Goal: Task Accomplishment & Management: Manage account settings

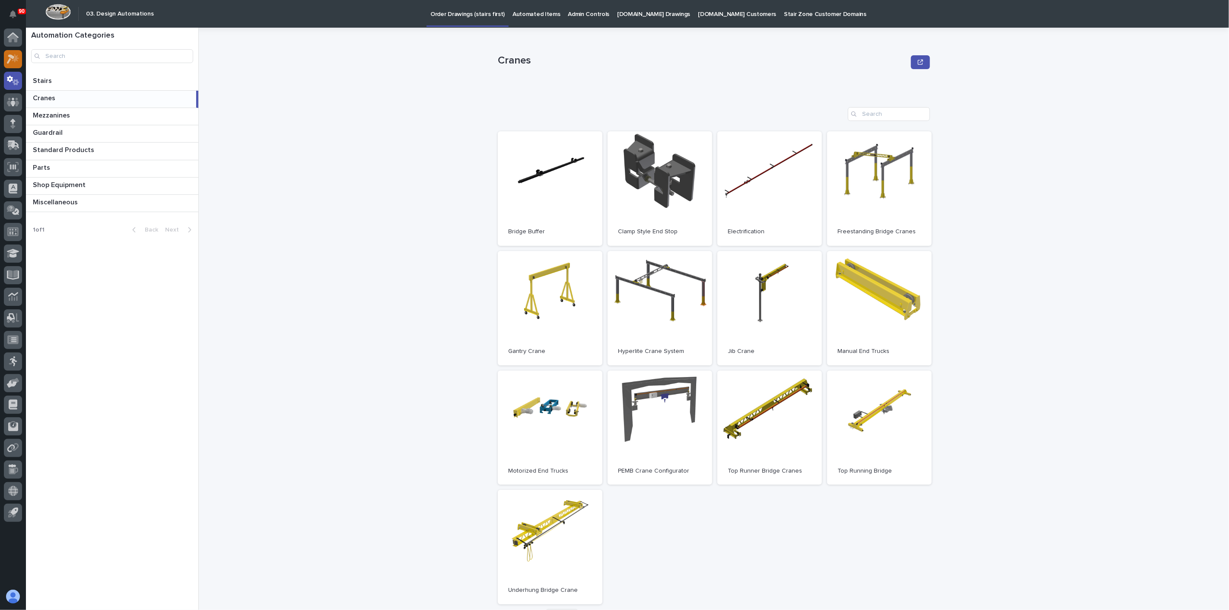
click at [16, 58] on icon at bounding box center [15, 58] width 7 height 9
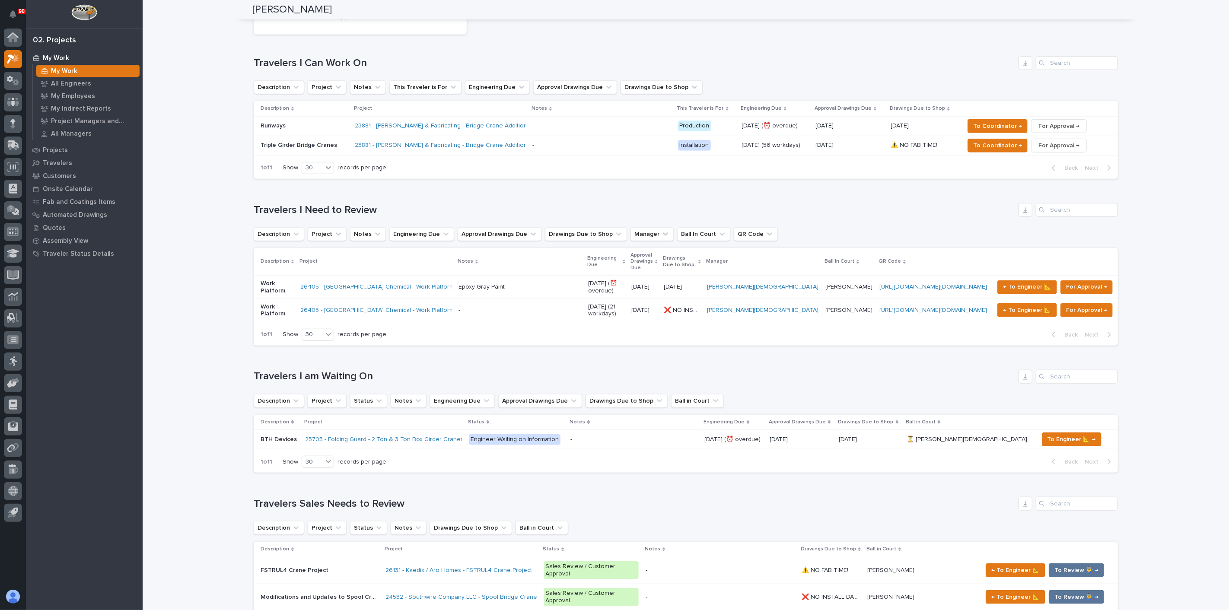
scroll to position [480, 0]
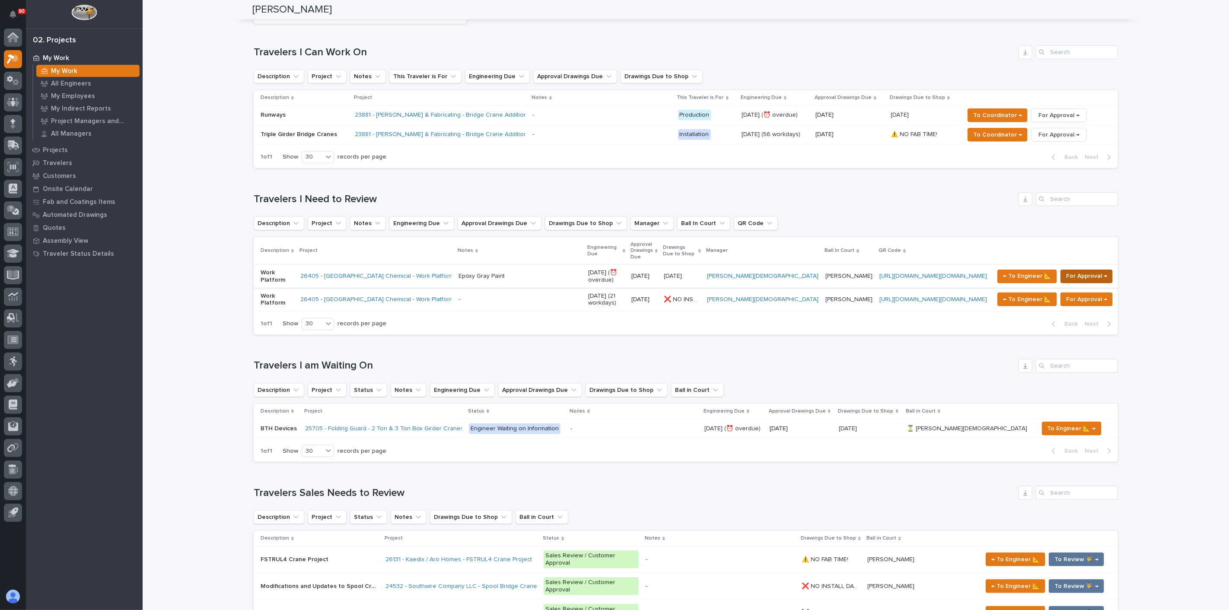
click at [1066, 271] on span "For Approval →" at bounding box center [1086, 276] width 41 height 10
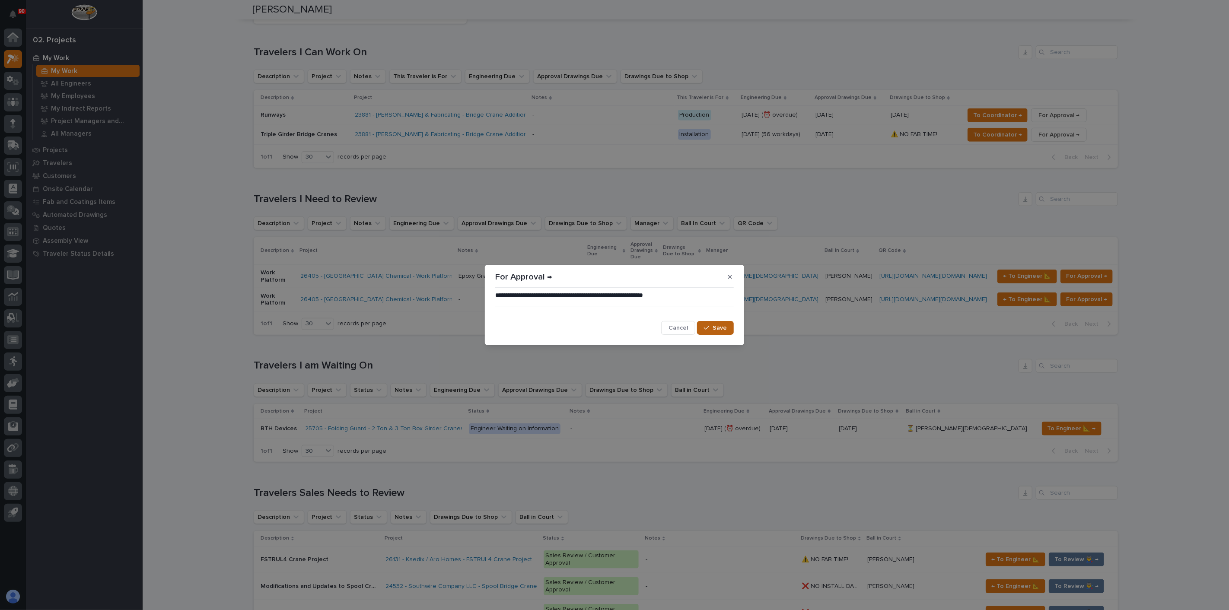
click at [708, 325] on icon "button" at bounding box center [706, 328] width 5 height 6
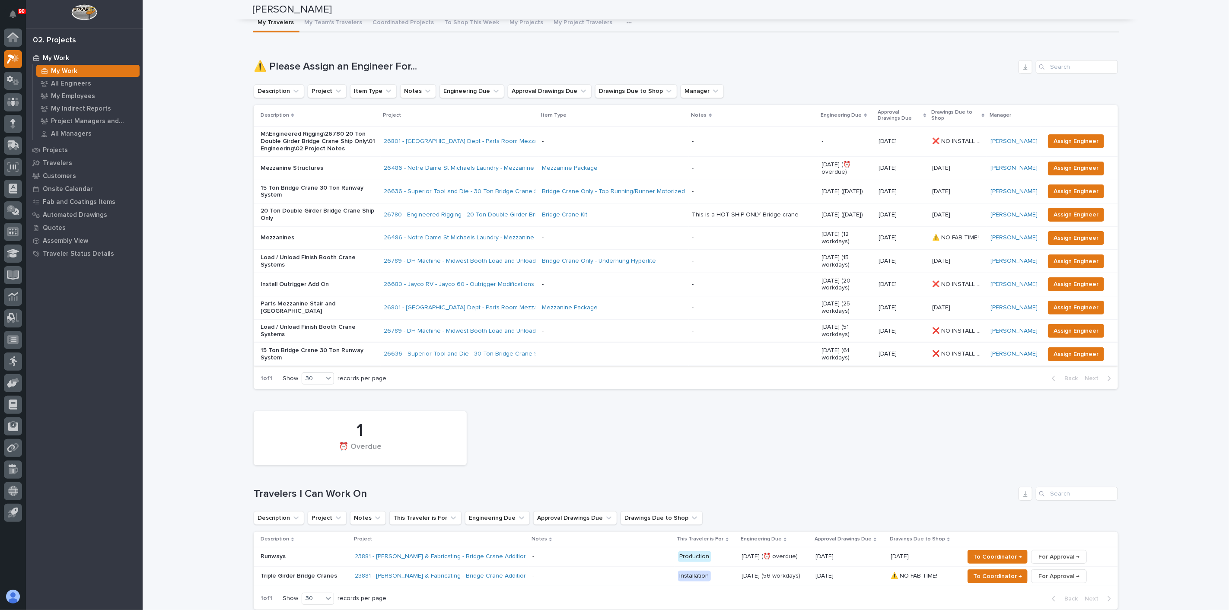
scroll to position [0, 0]
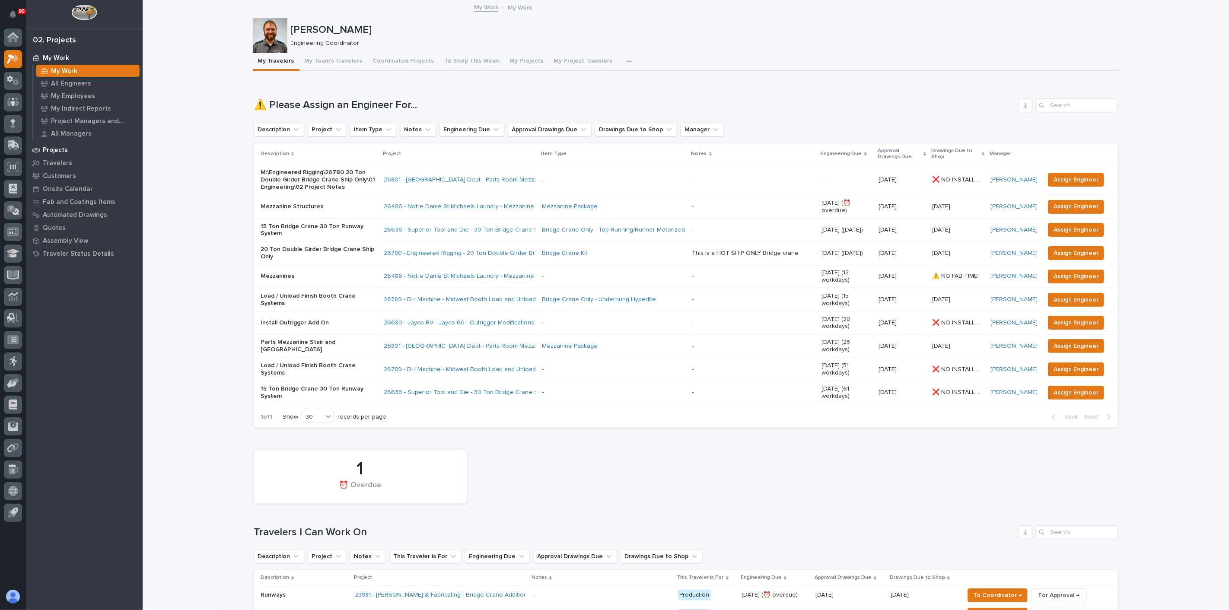
click at [51, 150] on p "Projects" at bounding box center [55, 150] width 25 height 8
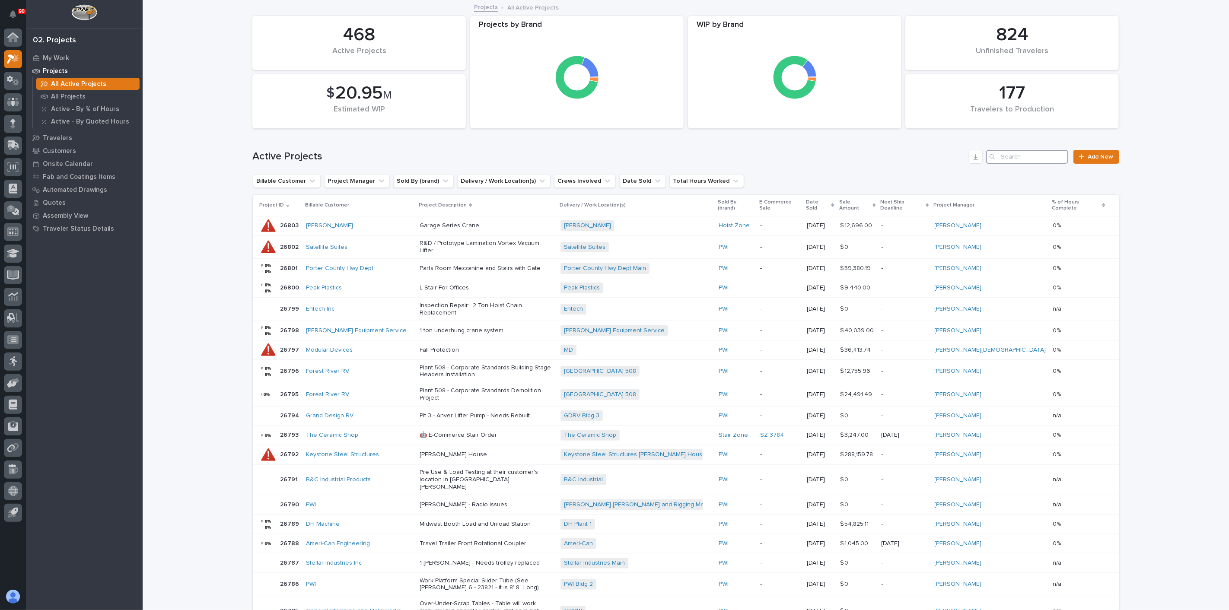
click at [1042, 155] on input "Search" at bounding box center [1027, 157] width 82 height 14
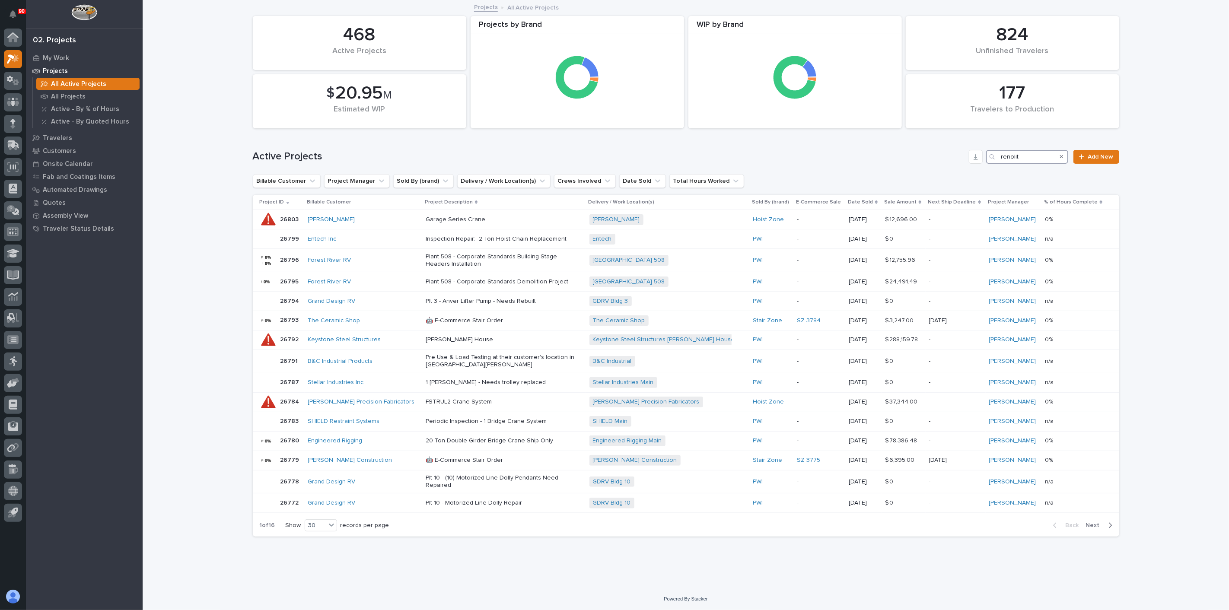
type input "renolit"
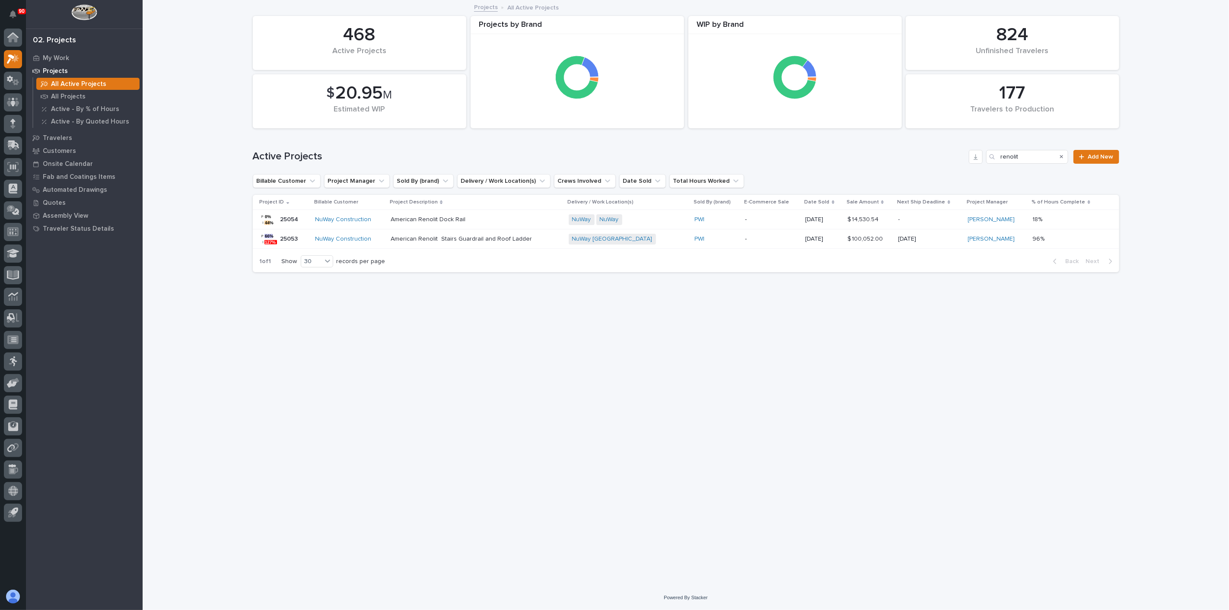
click at [382, 238] on div "NuWay Construction" at bounding box center [349, 238] width 69 height 7
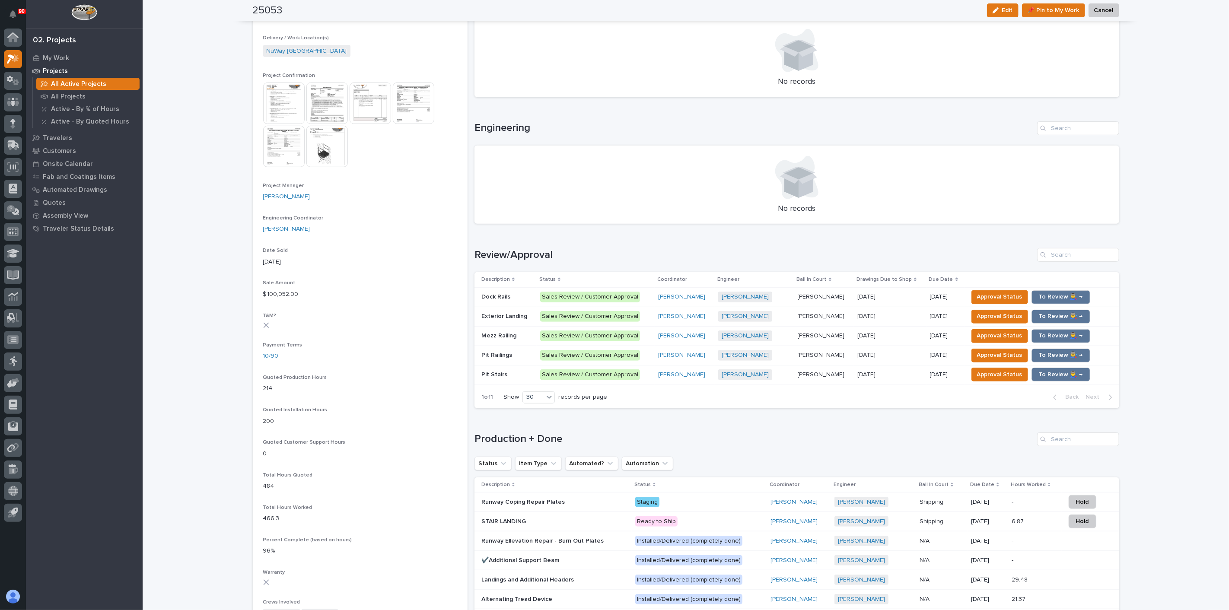
scroll to position [288, 0]
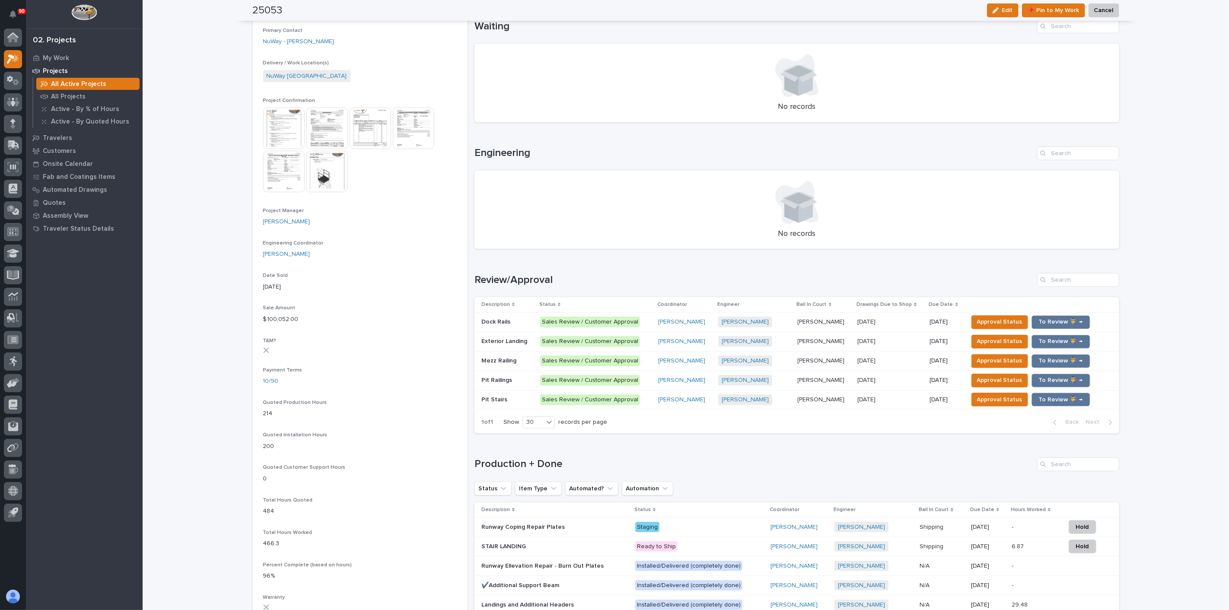
click at [491, 520] on div "Runway Coping Repair Plates Runway Coping Repair Plates" at bounding box center [554, 527] width 147 height 14
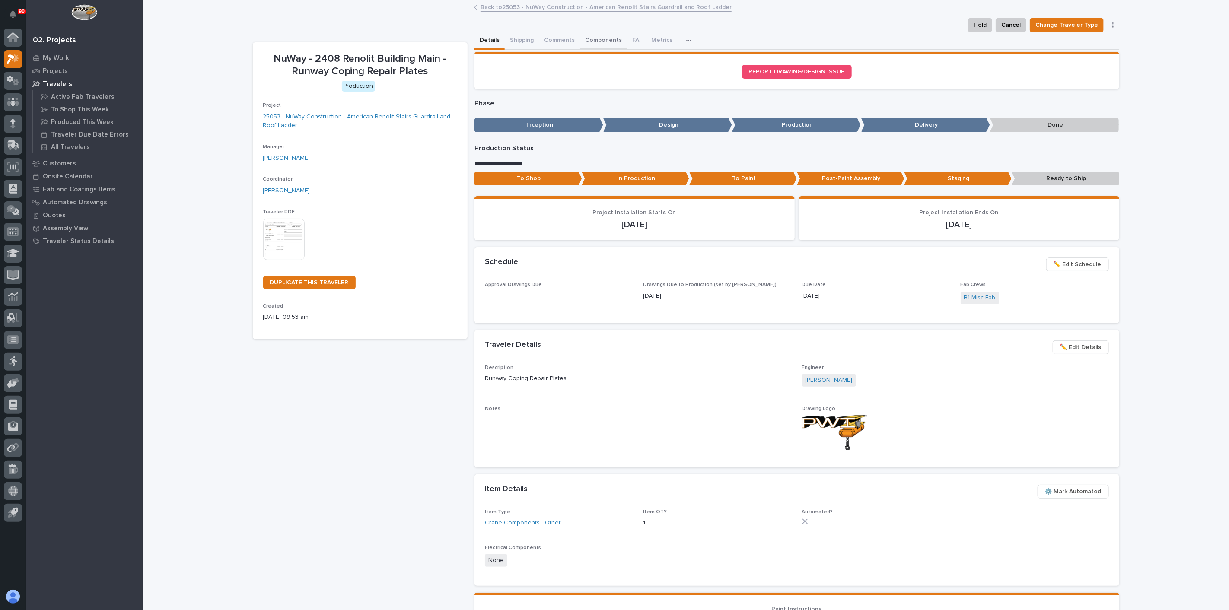
click at [586, 39] on button "Components" at bounding box center [603, 41] width 47 height 18
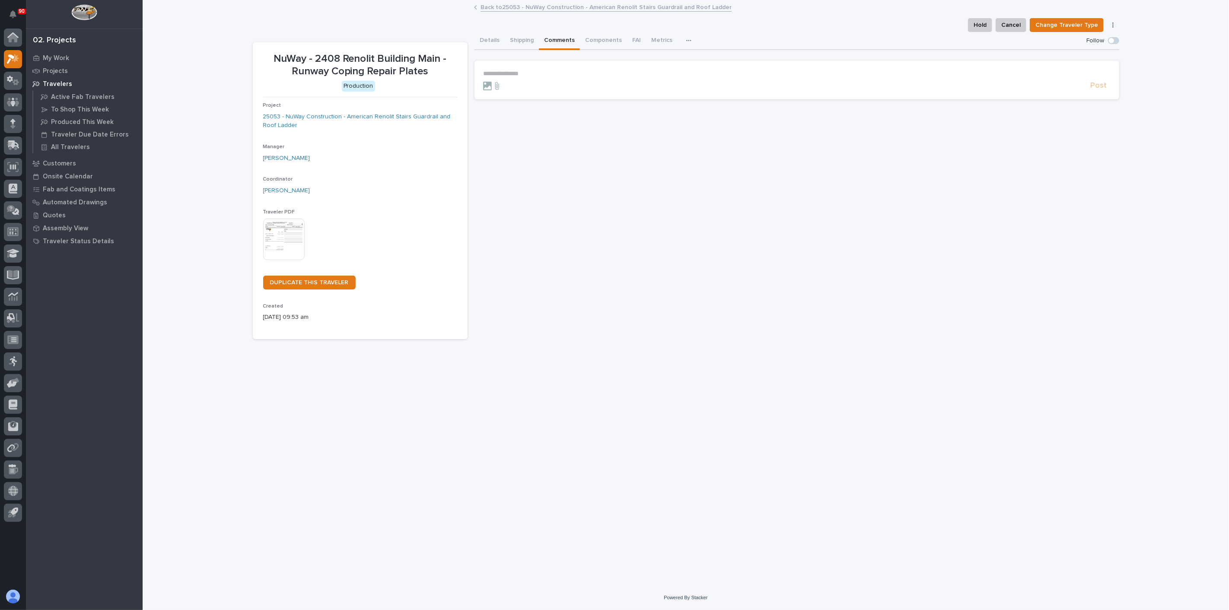
click at [556, 41] on button "Comments" at bounding box center [559, 41] width 41 height 18
click at [524, 41] on button "Shipping" at bounding box center [522, 41] width 34 height 18
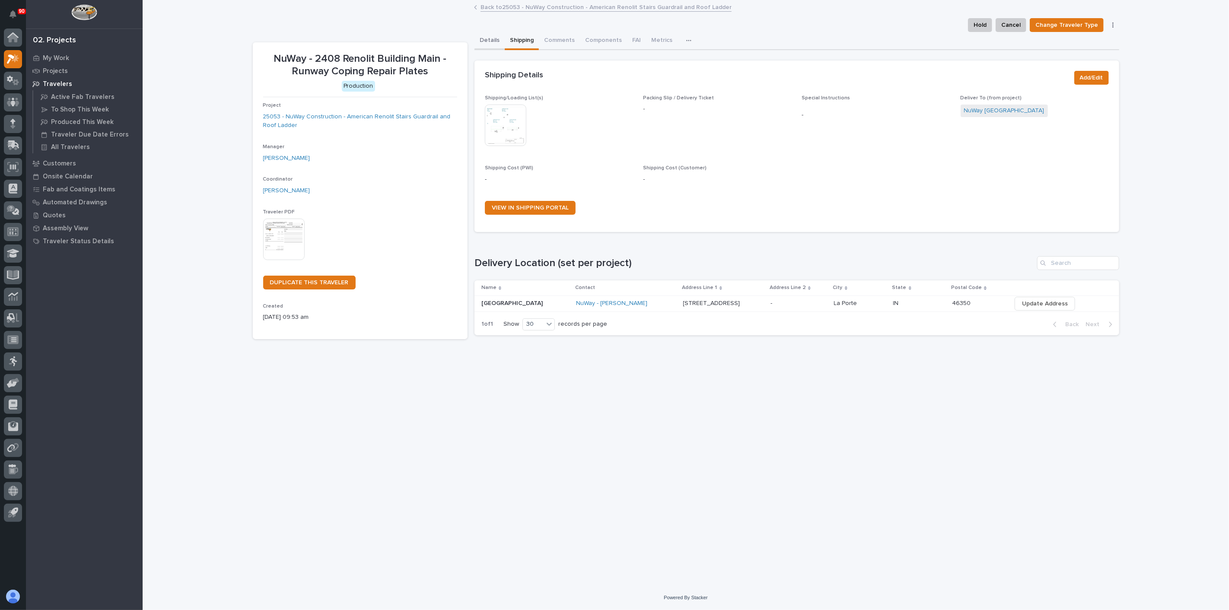
click at [479, 39] on button "Details" at bounding box center [489, 41] width 30 height 18
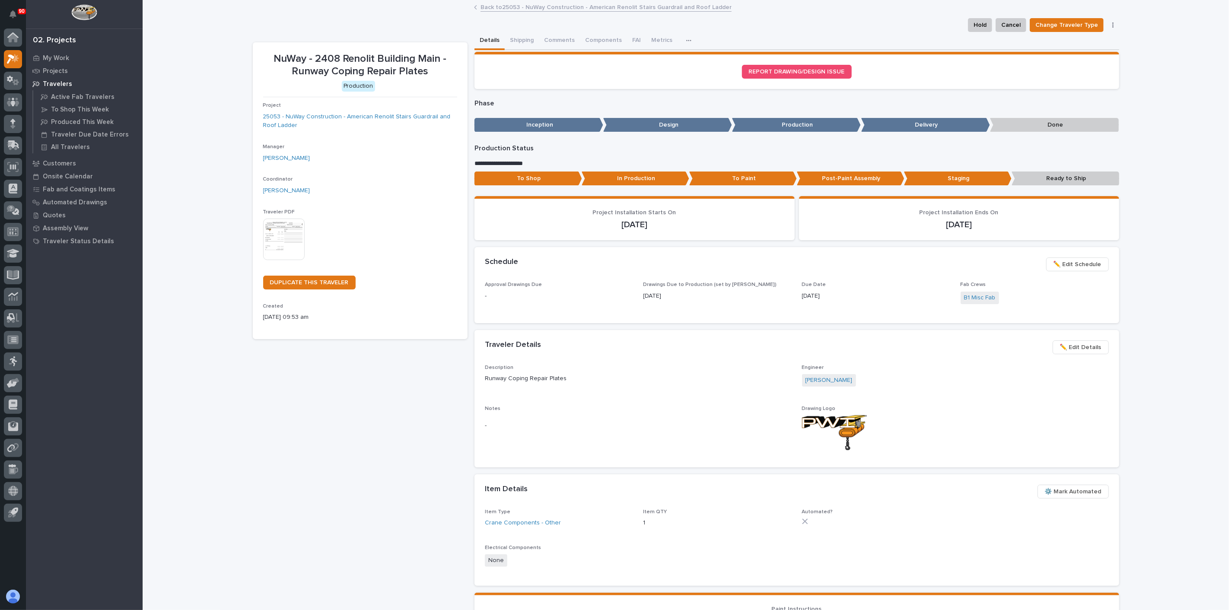
click at [384, 37] on div "**********" at bounding box center [686, 405] width 866 height 747
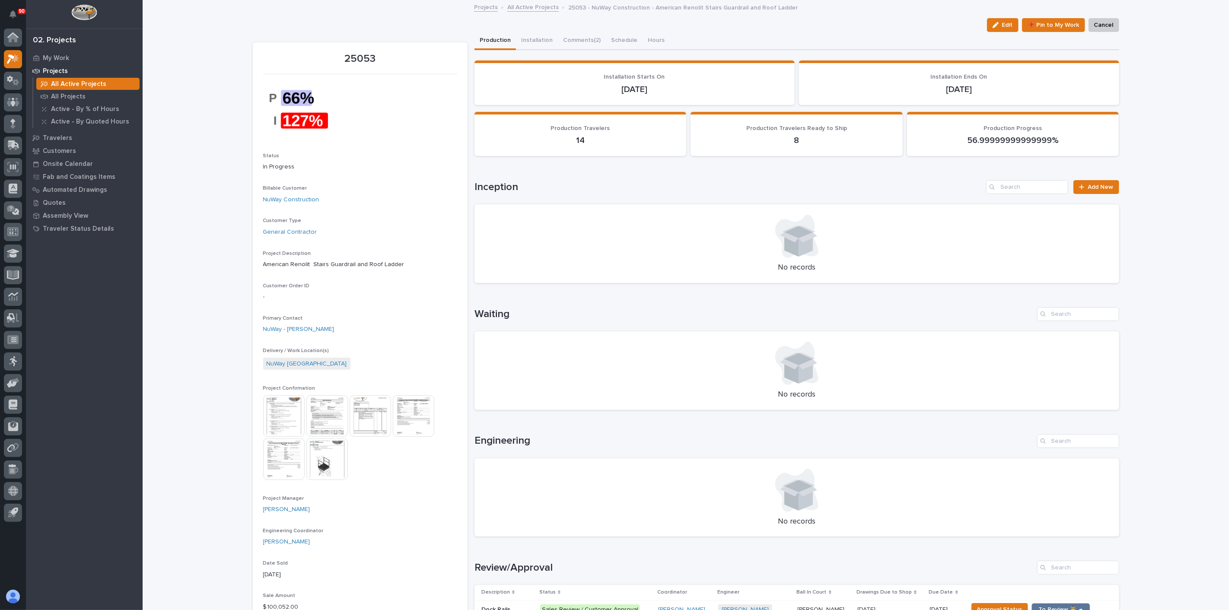
click at [1089, 179] on div "Loading... Saving… Inception Add New No records" at bounding box center [796, 226] width 645 height 127
click at [1084, 186] on div at bounding box center [1083, 187] width 9 height 6
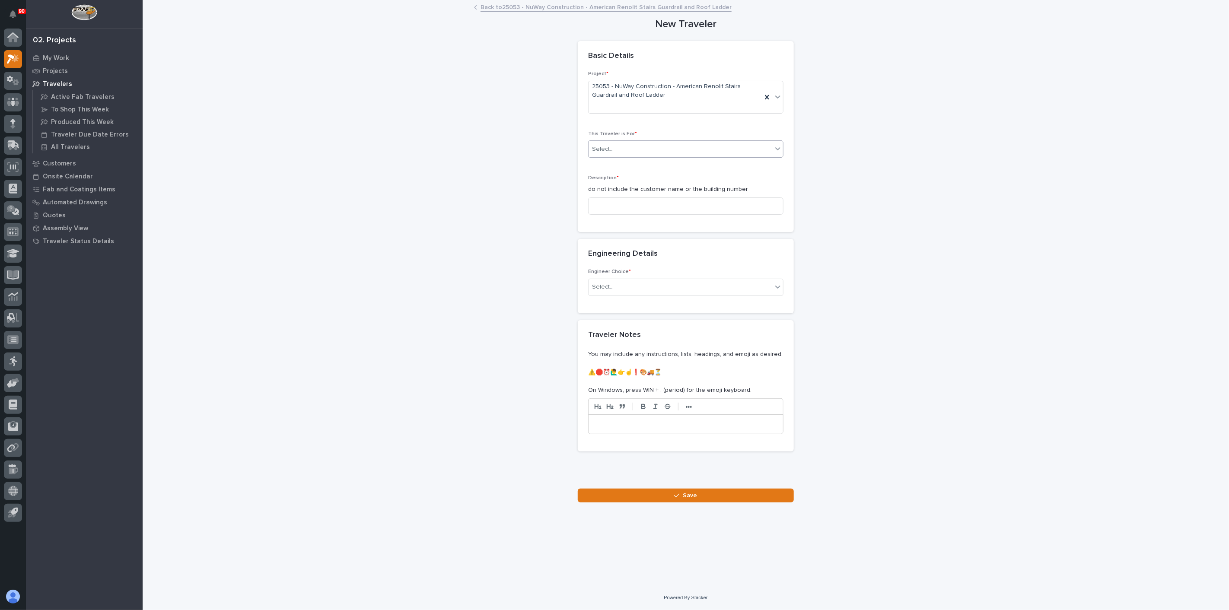
click at [608, 153] on div "Select..." at bounding box center [603, 149] width 22 height 9
click at [614, 166] on span "Production" at bounding box center [608, 165] width 33 height 10
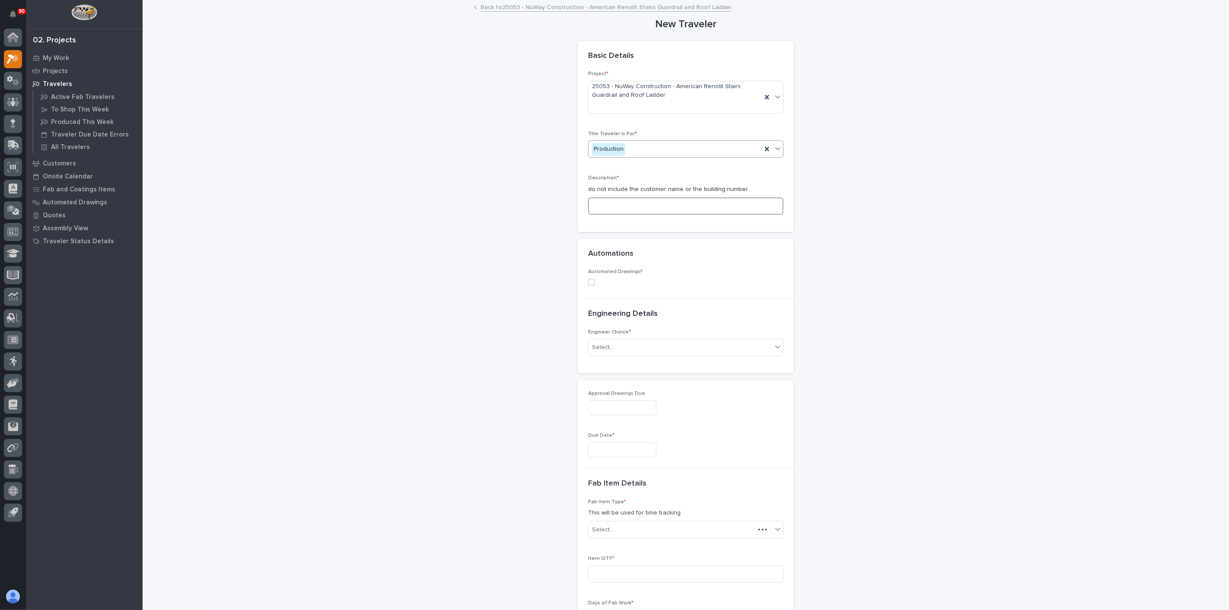
click at [610, 207] on input at bounding box center [685, 205] width 195 height 17
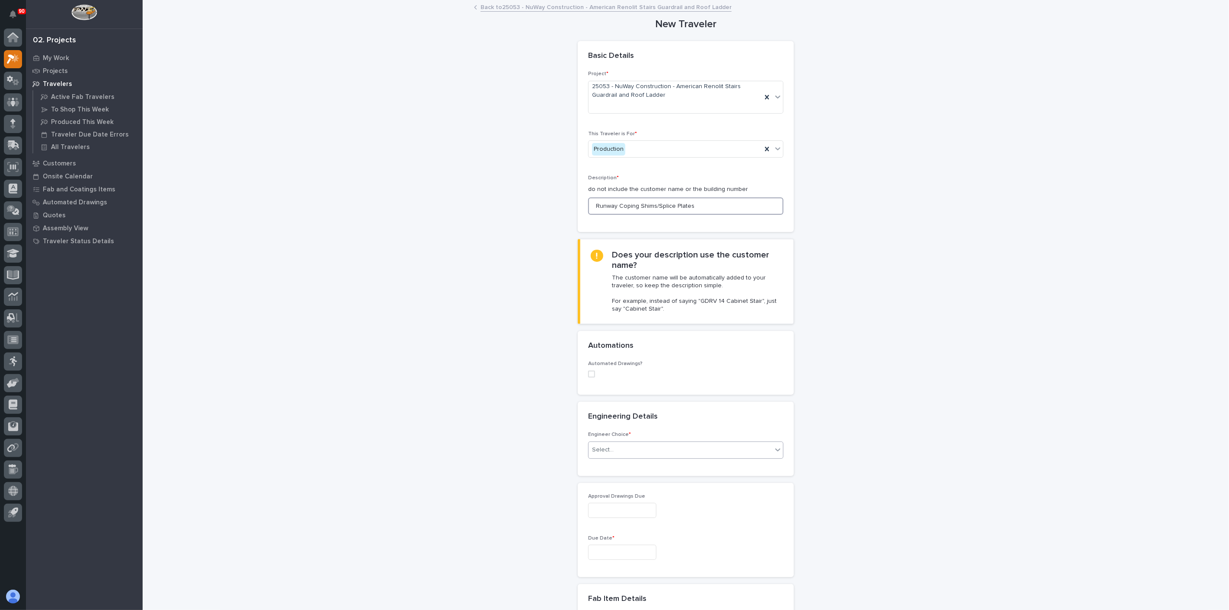
type input "Runway Coping Shims/Splice Plates"
click at [601, 446] on div "Select..." at bounding box center [603, 449] width 22 height 9
click at [615, 496] on div "I know who will draw this" at bounding box center [682, 495] width 194 height 15
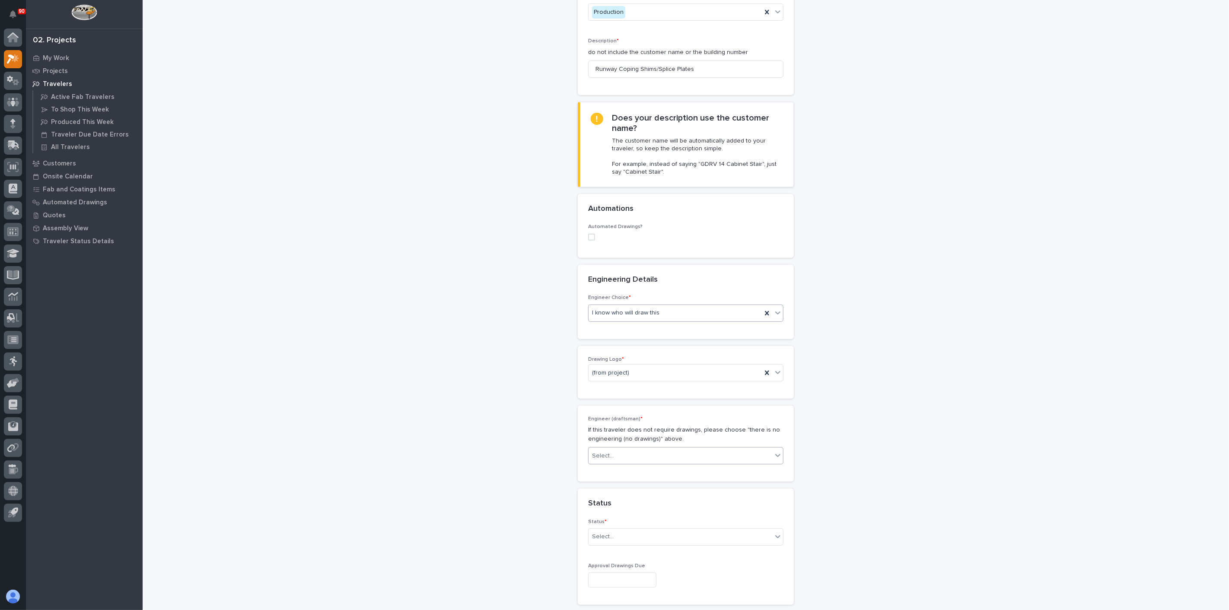
scroll to position [192, 0]
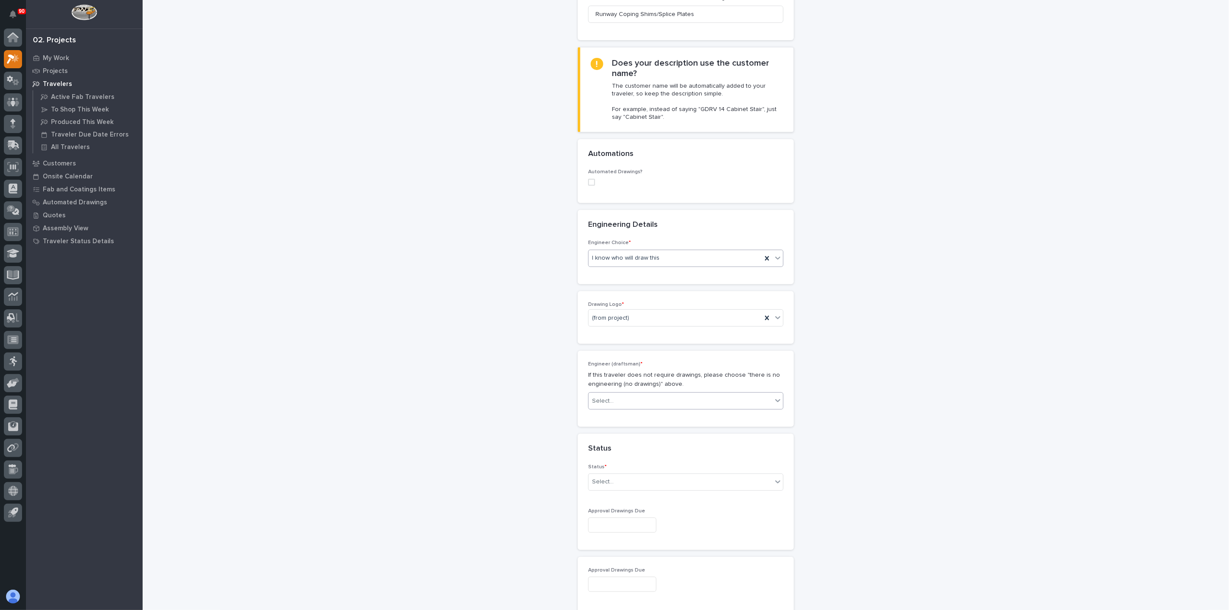
click at [622, 395] on div "Select..." at bounding box center [680, 401] width 184 height 14
click at [609, 442] on div "[PERSON_NAME]" at bounding box center [682, 442] width 194 height 15
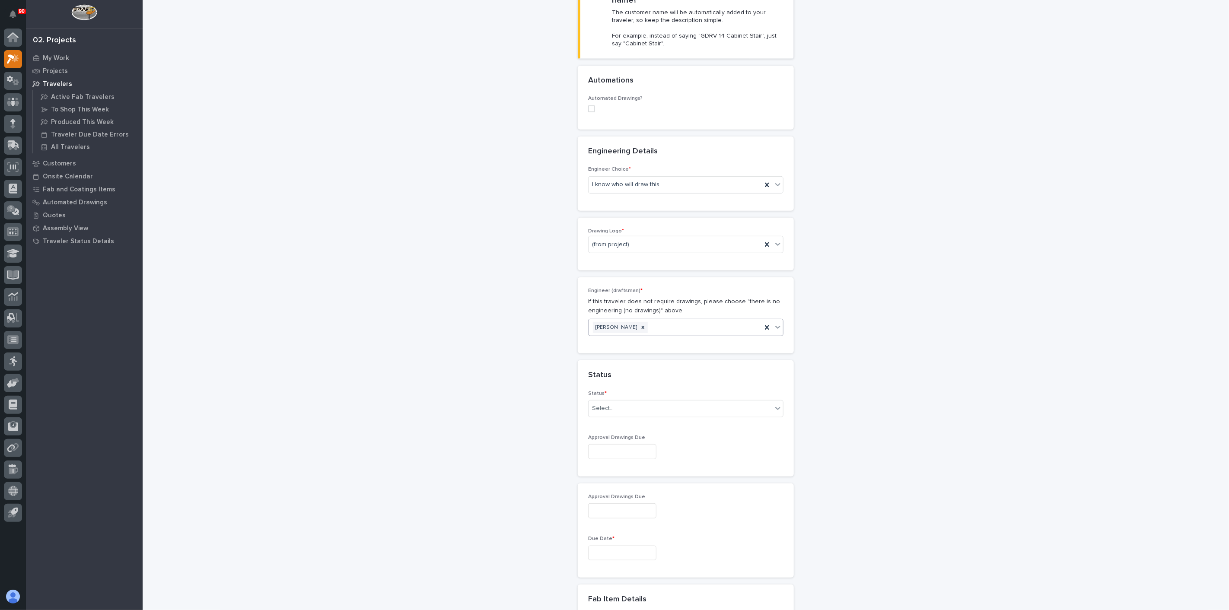
scroll to position [288, 0]
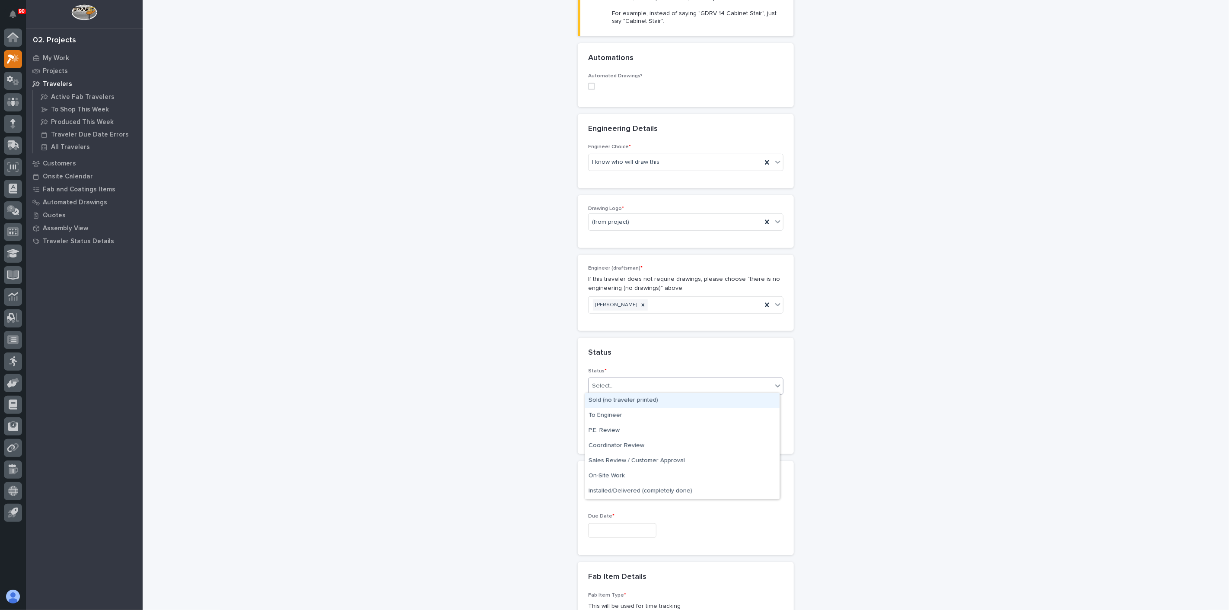
click at [596, 388] on div "Select..." at bounding box center [603, 386] width 22 height 9
click at [609, 461] on div "Sales Review / Customer Approval" at bounding box center [682, 461] width 194 height 15
click at [625, 387] on span "Sales Review / Customer Approval" at bounding box center [640, 386] width 96 height 9
click at [626, 444] on div "Coordinator Review" at bounding box center [682, 446] width 194 height 15
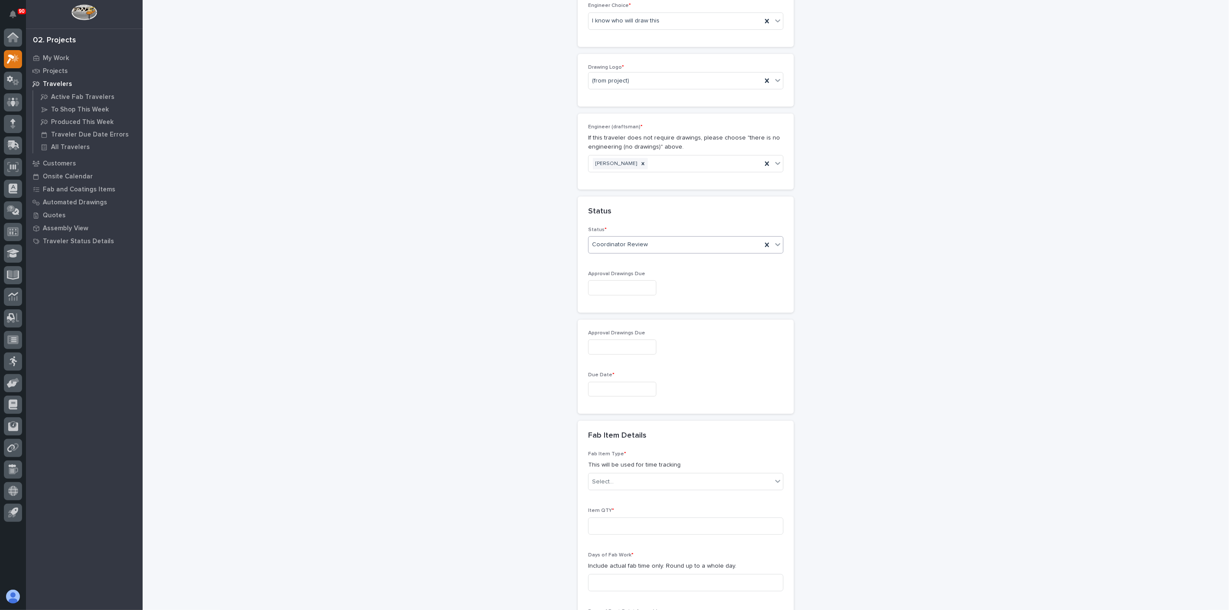
scroll to position [480, 0]
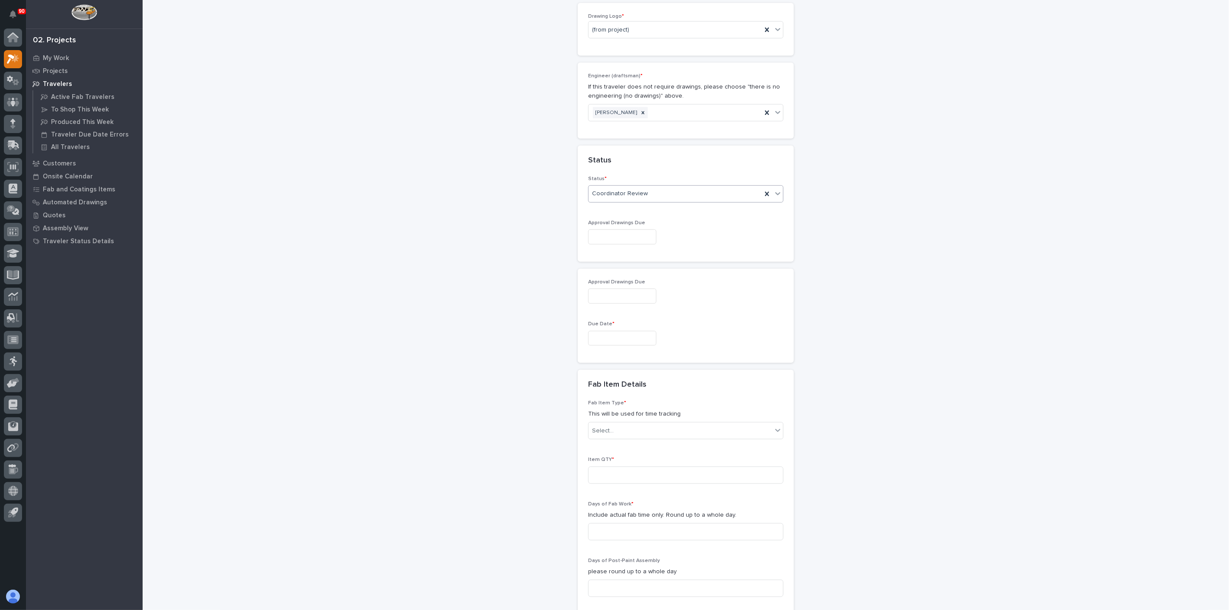
click at [601, 341] on input "text" at bounding box center [622, 338] width 68 height 15
click at [644, 264] on div "15" at bounding box center [642, 265] width 12 height 12
type input "**********"
click at [661, 111] on div "[PERSON_NAME]" at bounding box center [674, 112] width 173 height 15
click at [616, 173] on div "[PERSON_NAME]" at bounding box center [682, 176] width 194 height 15
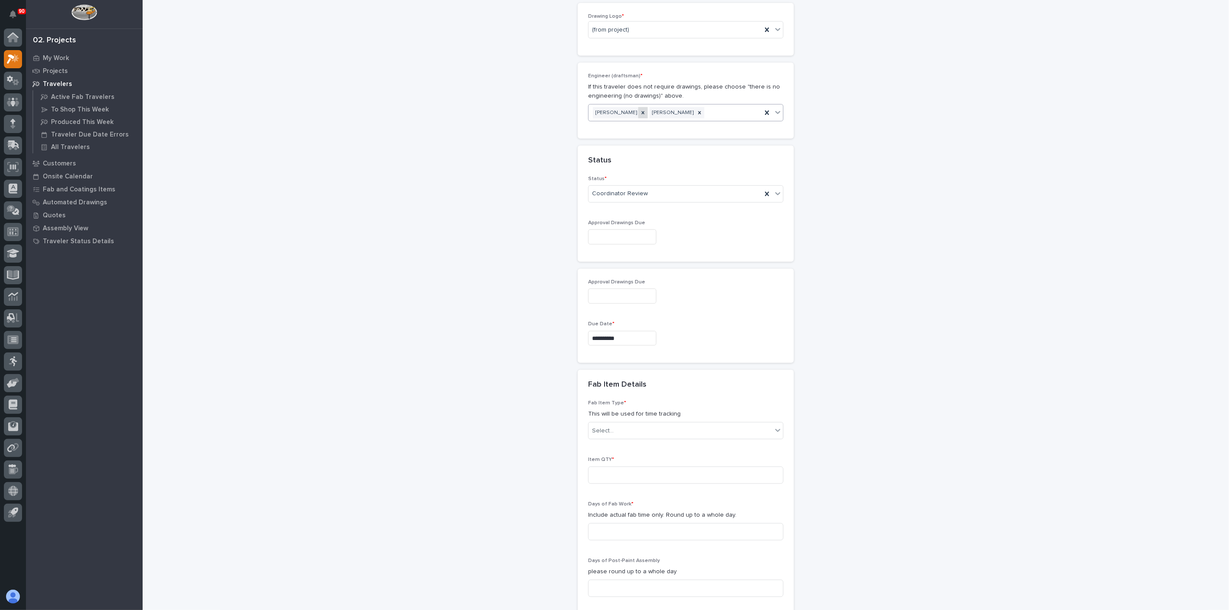
click at [640, 110] on icon at bounding box center [643, 113] width 6 height 6
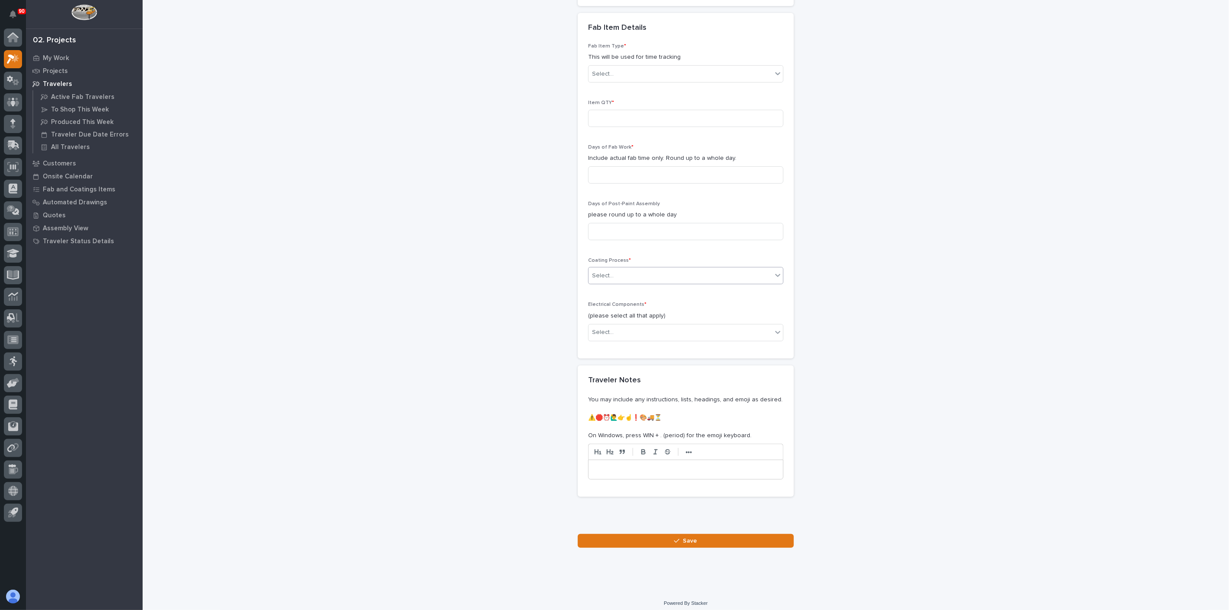
scroll to position [838, 0]
click at [621, 110] on input at bounding box center [685, 116] width 195 height 17
type input "1"
click at [617, 166] on input at bounding box center [685, 173] width 195 height 17
type input "1"
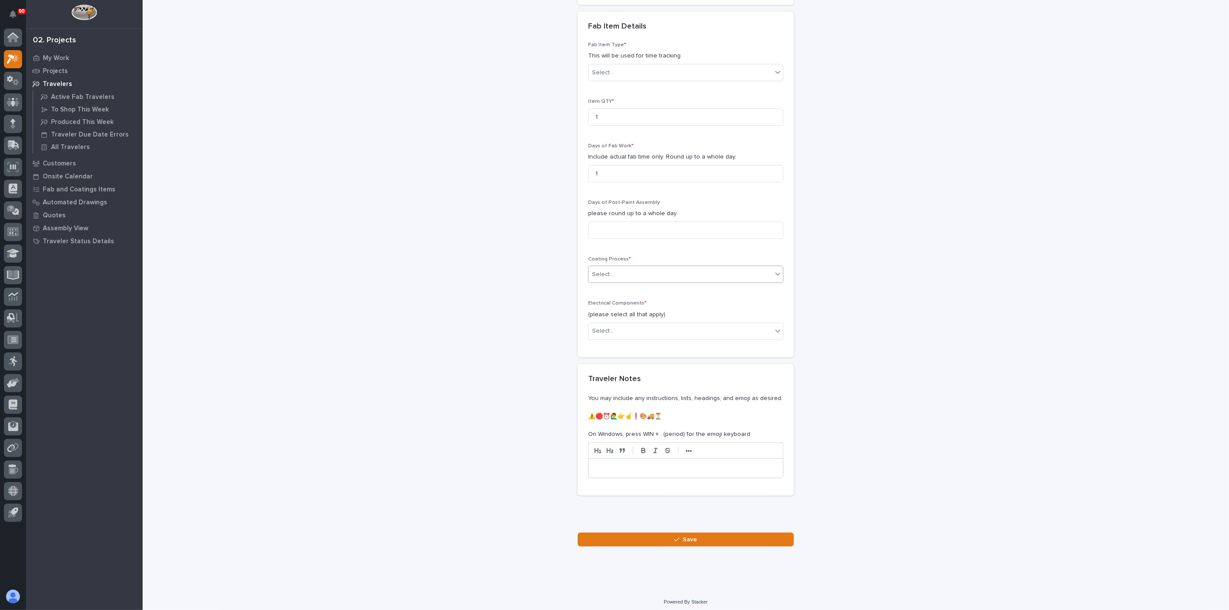
click at [619, 275] on div "Select..." at bounding box center [680, 274] width 184 height 14
click at [607, 316] on div "No Paint" at bounding box center [682, 318] width 194 height 15
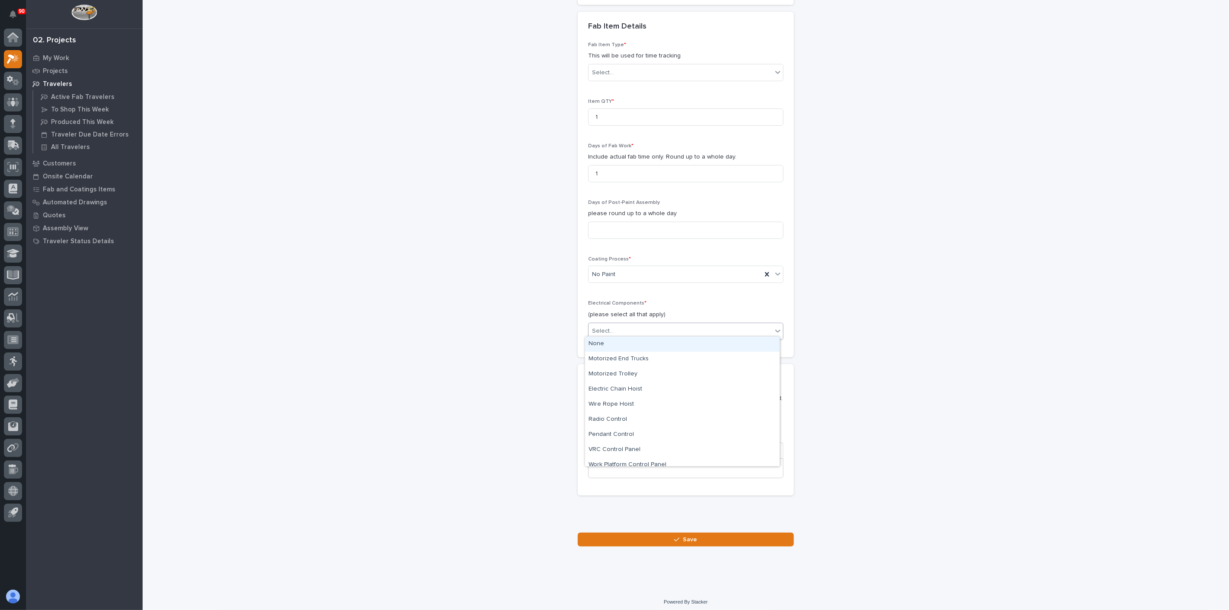
click at [606, 330] on div "Select..." at bounding box center [603, 331] width 22 height 9
click at [608, 327] on div "Select..." at bounding box center [603, 331] width 22 height 9
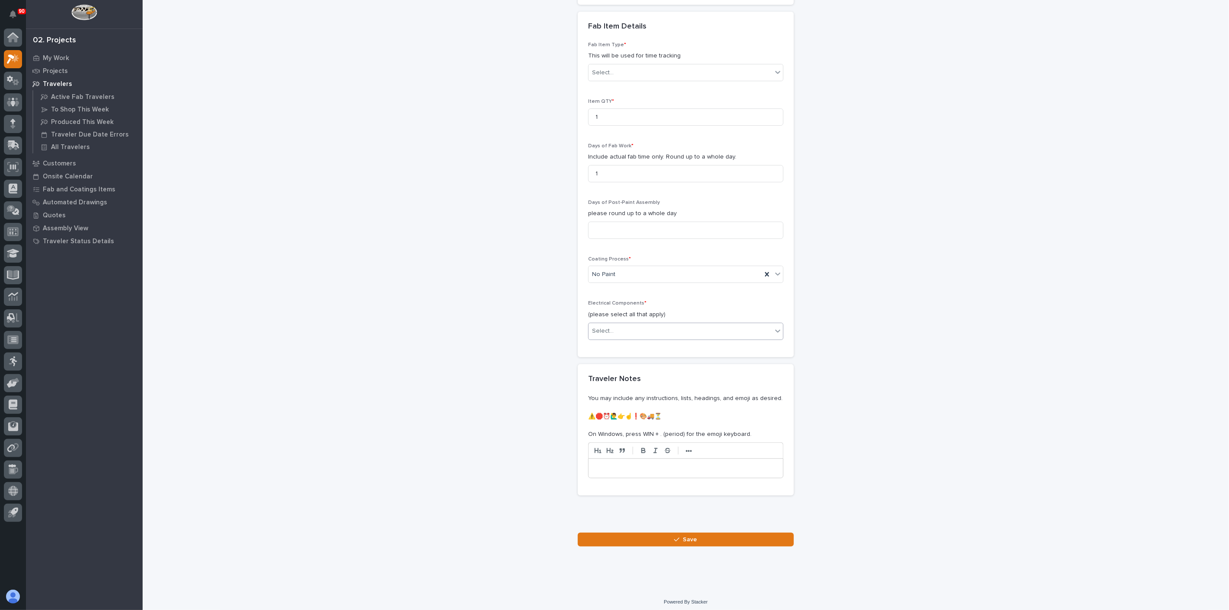
click at [607, 327] on div "Select..." at bounding box center [603, 331] width 22 height 9
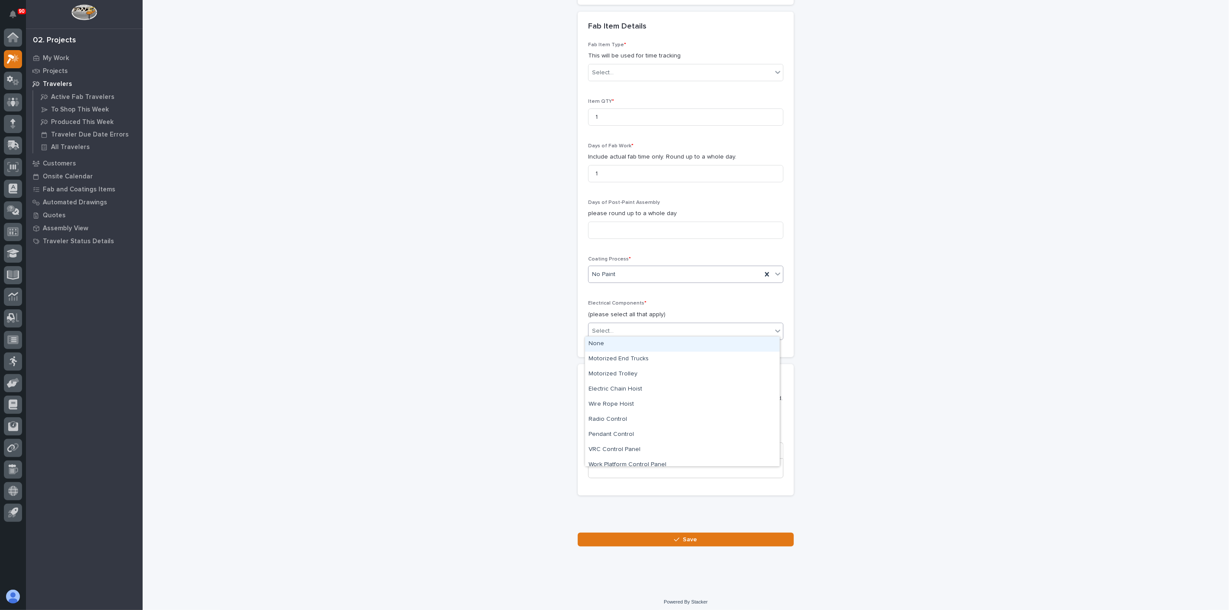
click at [629, 266] on div "No Paint" at bounding box center [685, 274] width 195 height 17
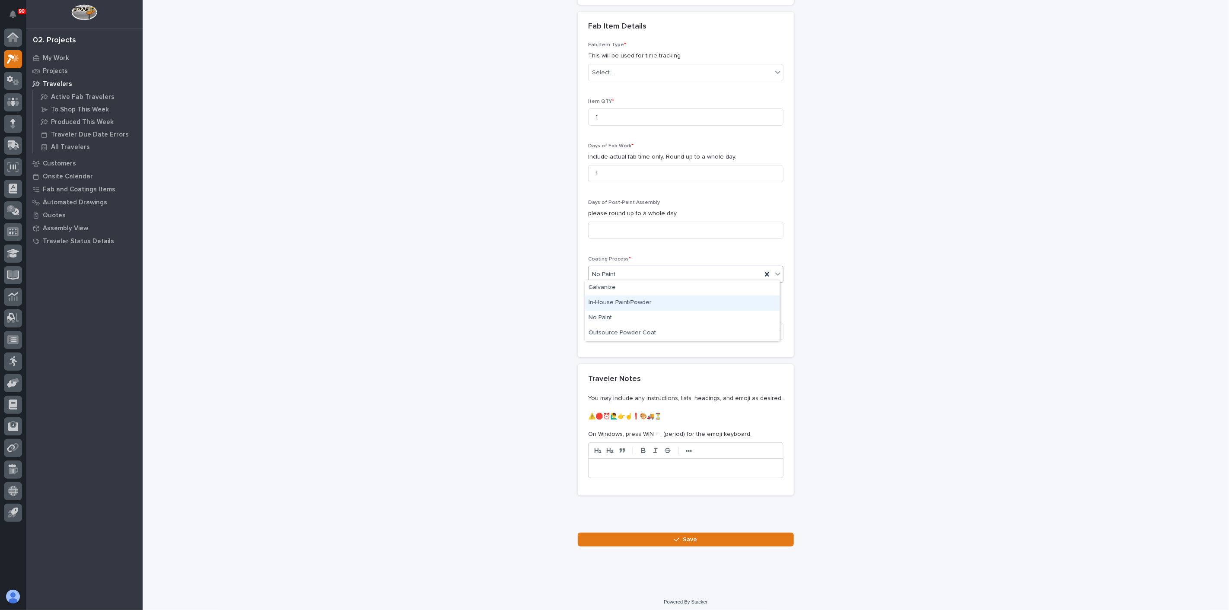
click at [626, 302] on div "In-House Paint/Powder" at bounding box center [682, 303] width 194 height 15
click at [614, 326] on div "Select..." at bounding box center [680, 331] width 184 height 14
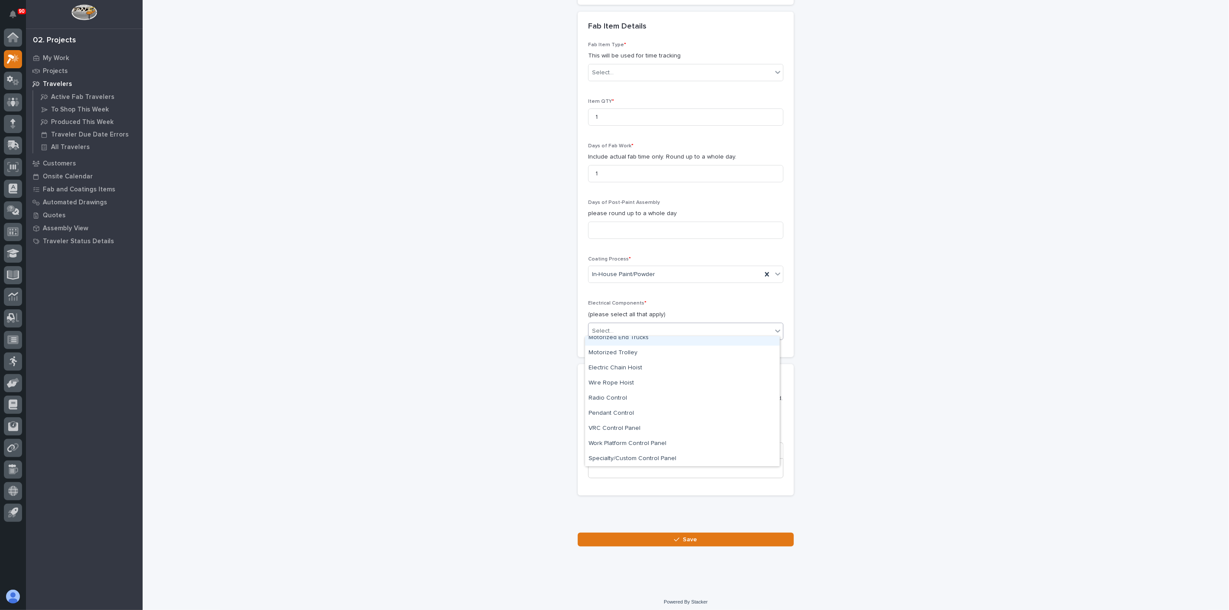
scroll to position [0, 0]
click at [597, 346] on div "None" at bounding box center [682, 344] width 194 height 15
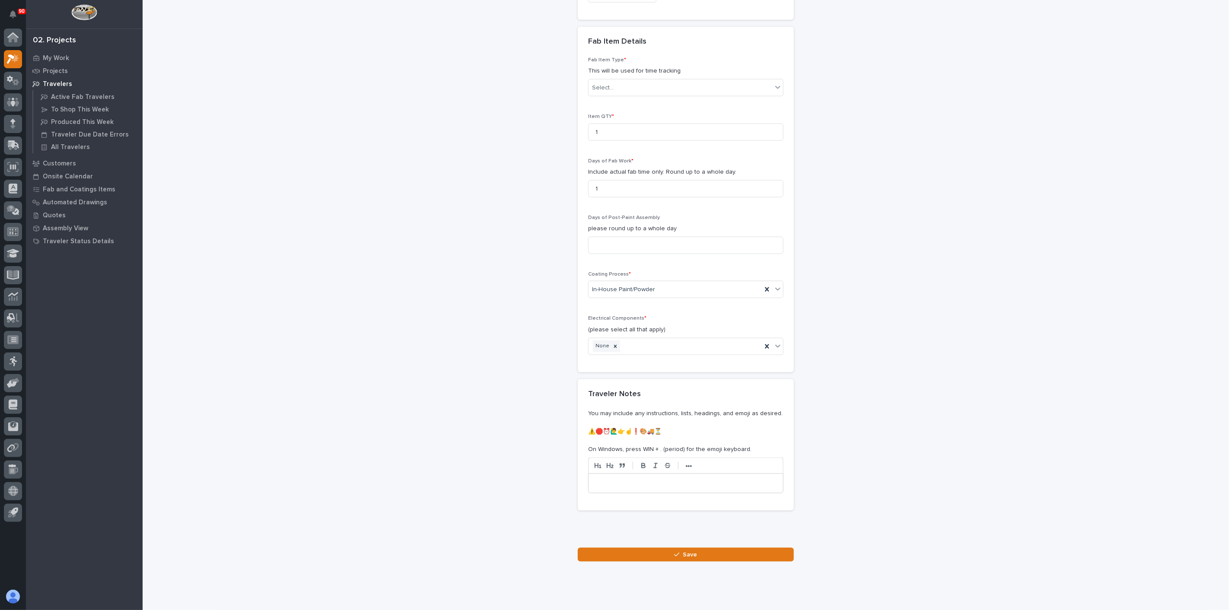
scroll to position [838, 0]
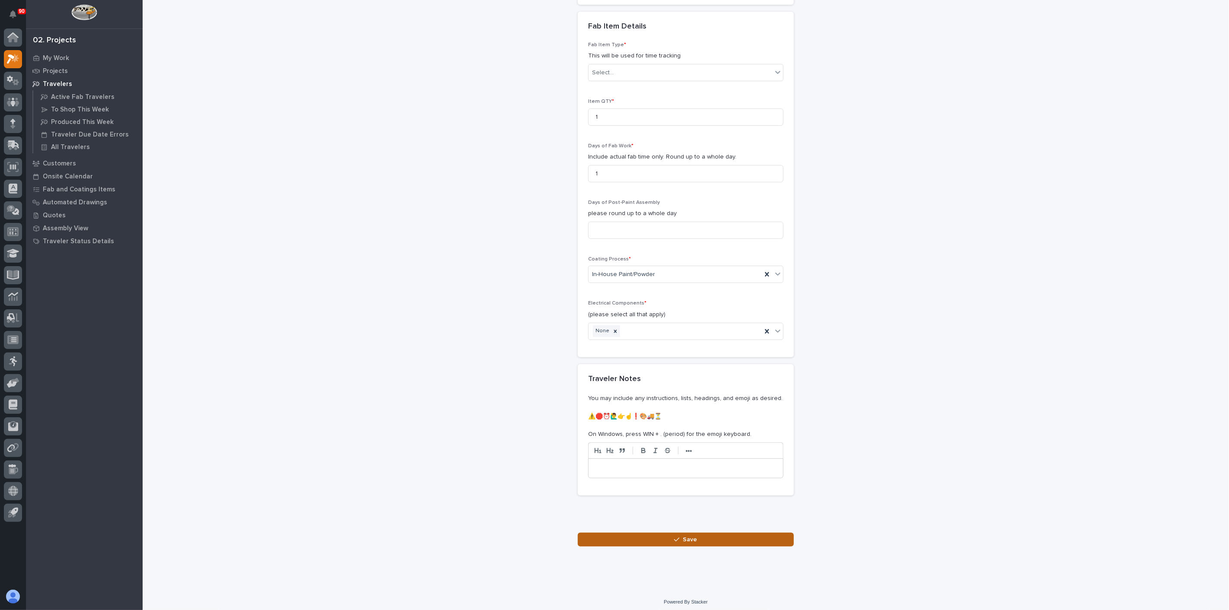
click at [676, 537] on icon "button" at bounding box center [676, 540] width 5 height 6
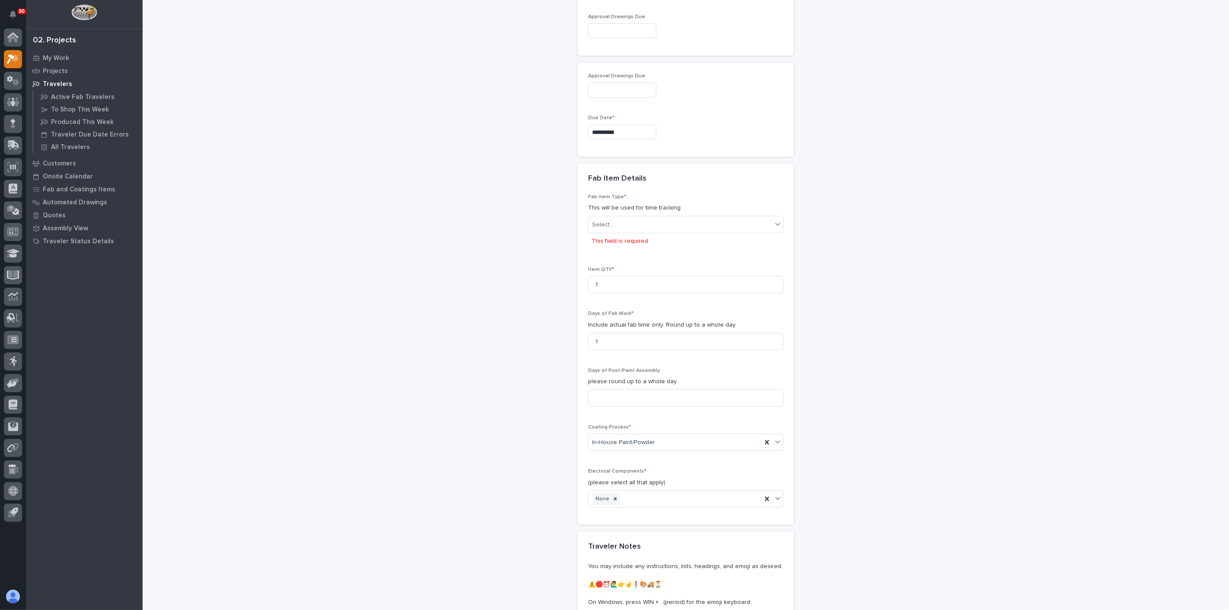
scroll to position [566, 0]
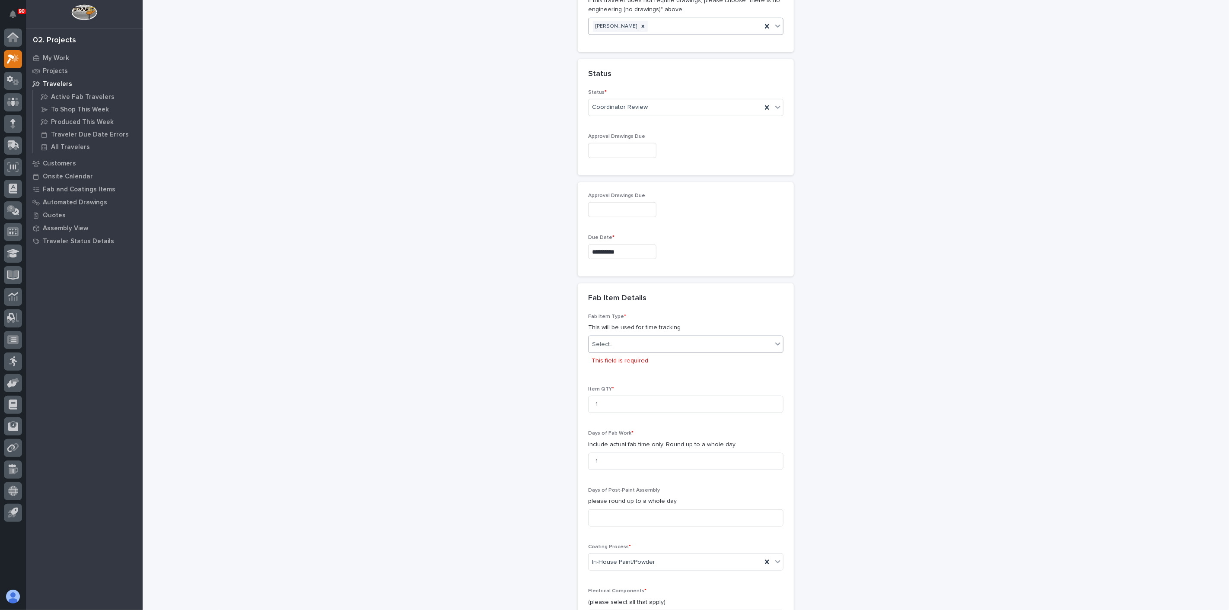
click at [614, 342] on div "Select..." at bounding box center [680, 344] width 184 height 14
click at [617, 381] on div "Crane Components - Other" at bounding box center [682, 378] width 194 height 15
click at [634, 354] on span "Crane Components - Other" at bounding box center [630, 358] width 76 height 9
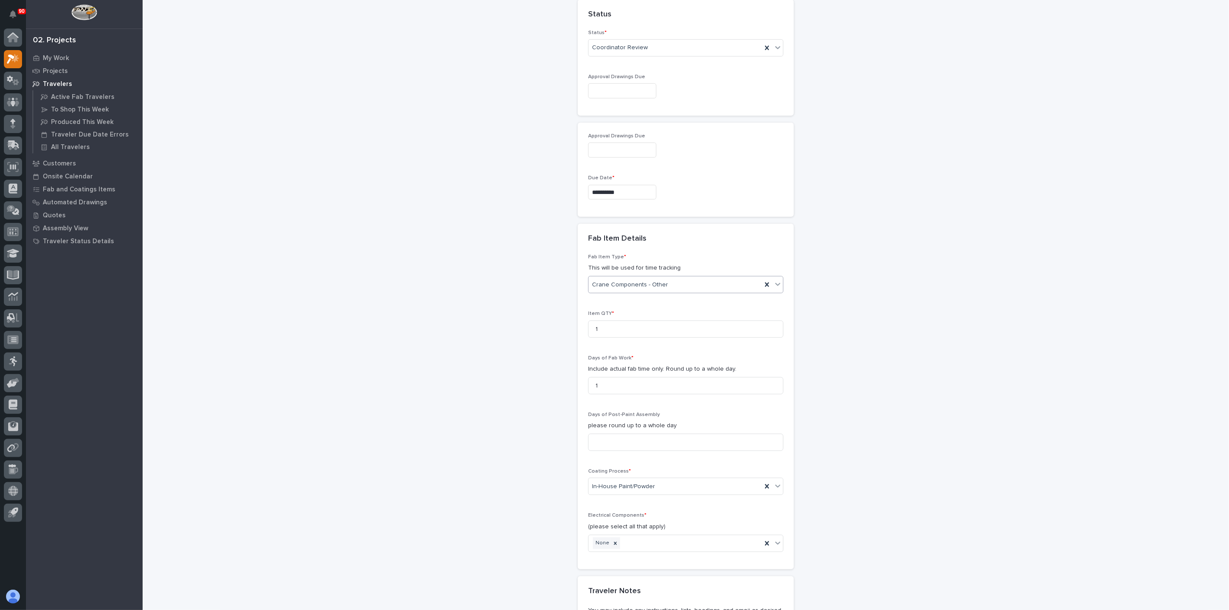
scroll to position [838, 0]
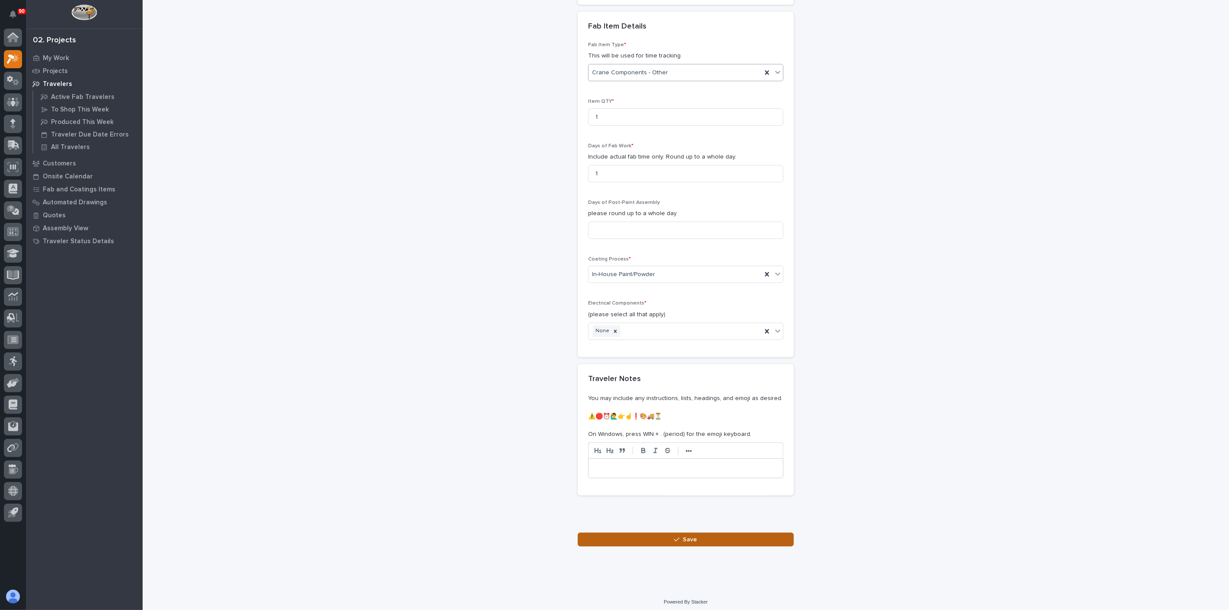
click at [668, 536] on button "Save" at bounding box center [686, 540] width 216 height 14
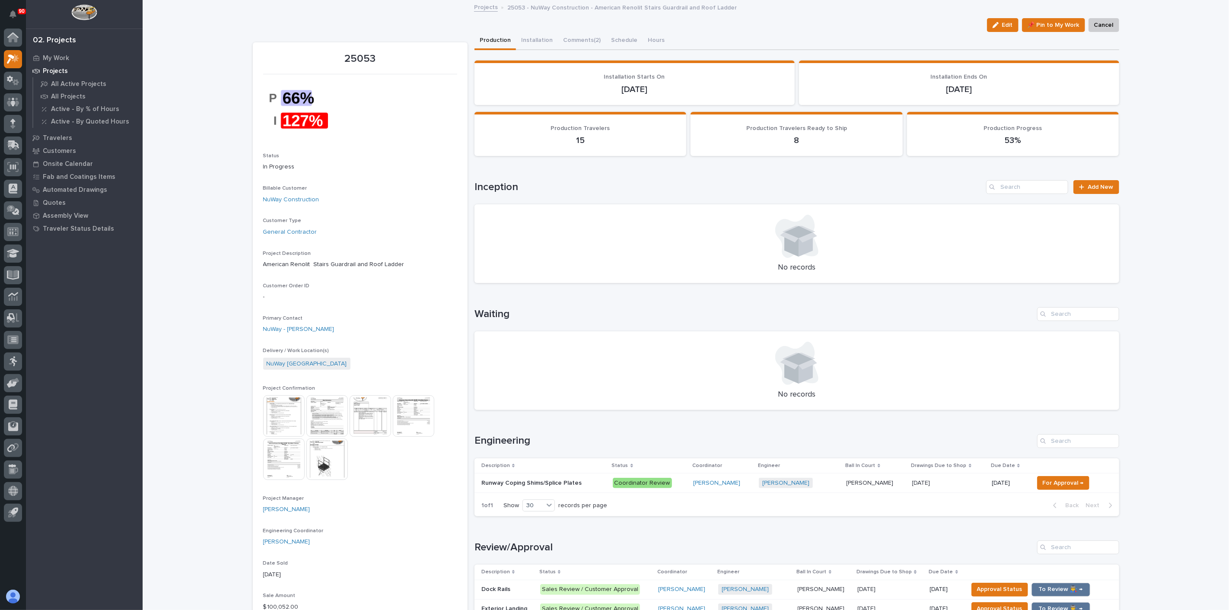
click at [520, 474] on td "Runway Coping Shims/Splice Plates Runway Coping Shims/Splice Plates" at bounding box center [541, 482] width 135 height 19
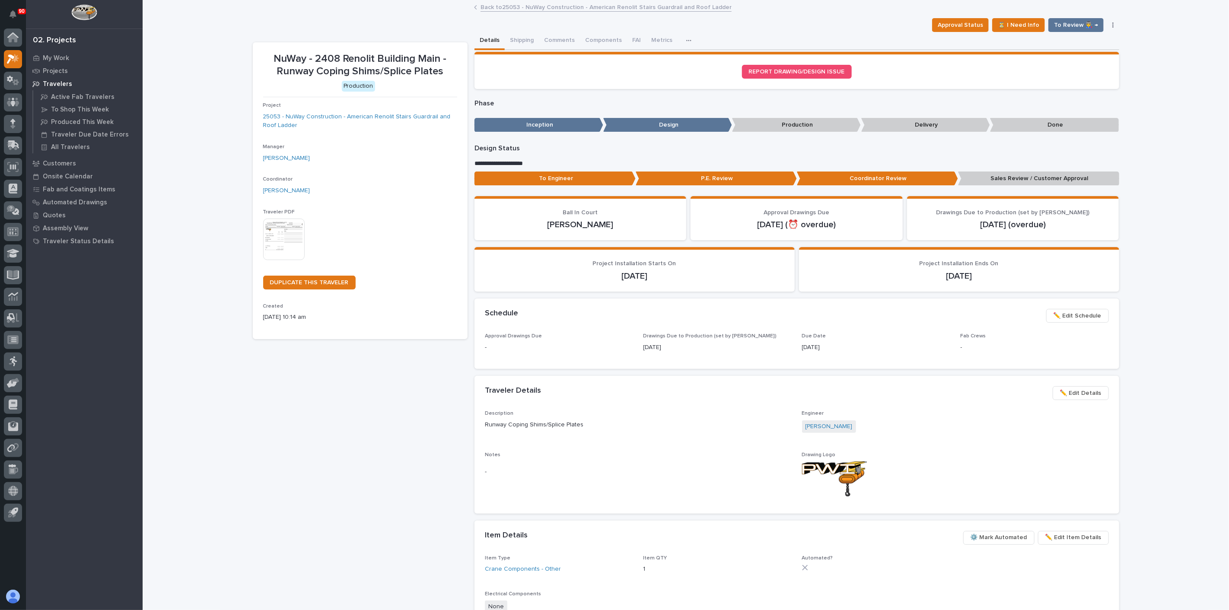
click at [271, 221] on img at bounding box center [283, 239] width 41 height 41
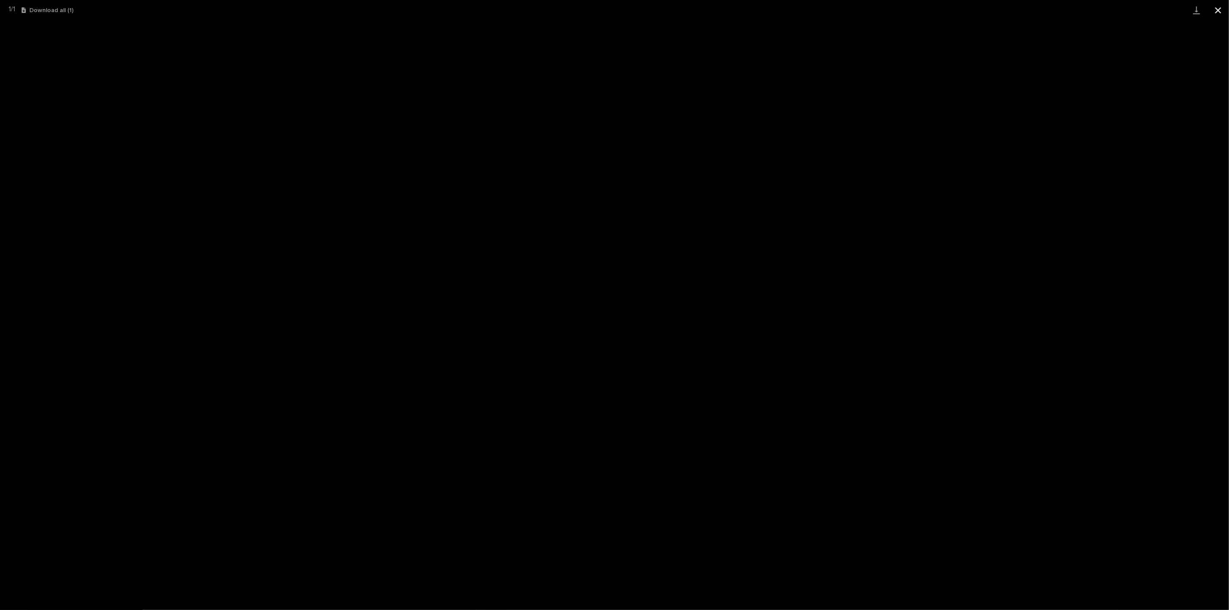
click at [1224, 9] on button "Close gallery" at bounding box center [1218, 10] width 22 height 20
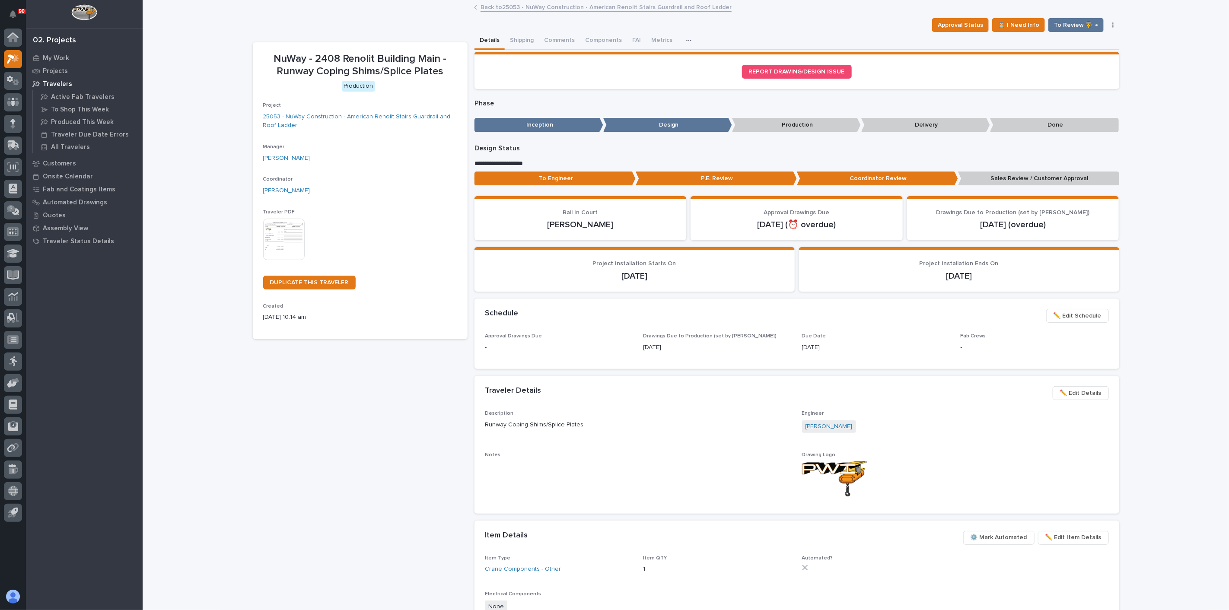
click at [287, 372] on div "NuWay - 2408 Renolit Building Main - Runway Coping Shims/Splice Plates Producti…" at bounding box center [360, 407] width 215 height 731
click at [1071, 23] on span "To Review 👨‍🏭 →" at bounding box center [1076, 25] width 44 height 10
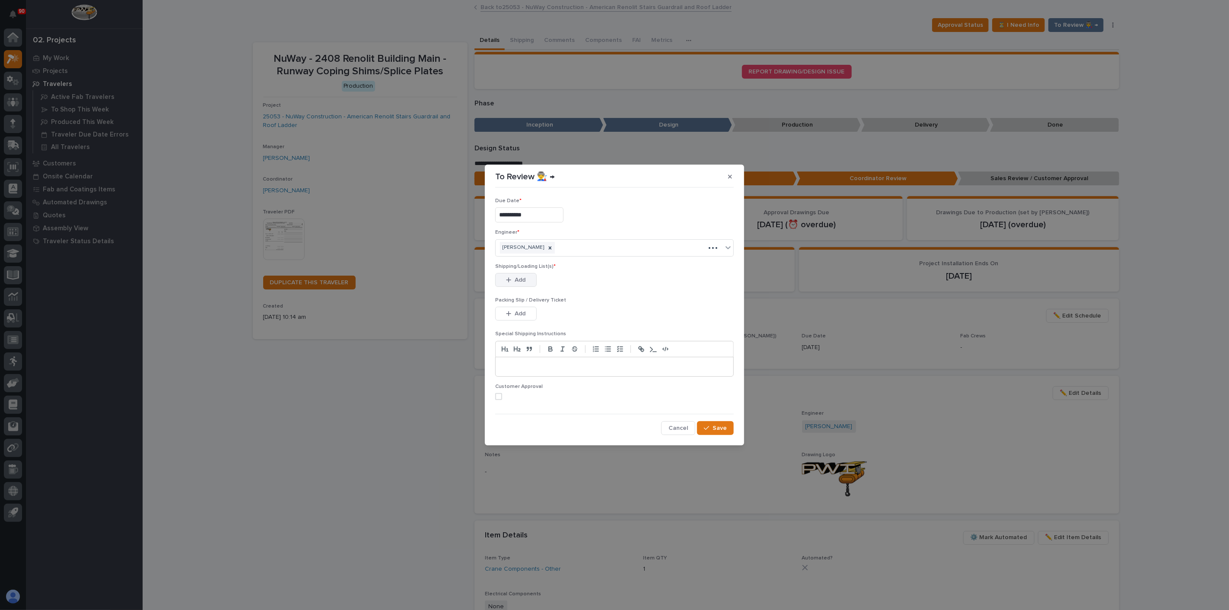
click at [528, 277] on button "Add" at bounding box center [515, 280] width 41 height 14
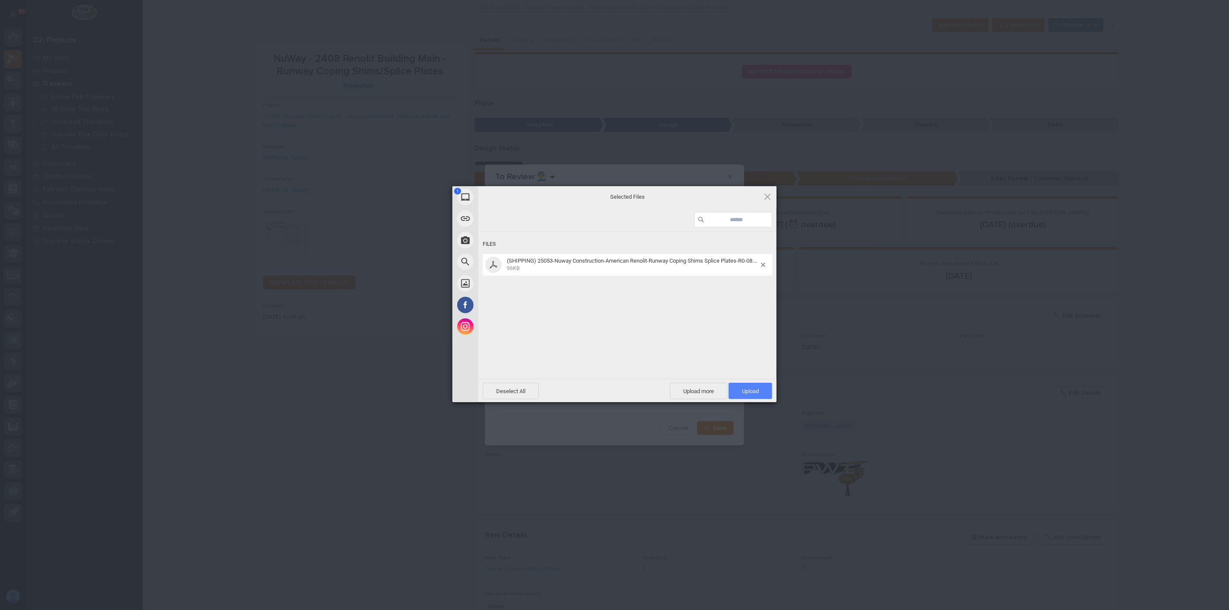
click at [757, 394] on span "Upload 1" at bounding box center [750, 391] width 44 height 16
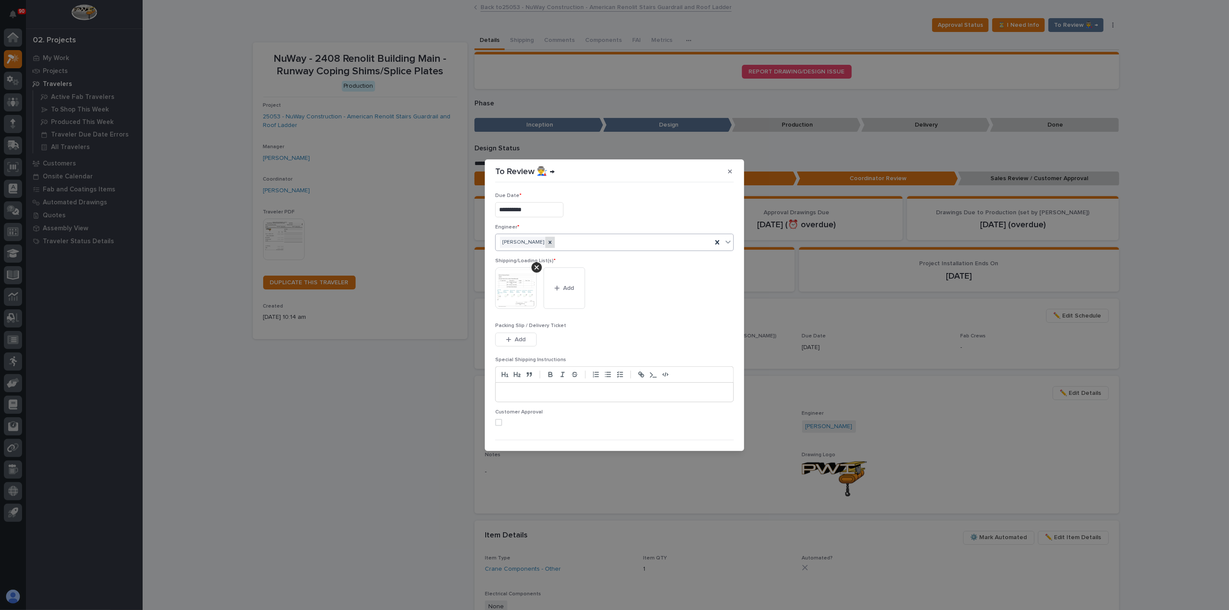
click at [545, 242] on div at bounding box center [550, 243] width 10 height 12
click at [550, 241] on div "Select..." at bounding box center [609, 242] width 227 height 14
click at [533, 337] on div "Siddharth Pareek" at bounding box center [612, 333] width 233 height 15
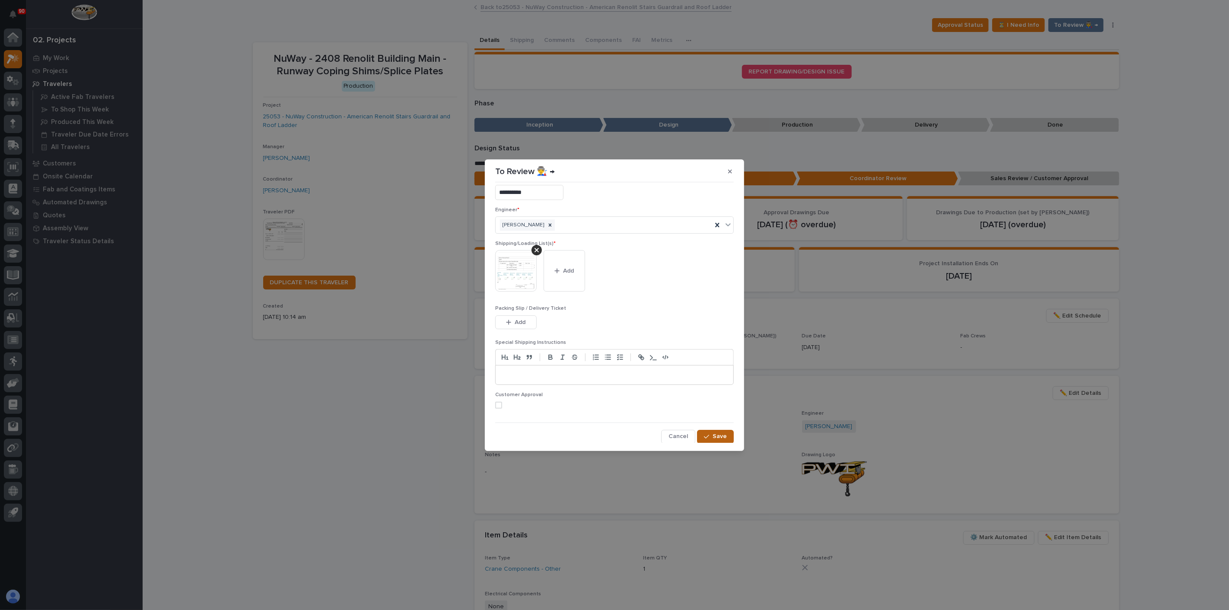
click at [712, 436] on span "Save" at bounding box center [719, 436] width 14 height 8
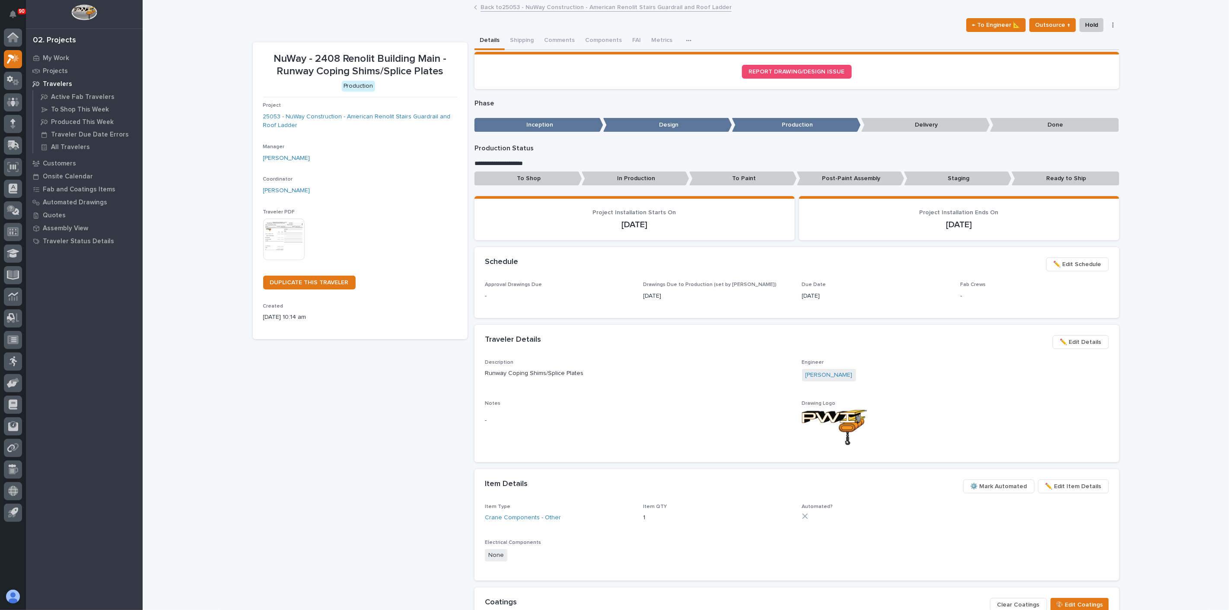
click at [397, 414] on div "NuWay - 2408 Renolit Building Main - Runway Coping Shims/Splice Plates Producti…" at bounding box center [360, 382] width 215 height 680
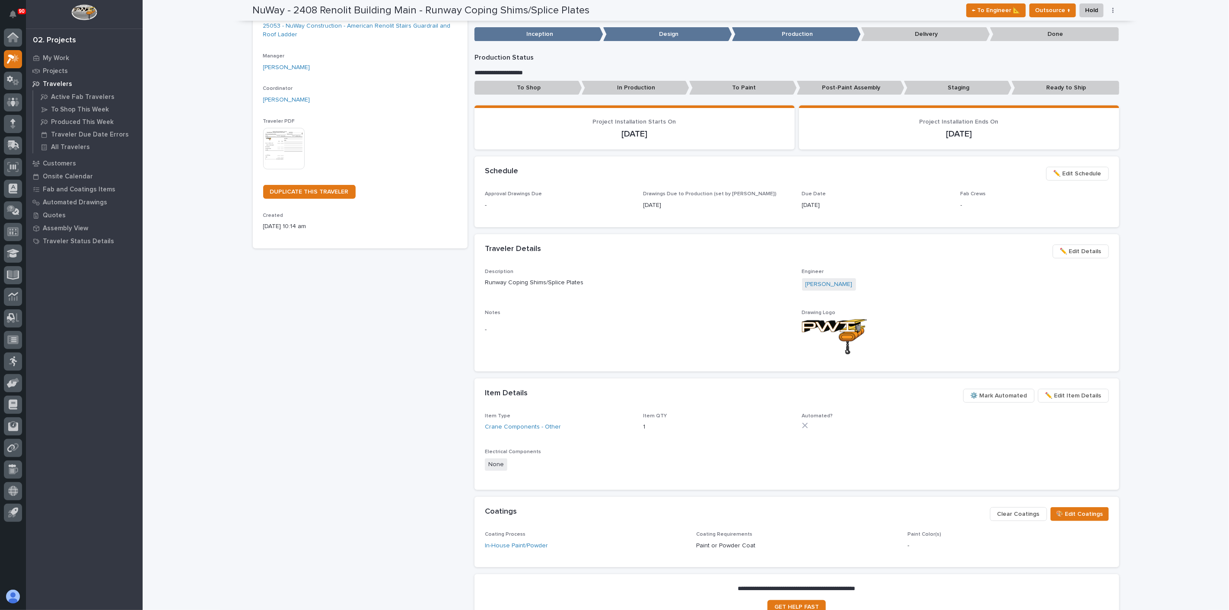
scroll to position [0, 0]
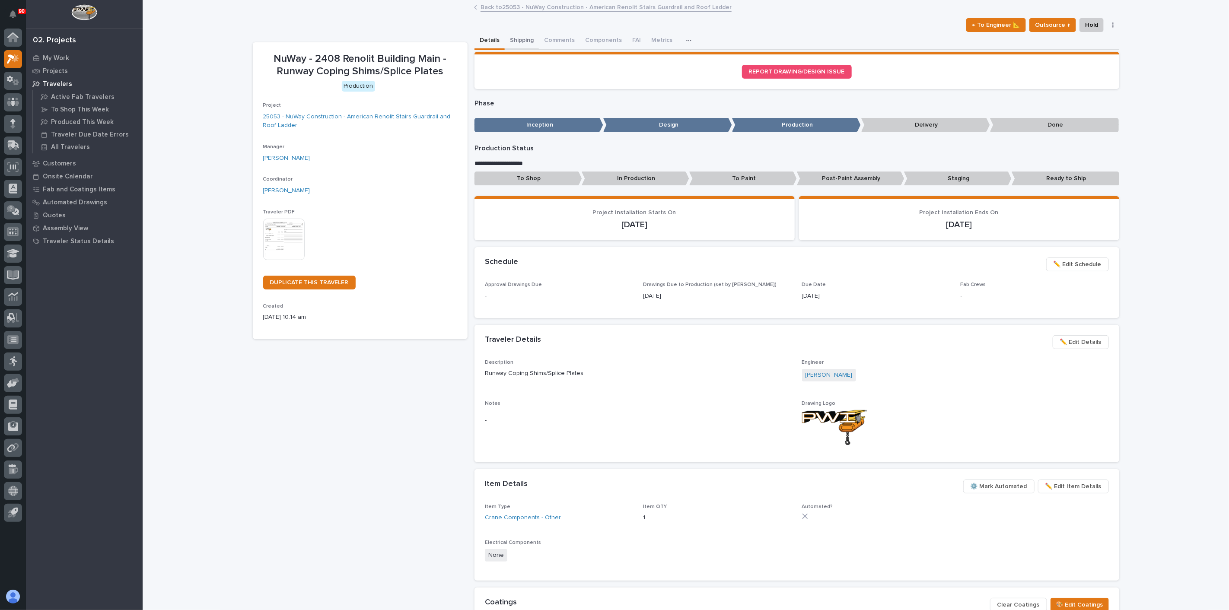
click at [523, 40] on button "Shipping" at bounding box center [522, 41] width 34 height 18
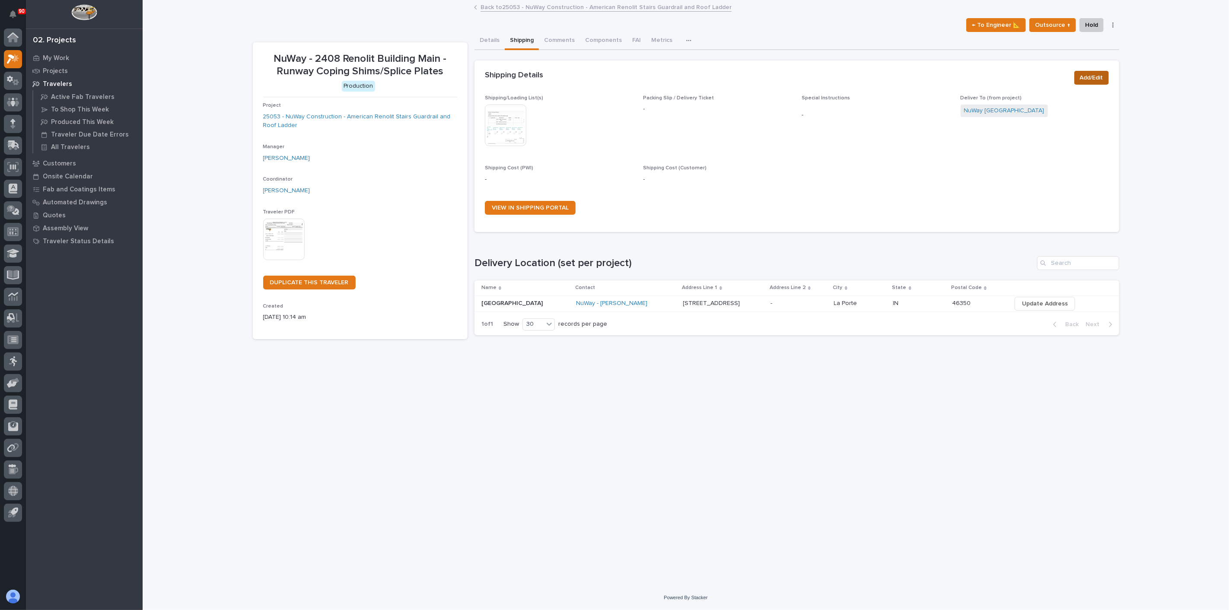
click at [1090, 74] on span "Add/Edit" at bounding box center [1091, 78] width 23 height 10
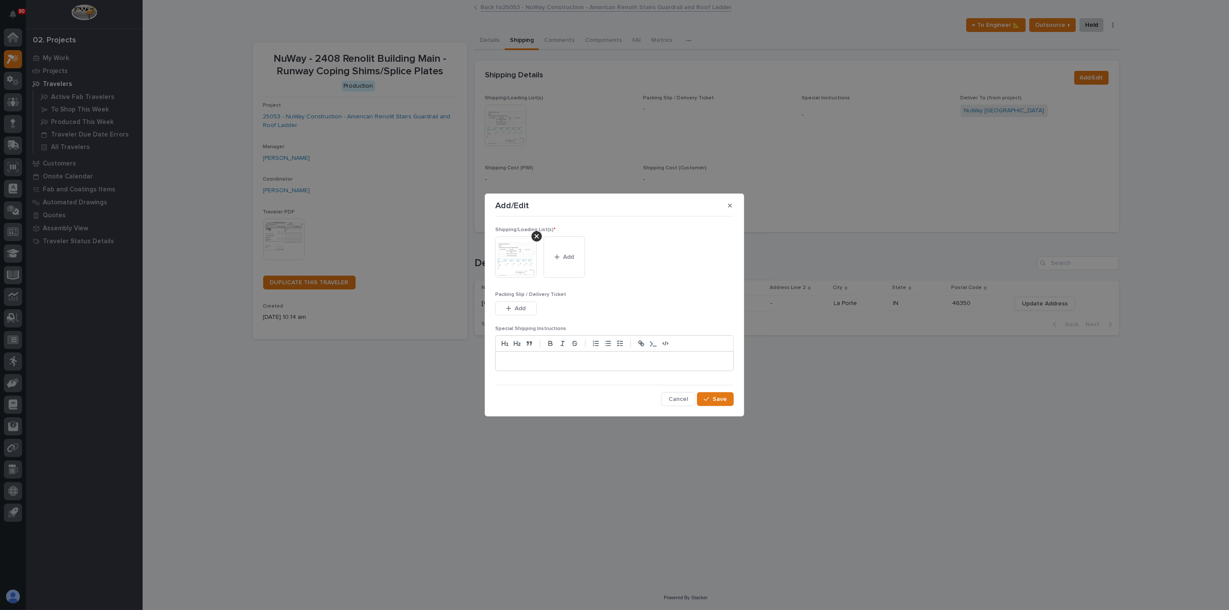
click at [533, 232] on span "Shipping/Loading List(s) *" at bounding box center [525, 229] width 60 height 5
click at [534, 238] on div at bounding box center [536, 236] width 10 height 10
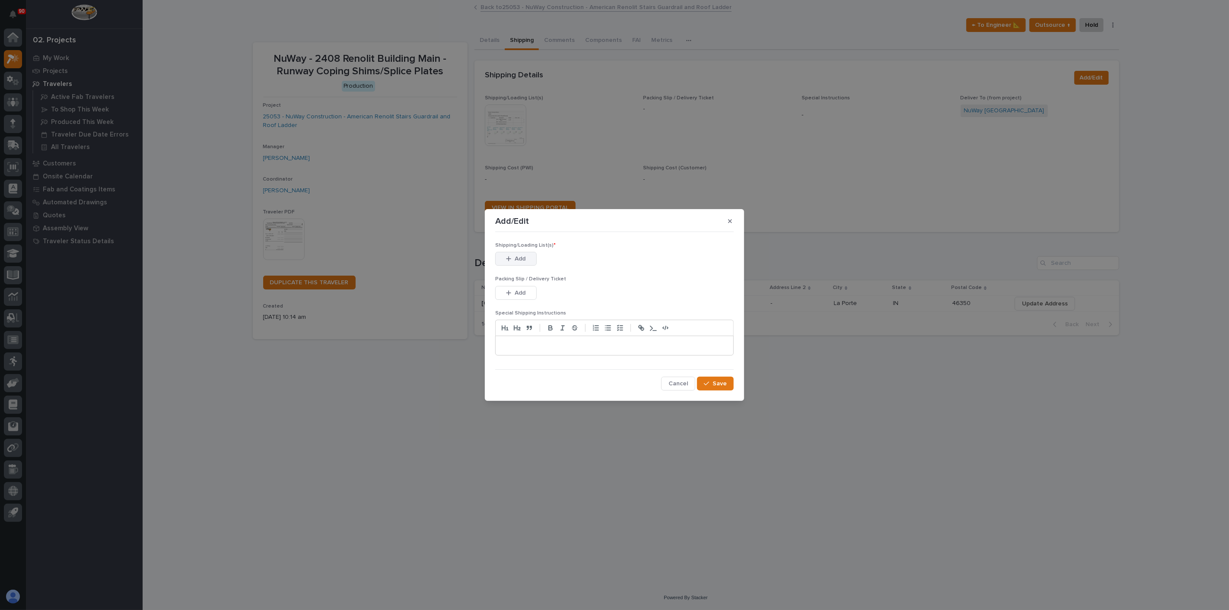
click at [530, 254] on button "Add" at bounding box center [515, 259] width 41 height 14
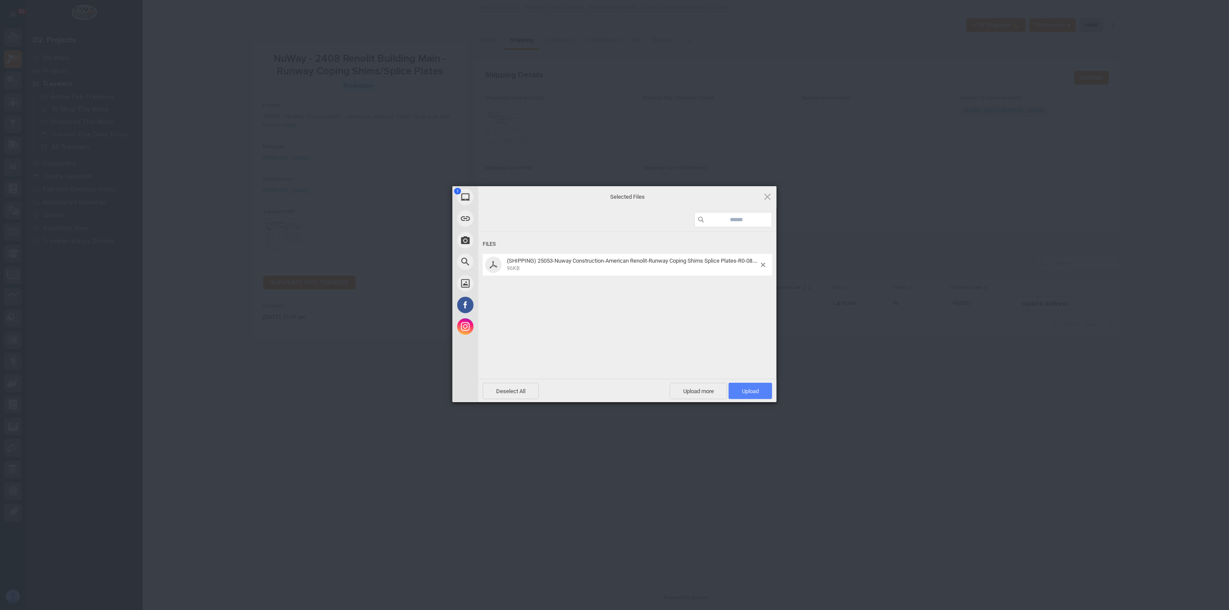
click at [743, 390] on span "Upload 1" at bounding box center [750, 391] width 17 height 6
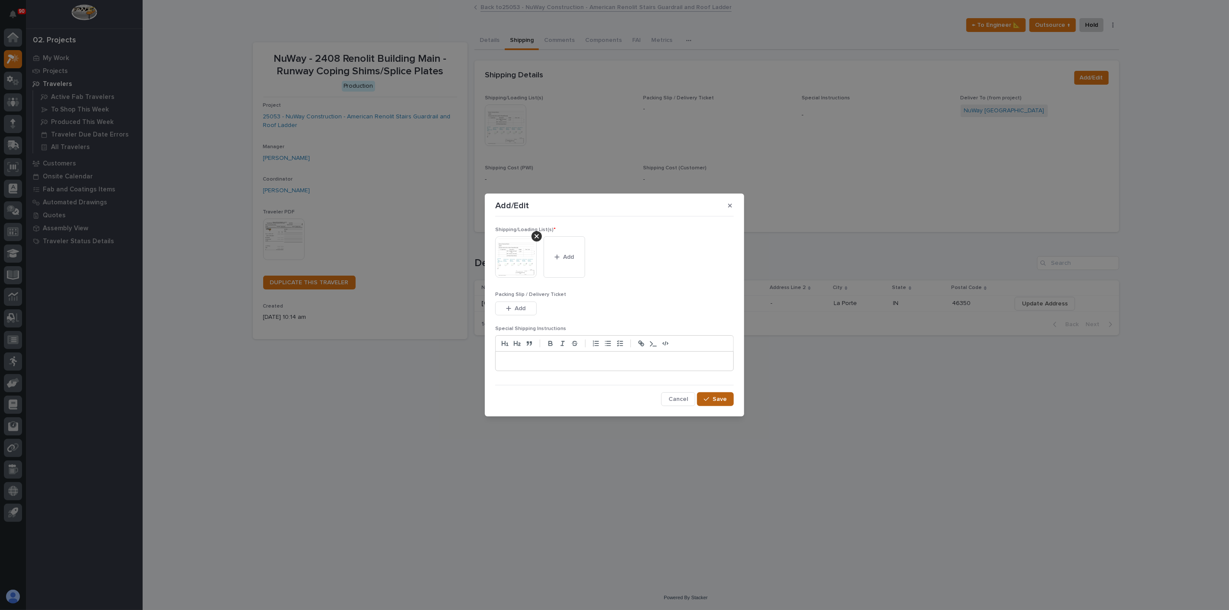
click at [728, 398] on button "Save" at bounding box center [715, 399] width 37 height 14
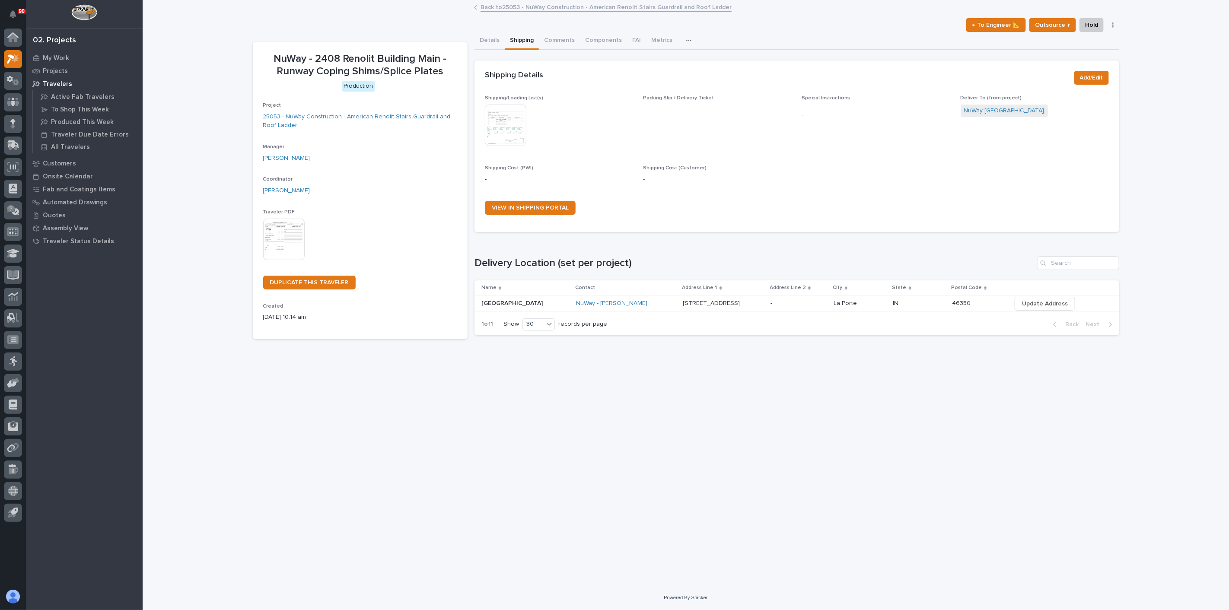
click at [184, 38] on div "Loading... Saving… Loading... Saving… NuWay - 2408 Renolit Building Main - Runw…" at bounding box center [686, 293] width 1086 height 585
click at [51, 60] on p "My Work" at bounding box center [56, 58] width 26 height 8
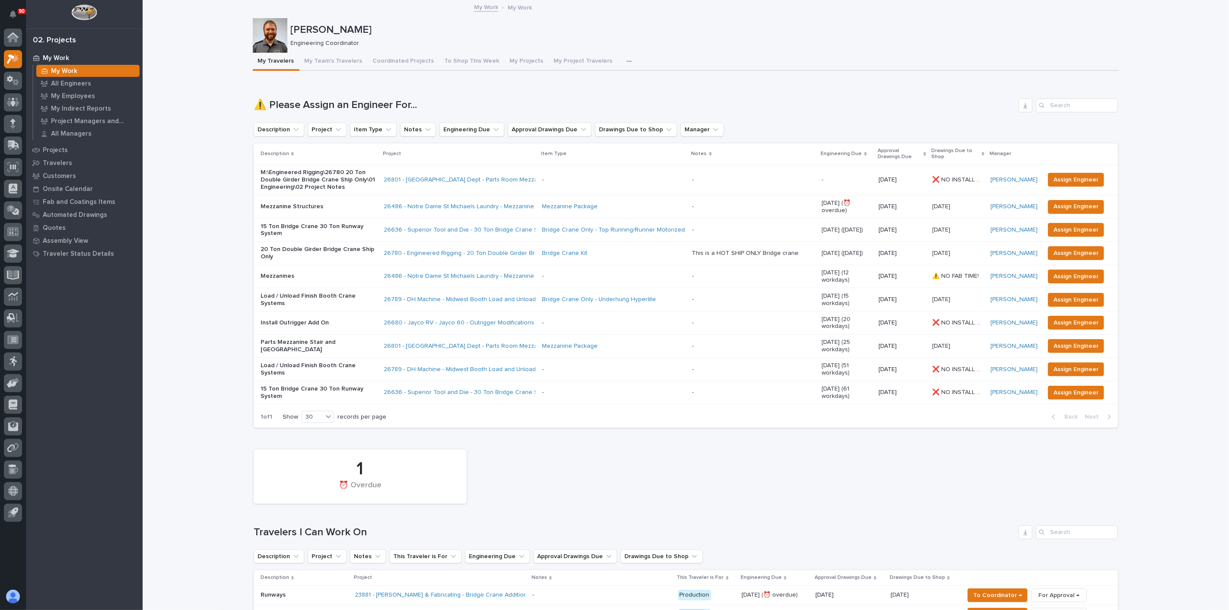
click at [349, 319] on p "Install Outrigger Add On" at bounding box center [319, 322] width 117 height 7
click at [325, 182] on p "M:\Engineered Rigging\26780 20 Ton Double Girder Bridge Crane Ship Only\01 Engi…" at bounding box center [319, 180] width 117 height 22
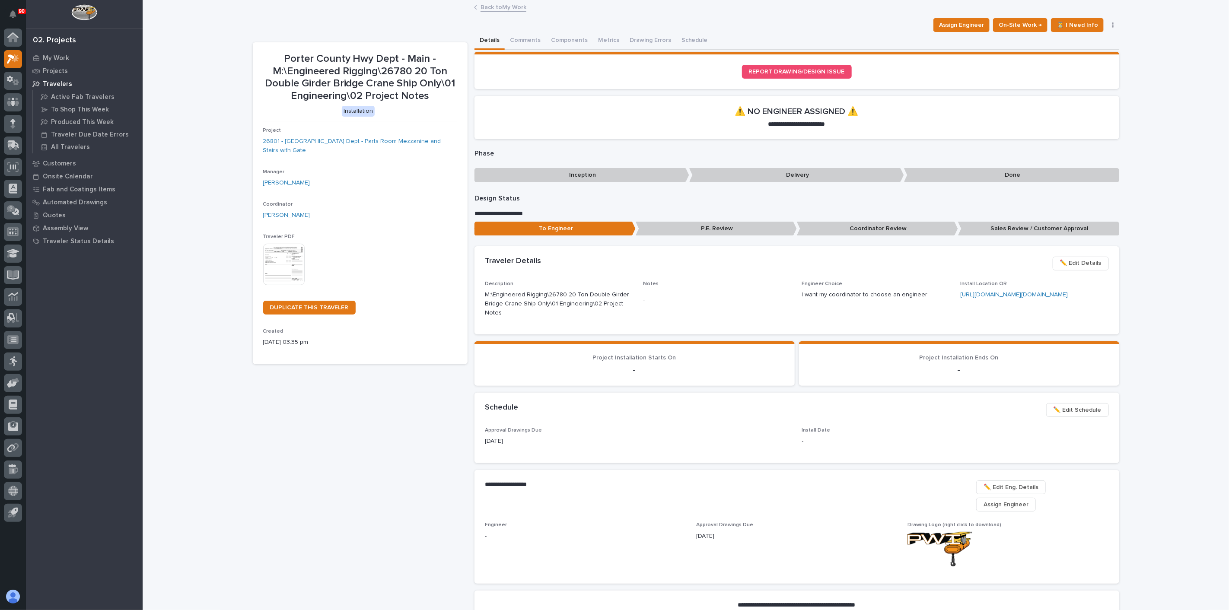
click at [293, 259] on img at bounding box center [283, 264] width 41 height 41
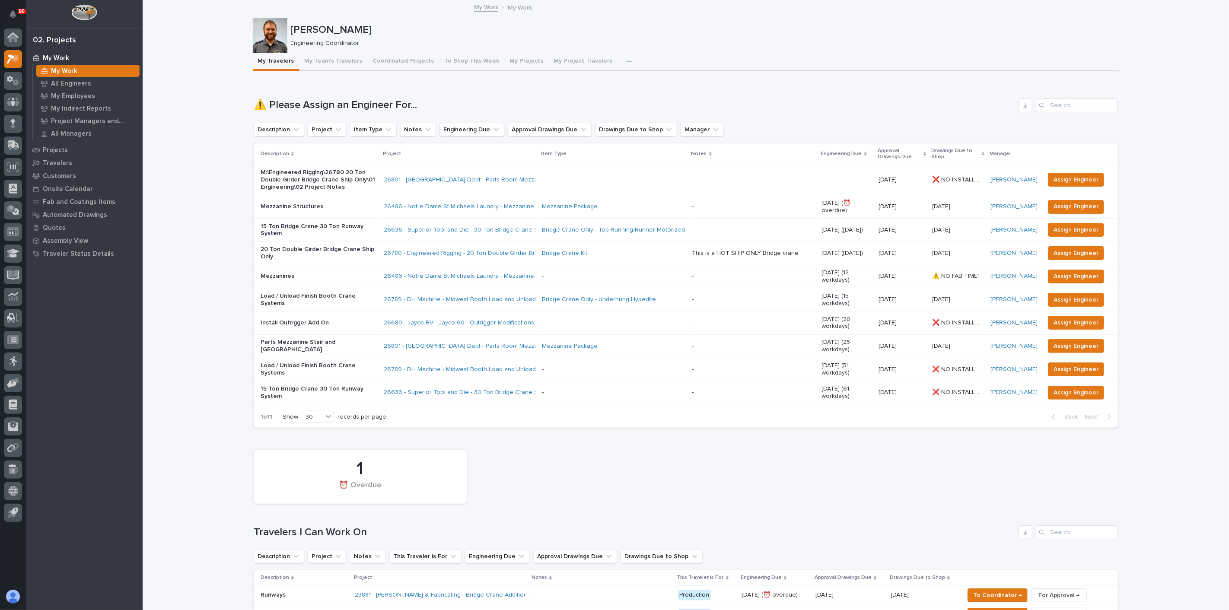
click at [347, 186] on p "M:\Engineered Rigging\26780 20 Ton Double Girder Bridge Crane Ship Only\01 Engi…" at bounding box center [319, 180] width 117 height 22
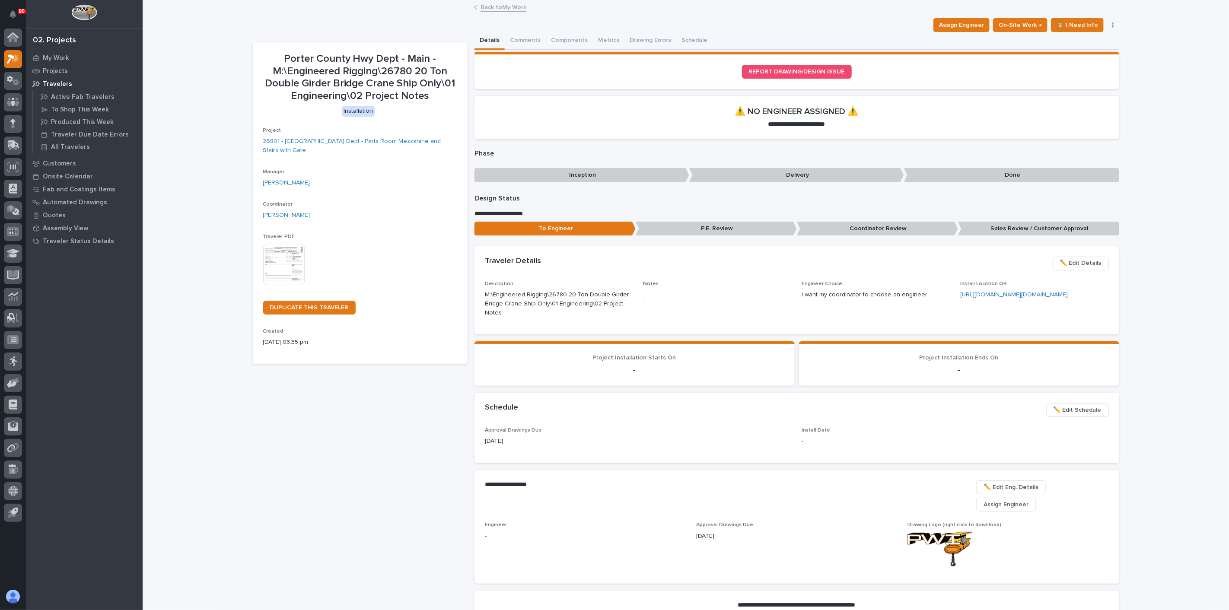
click at [1084, 260] on span "✏️ Edit Details" at bounding box center [1080, 263] width 41 height 10
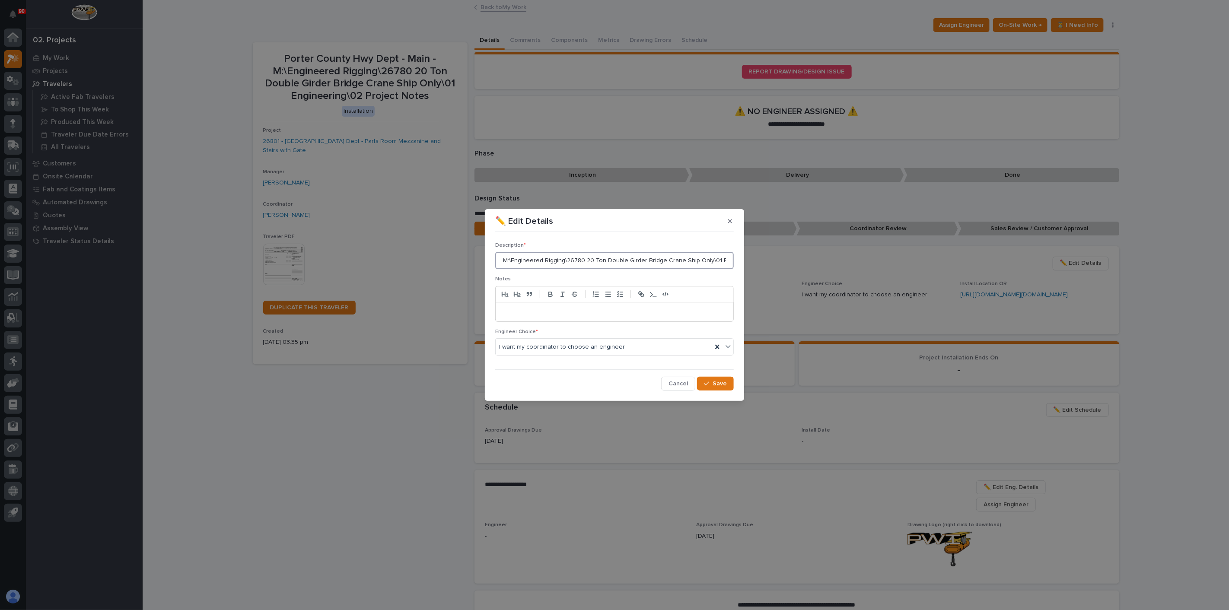
scroll to position [0, 66]
drag, startPoint x: 500, startPoint y: 259, endPoint x: 851, endPoint y: 261, distance: 350.4
click at [851, 261] on div "✏️ Edit Details Description * M:\Engineered Rigging\26780 20 Ton Double Girder …" at bounding box center [614, 305] width 1229 height 610
type input "Porter County Hwy Dept"
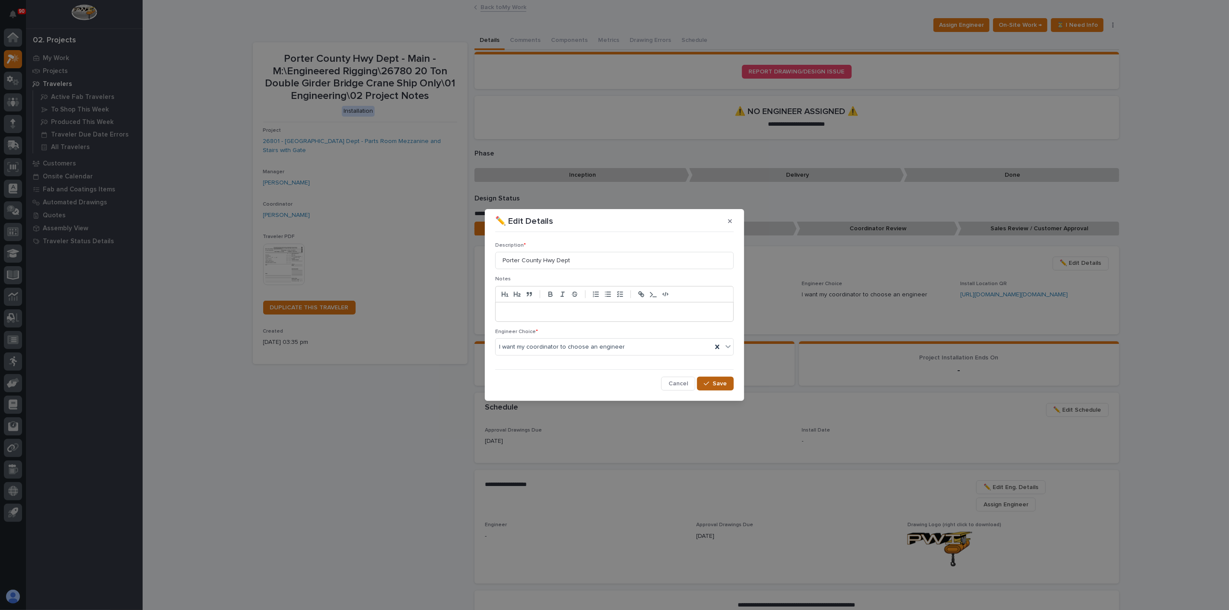
click at [708, 386] on icon "button" at bounding box center [706, 384] width 5 height 6
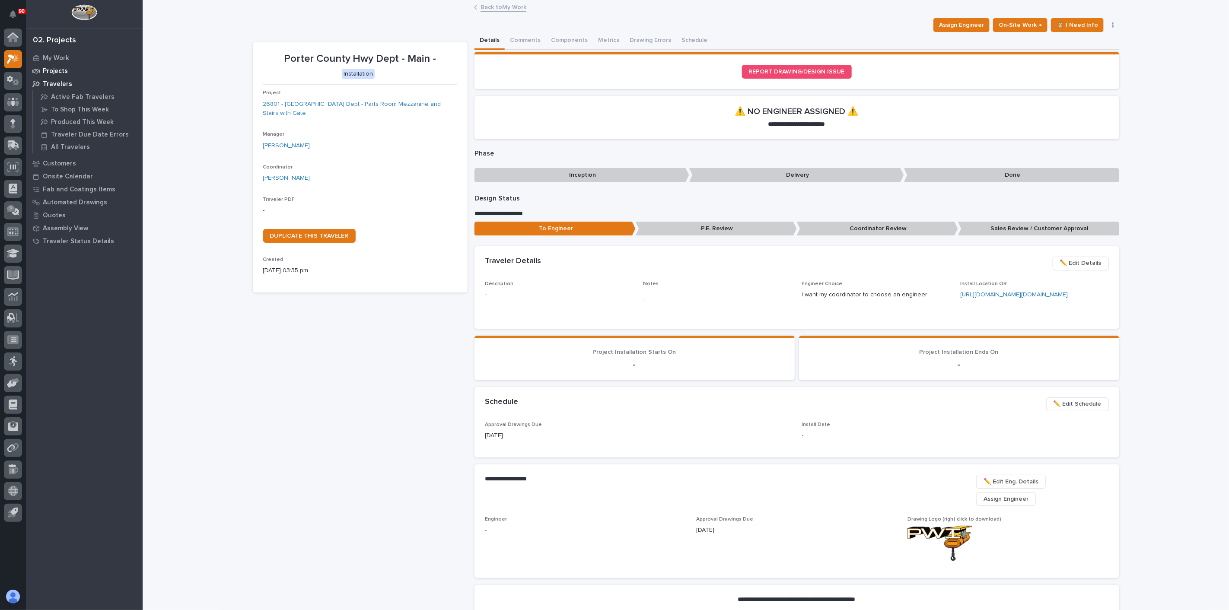
click at [52, 69] on p "Projects" at bounding box center [55, 71] width 25 height 8
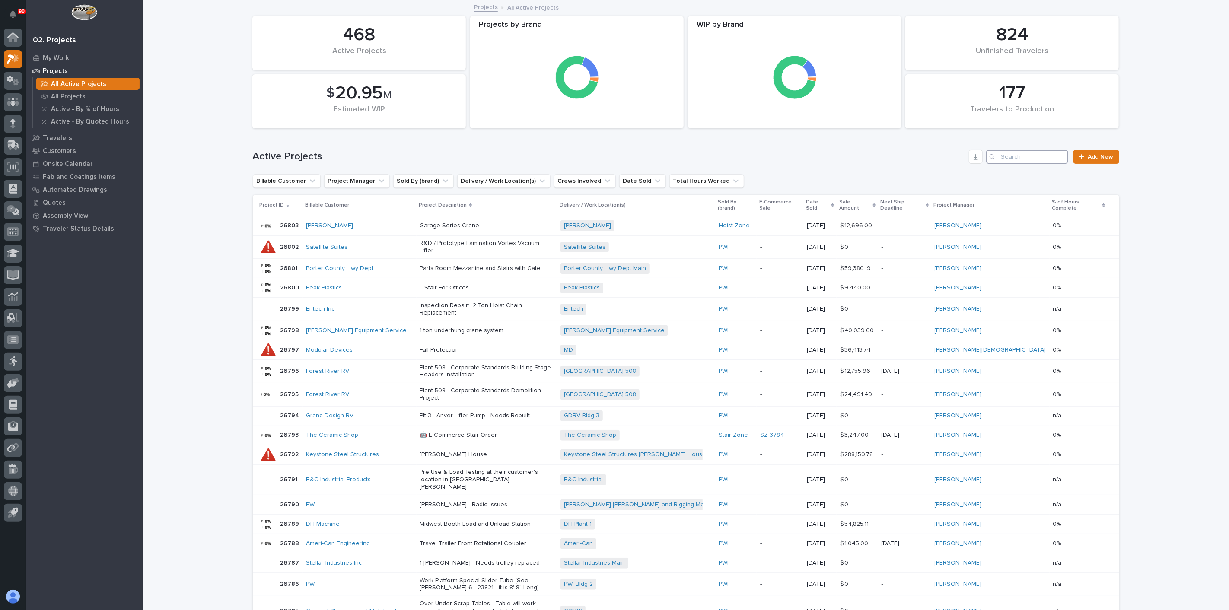
click at [1026, 159] on input "Search" at bounding box center [1027, 157] width 82 height 14
type input "compass"
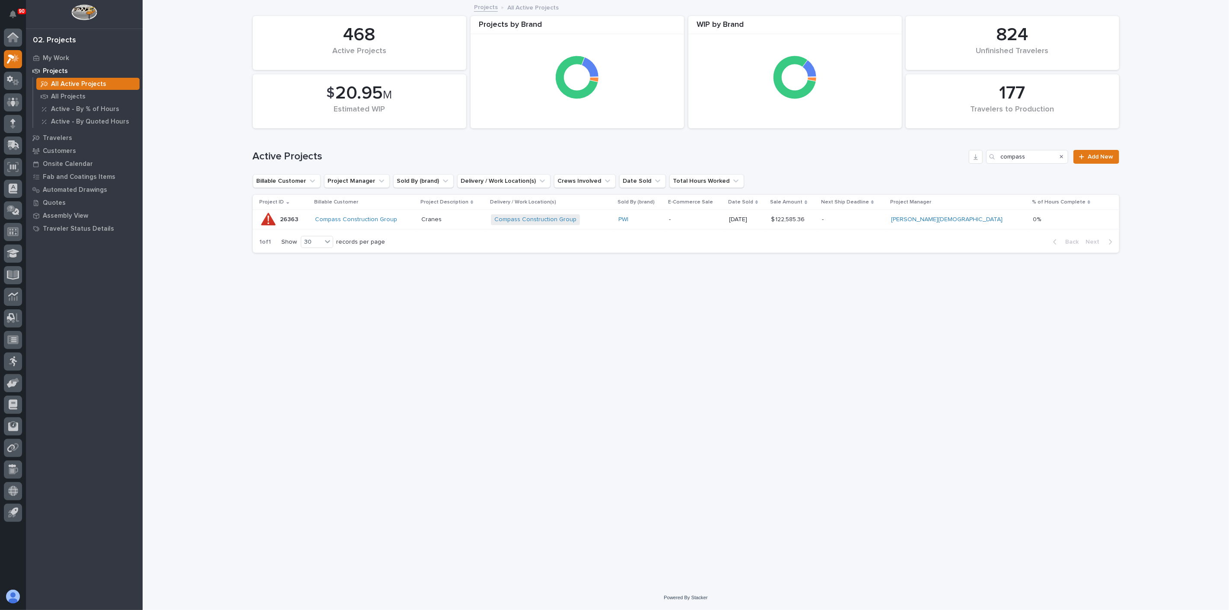
click at [308, 220] on div "26363 26363" at bounding box center [284, 219] width 48 height 17
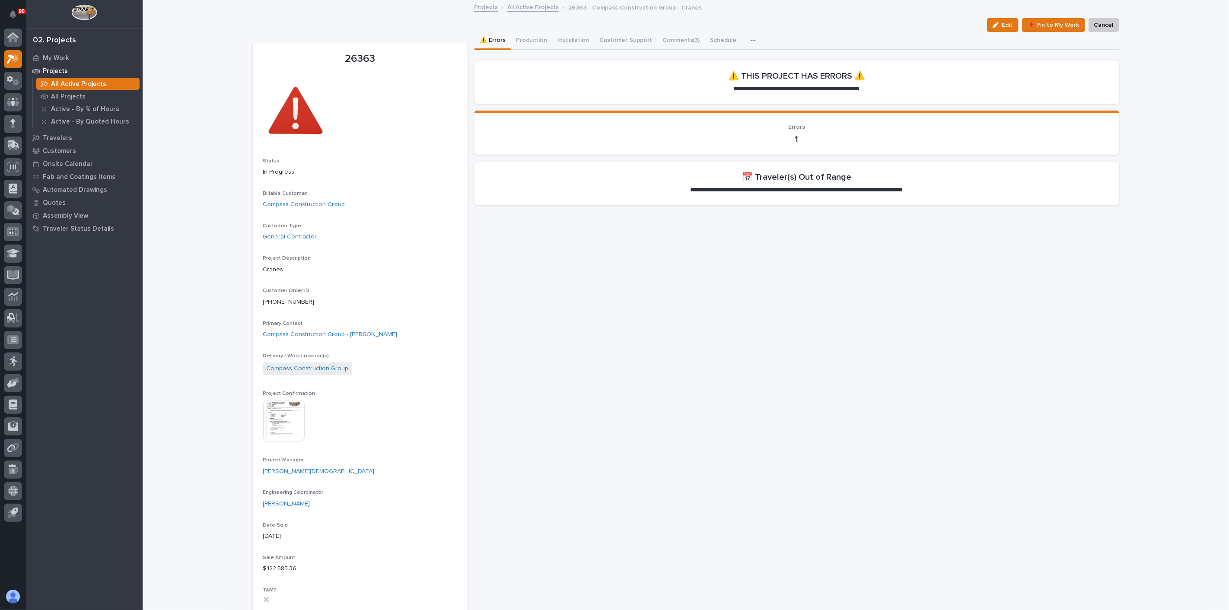
click at [531, 41] on button "Production" at bounding box center [531, 41] width 41 height 18
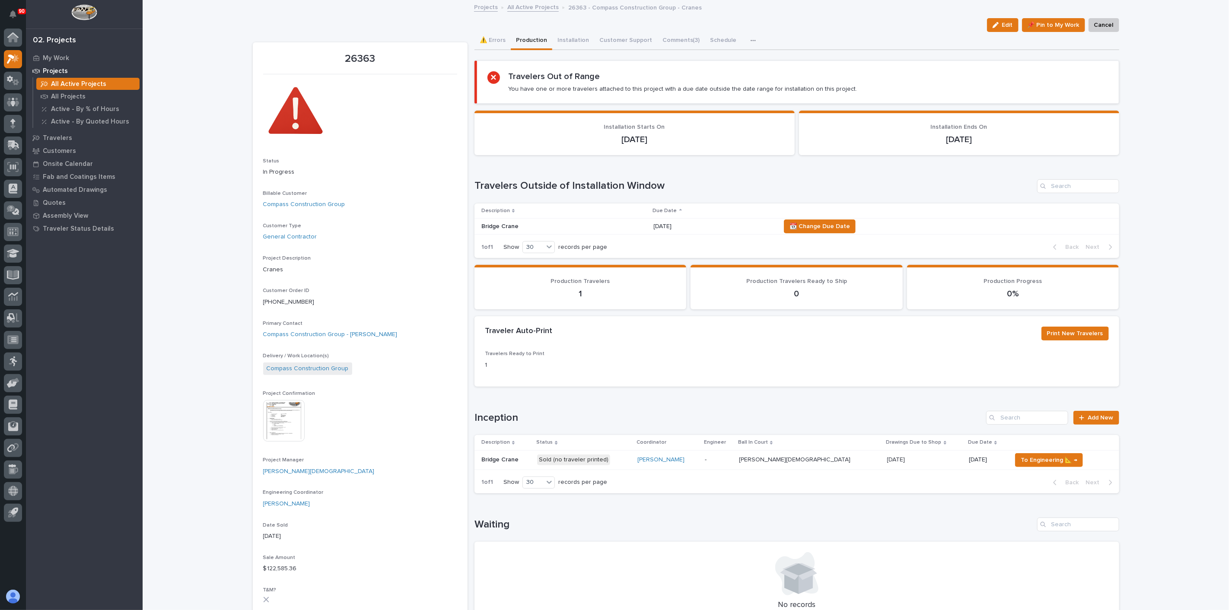
click at [493, 458] on p "Bridge Crane" at bounding box center [500, 459] width 39 height 9
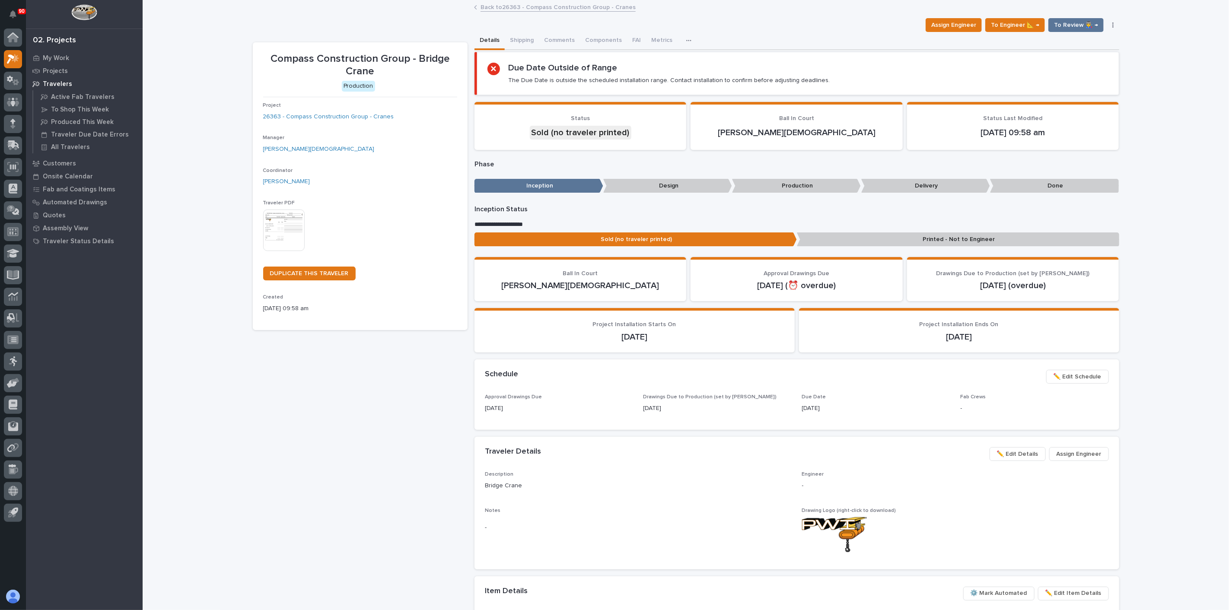
click at [279, 227] on img at bounding box center [283, 230] width 41 height 41
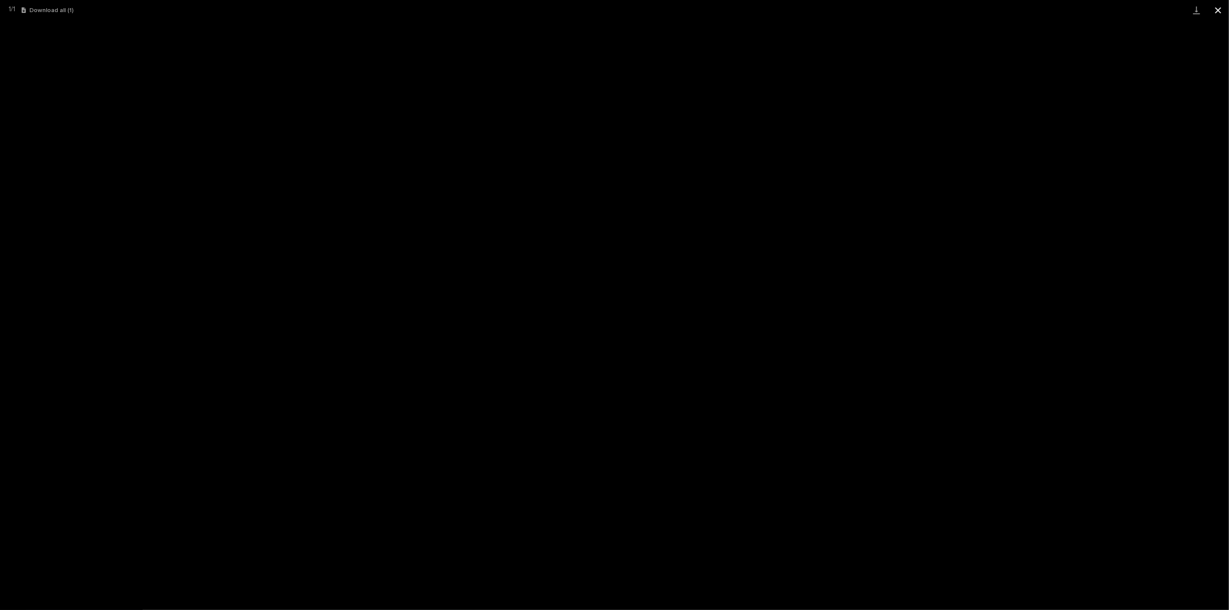
click at [1222, 8] on button "Close gallery" at bounding box center [1218, 10] width 22 height 20
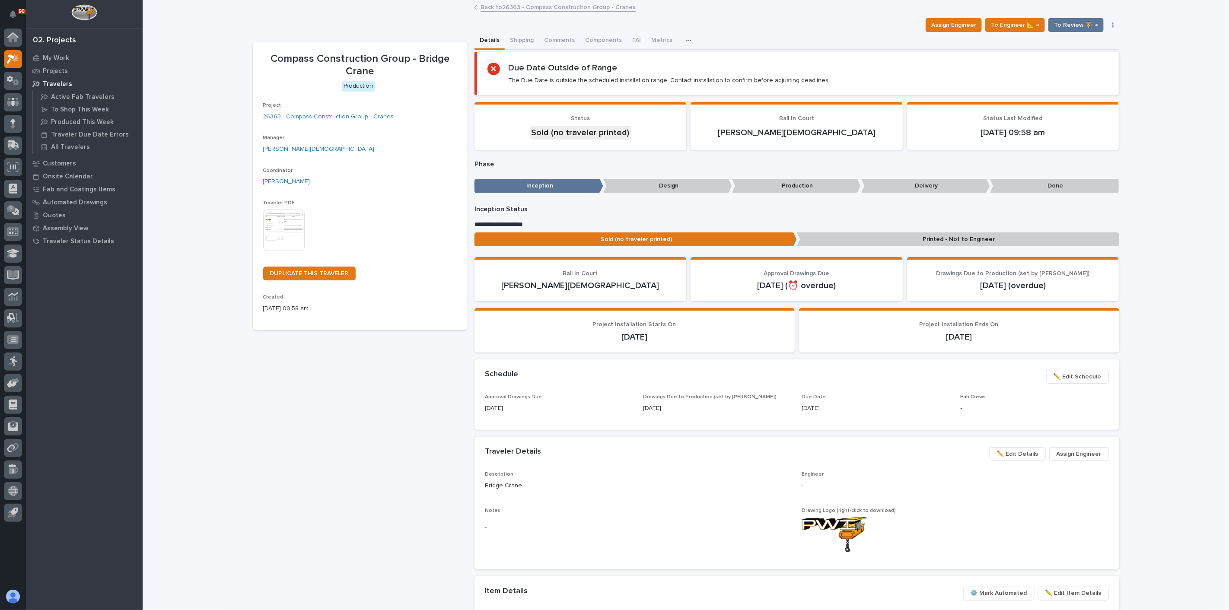
click at [425, 385] on div "Compass Construction Group - Bridge Crane Production Project 26363 - Compass Co…" at bounding box center [360, 435] width 215 height 787
click at [1009, 24] on span "To Engineer 📐 →" at bounding box center [1015, 25] width 48 height 10
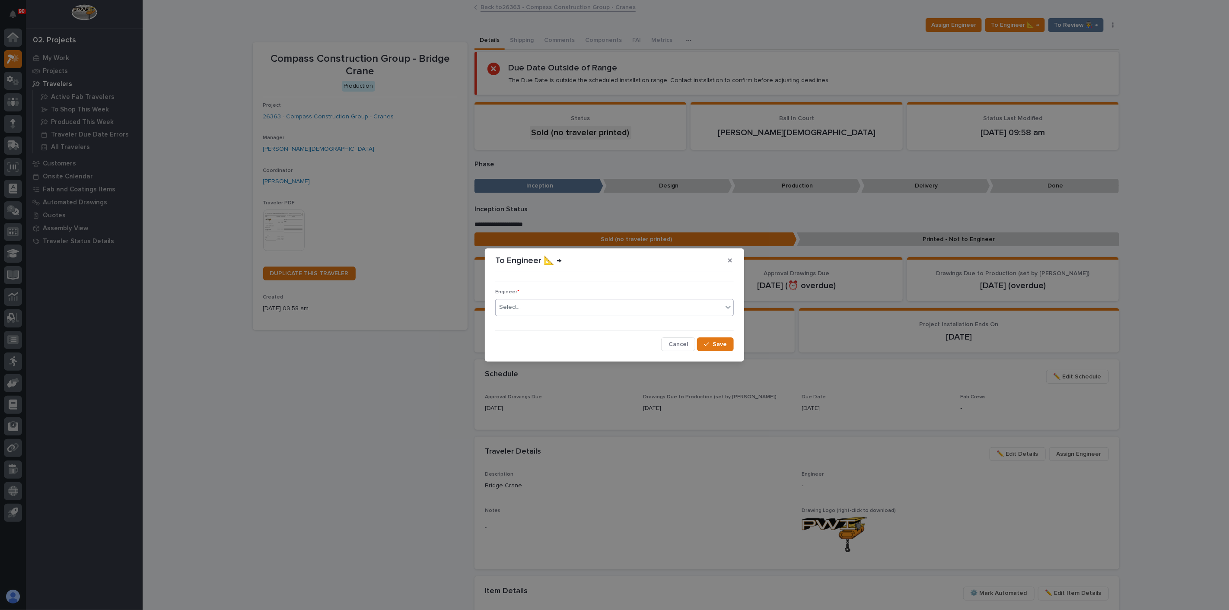
click at [586, 306] on div "Select..." at bounding box center [609, 307] width 227 height 14
type input "*******"
click at [712, 346] on div "button" at bounding box center [708, 344] width 9 height 6
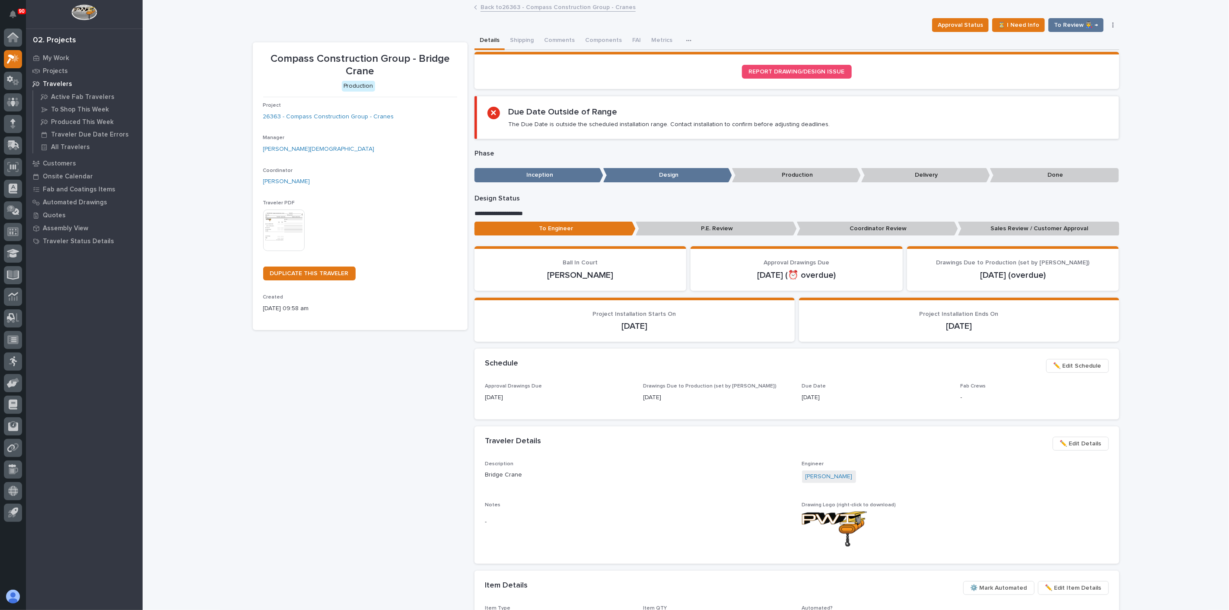
click at [989, 227] on p "Sales Review / Customer Approval" at bounding box center [1038, 229] width 161 height 14
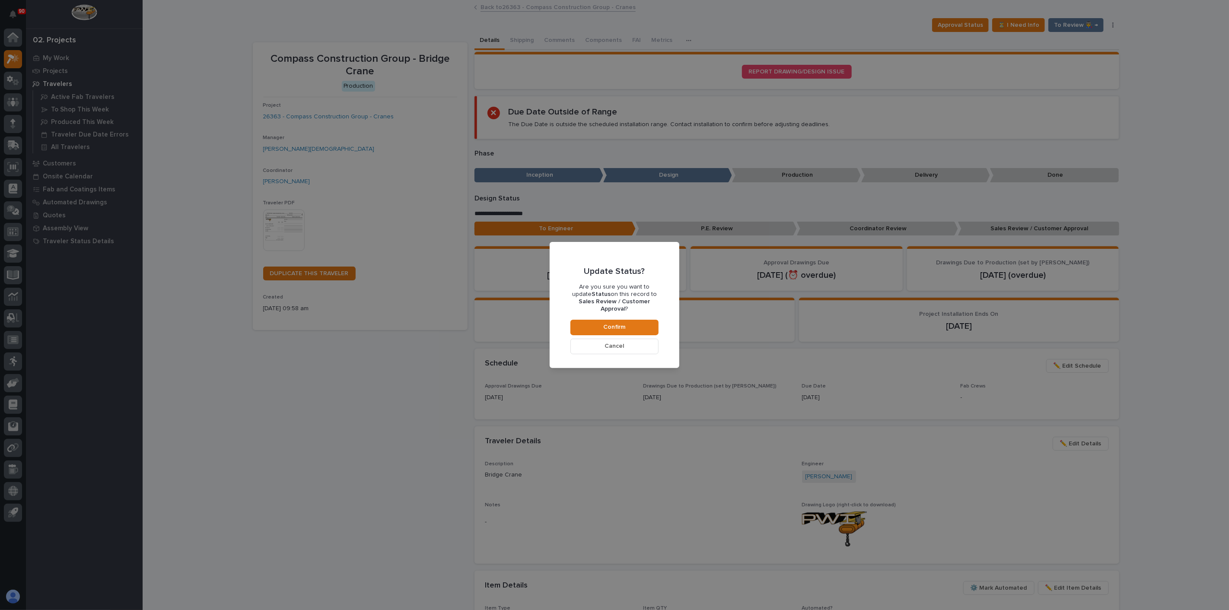
click at [736, 331] on div "Update Status? Are you sure you want to update Status on this record to Sales R…" at bounding box center [614, 305] width 1229 height 610
click at [633, 346] on button "Cancel" at bounding box center [614, 347] width 88 height 16
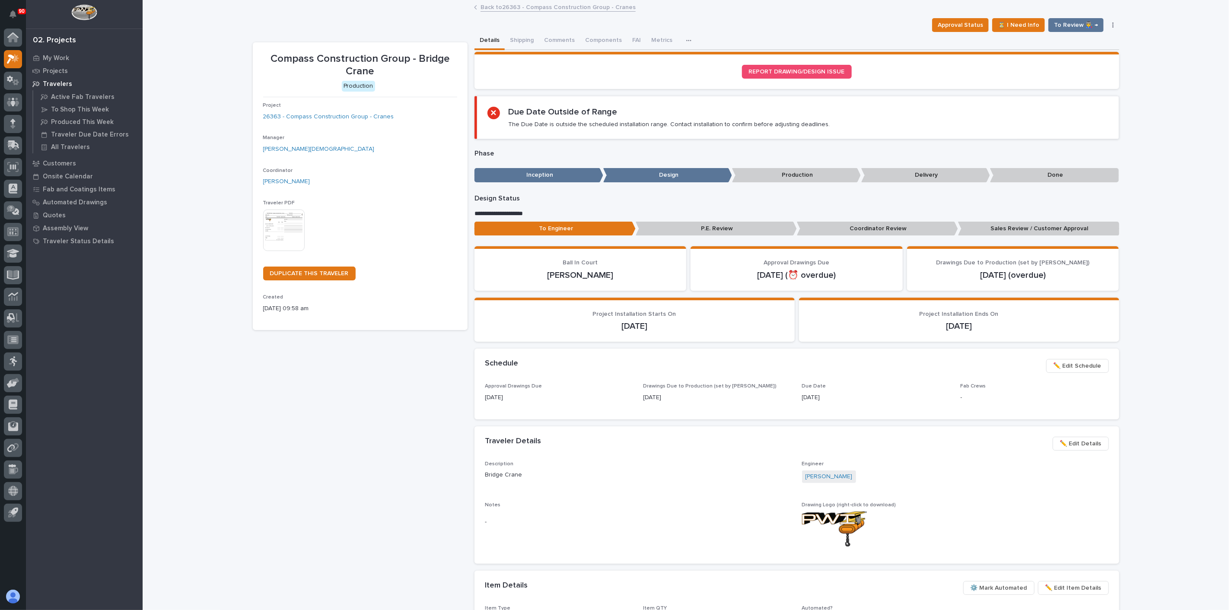
click at [1002, 224] on p "Sales Review / Customer Approval" at bounding box center [1038, 229] width 161 height 14
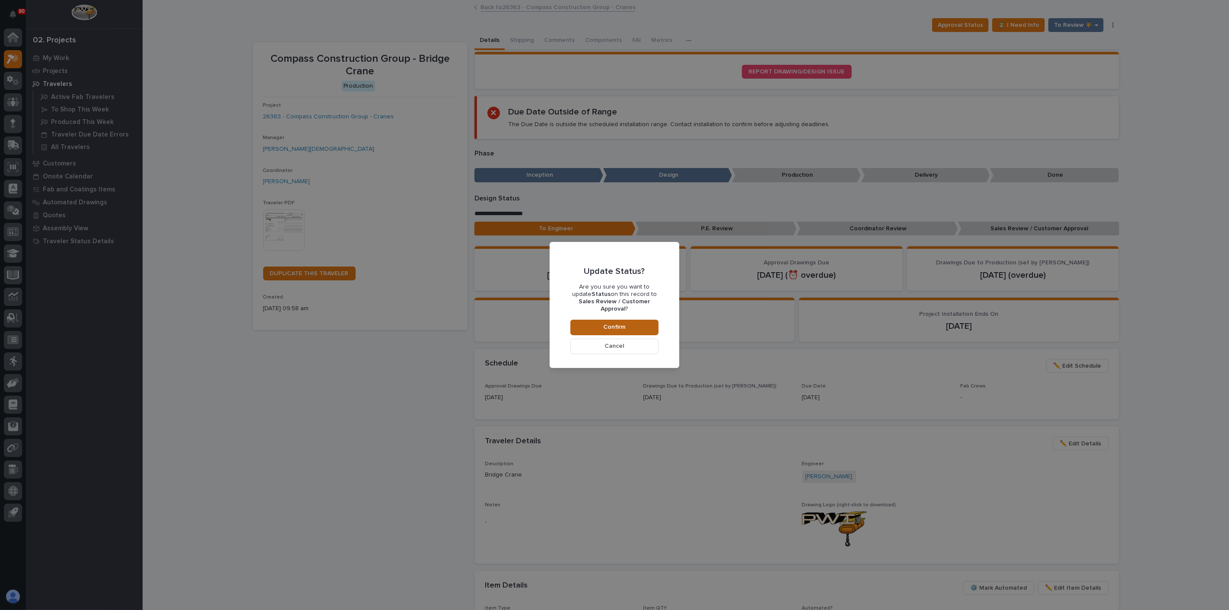
click at [617, 323] on span "Confirm" at bounding box center [615, 327] width 22 height 8
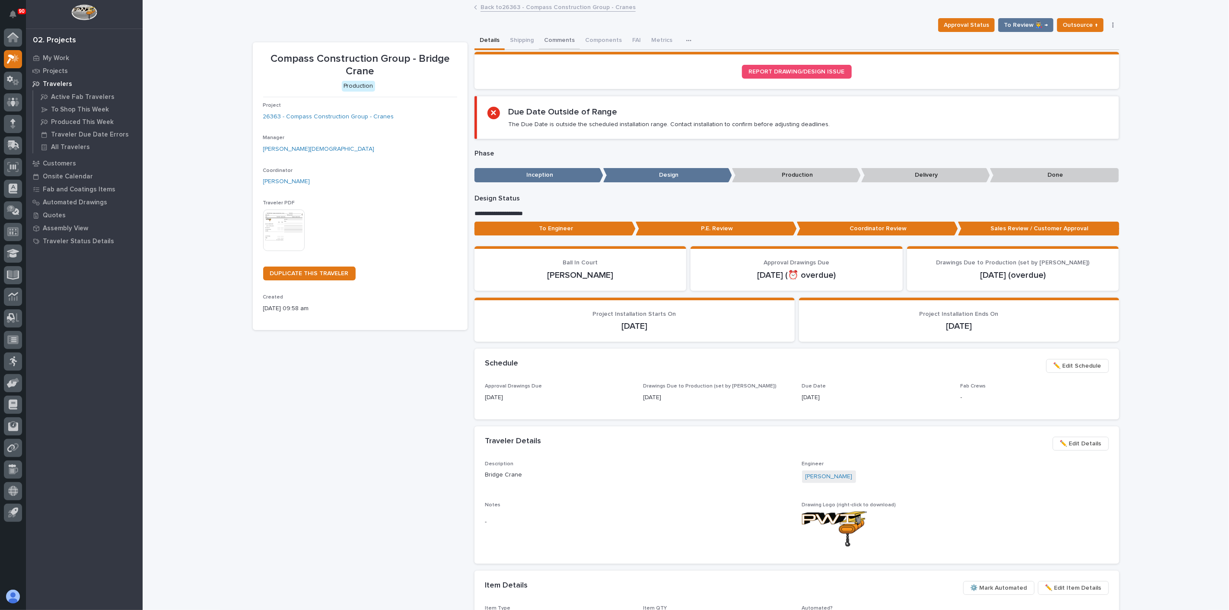
click at [563, 41] on button "Comments" at bounding box center [559, 41] width 41 height 18
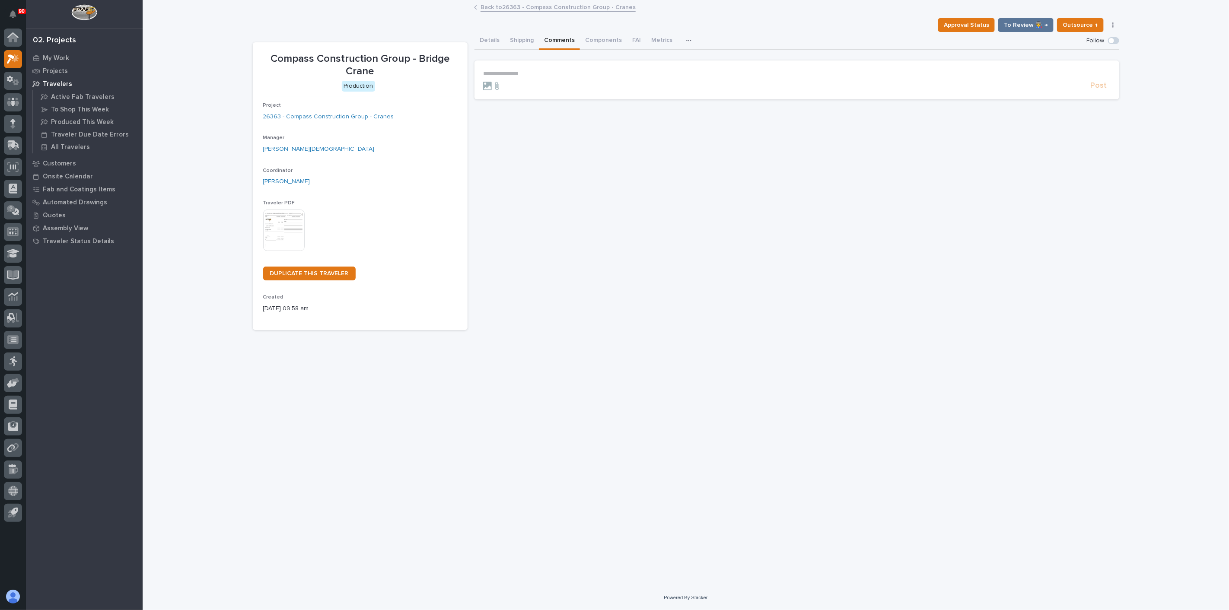
click at [533, 69] on section "**********" at bounding box center [796, 79] width 645 height 39
click at [531, 75] on p "**********" at bounding box center [796, 73] width 627 height 7
click at [566, 70] on p "﻿ * ******** ﻿" at bounding box center [796, 74] width 627 height 9
click at [515, 73] on span "**********" at bounding box center [641, 74] width 256 height 6
click at [604, 334] on div "**********" at bounding box center [685, 282] width 875 height 563
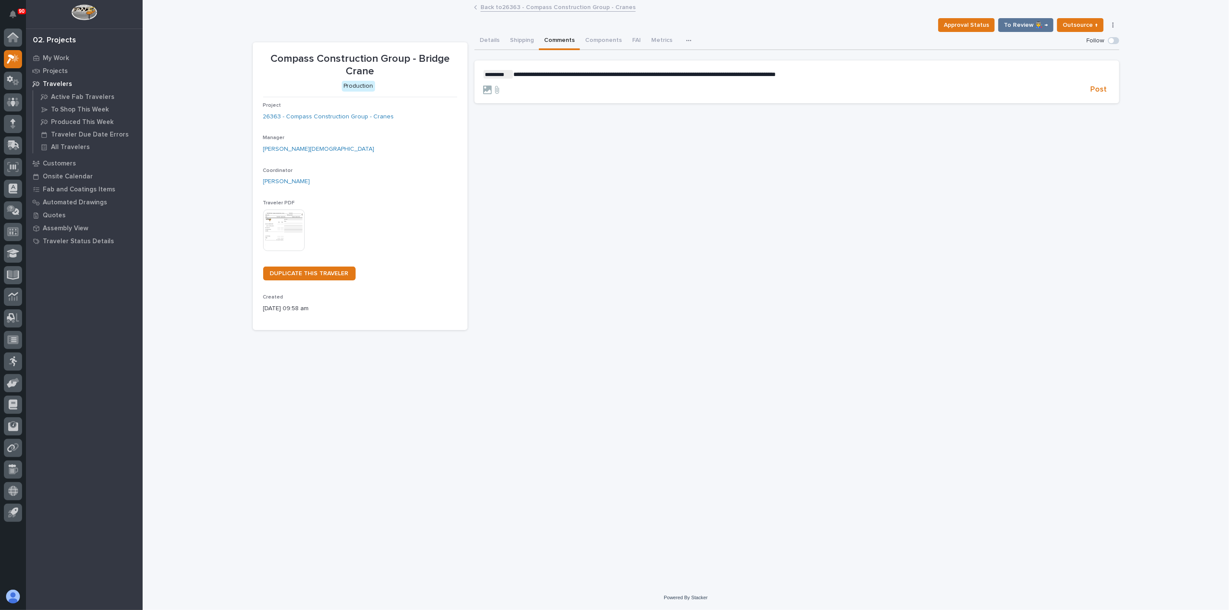
click at [519, 74] on span "**********" at bounding box center [644, 74] width 262 height 6
click at [913, 71] on p "**********" at bounding box center [796, 74] width 627 height 9
click at [555, 73] on span "**********" at bounding box center [644, 74] width 262 height 6
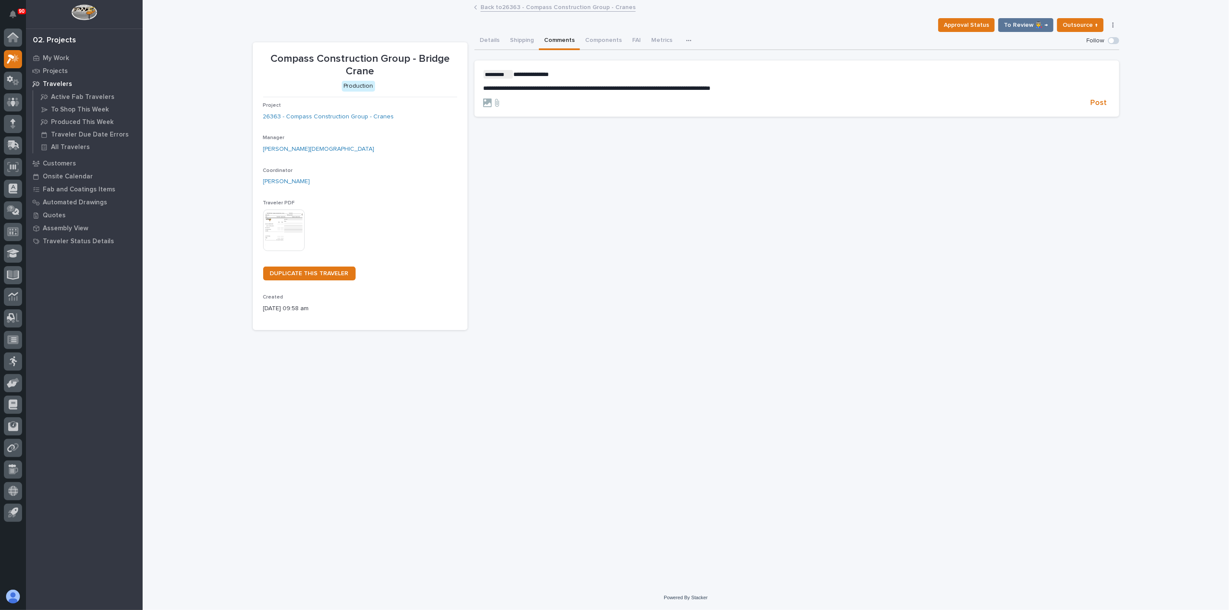
click at [567, 73] on p "**********" at bounding box center [796, 74] width 627 height 9
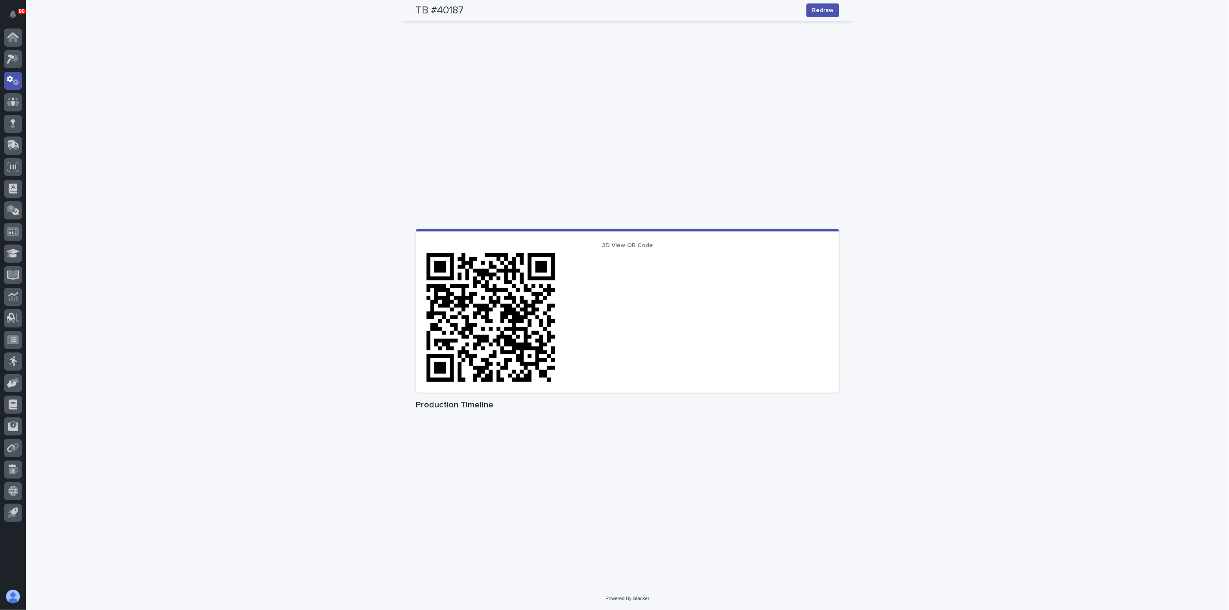
scroll to position [179, 0]
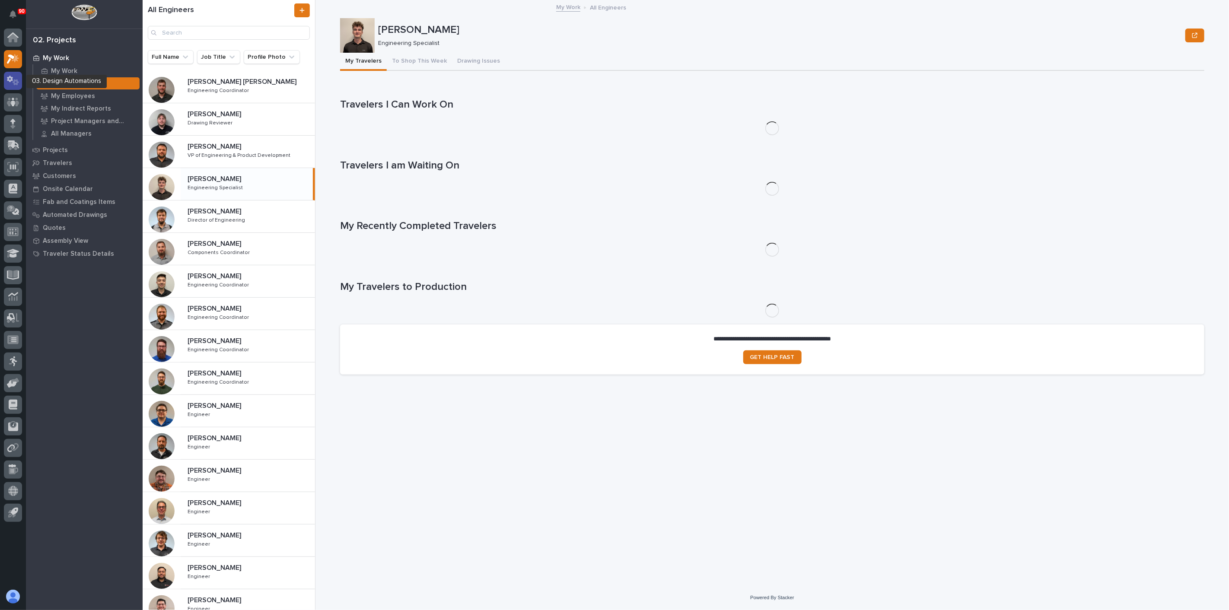
click at [14, 77] on icon at bounding box center [13, 81] width 13 height 10
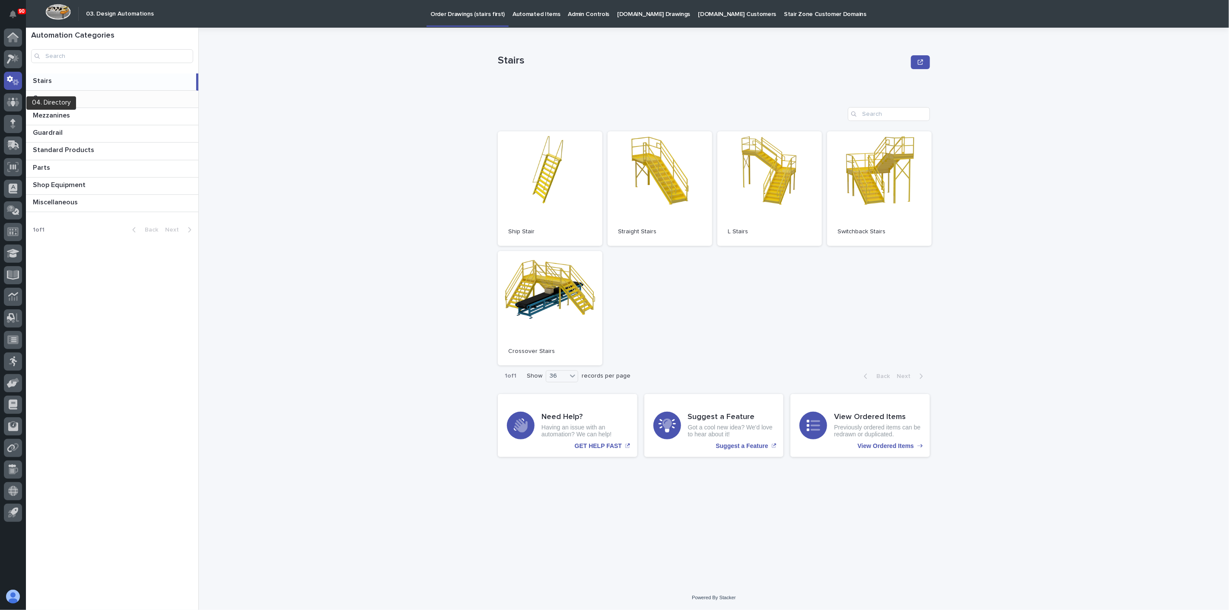
click at [86, 92] on div "Cranes Cranes" at bounding box center [112, 99] width 172 height 17
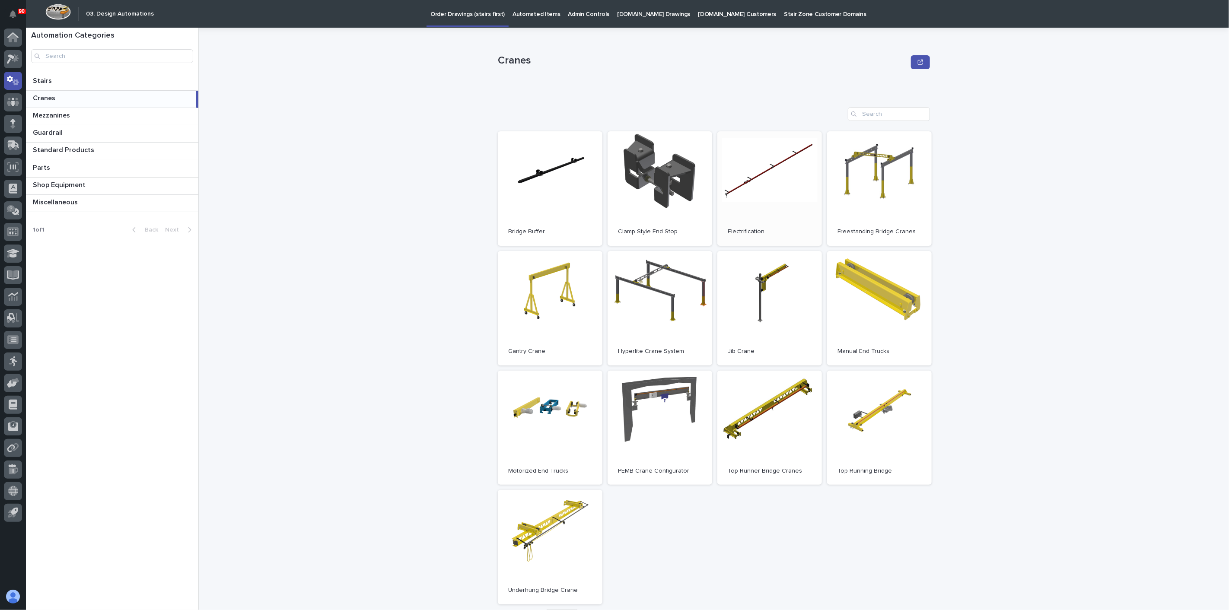
click at [743, 197] on link "Open" at bounding box center [769, 188] width 105 height 114
click at [15, 59] on icon at bounding box center [15, 58] width 7 height 9
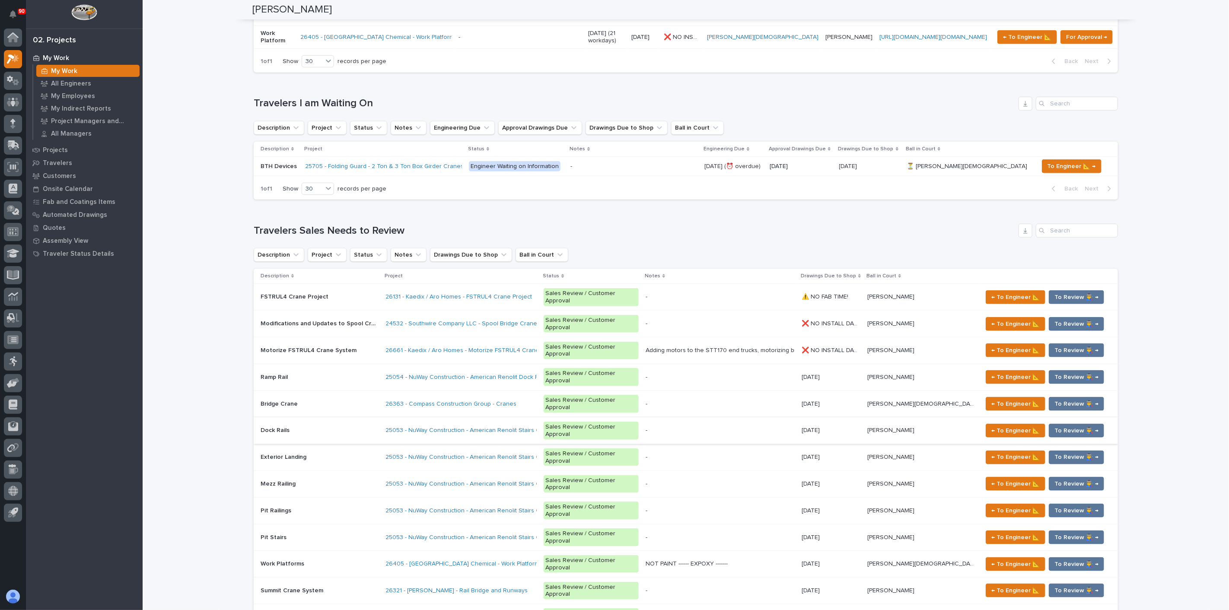
scroll to position [720, 0]
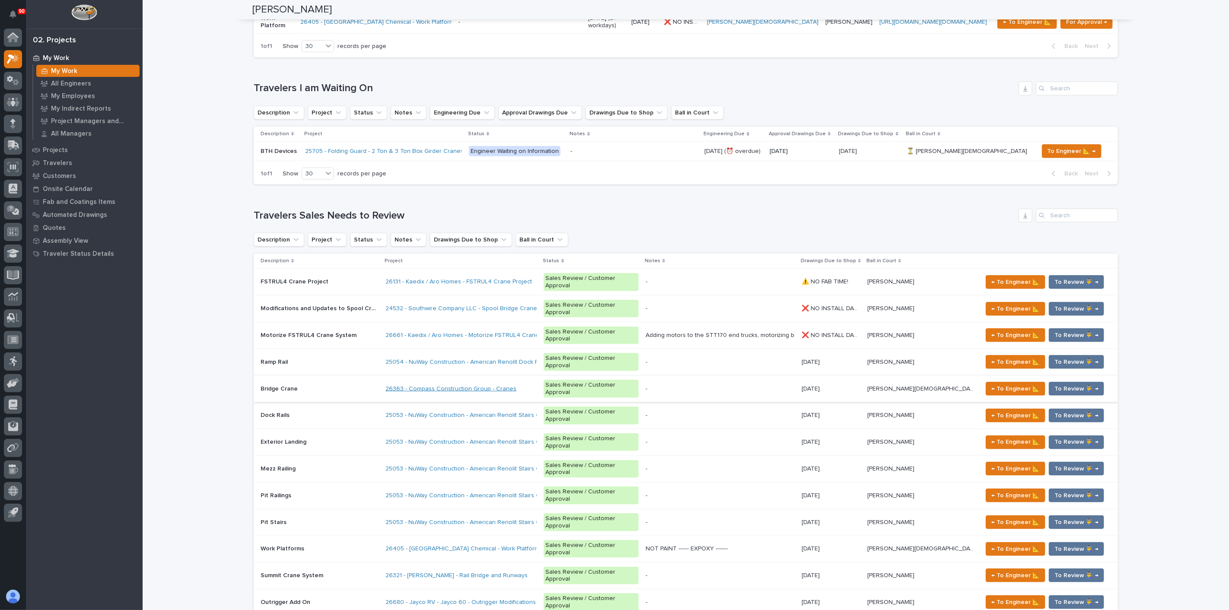
click at [438, 385] on link "26363 - Compass Construction Group - Cranes" at bounding box center [450, 388] width 131 height 7
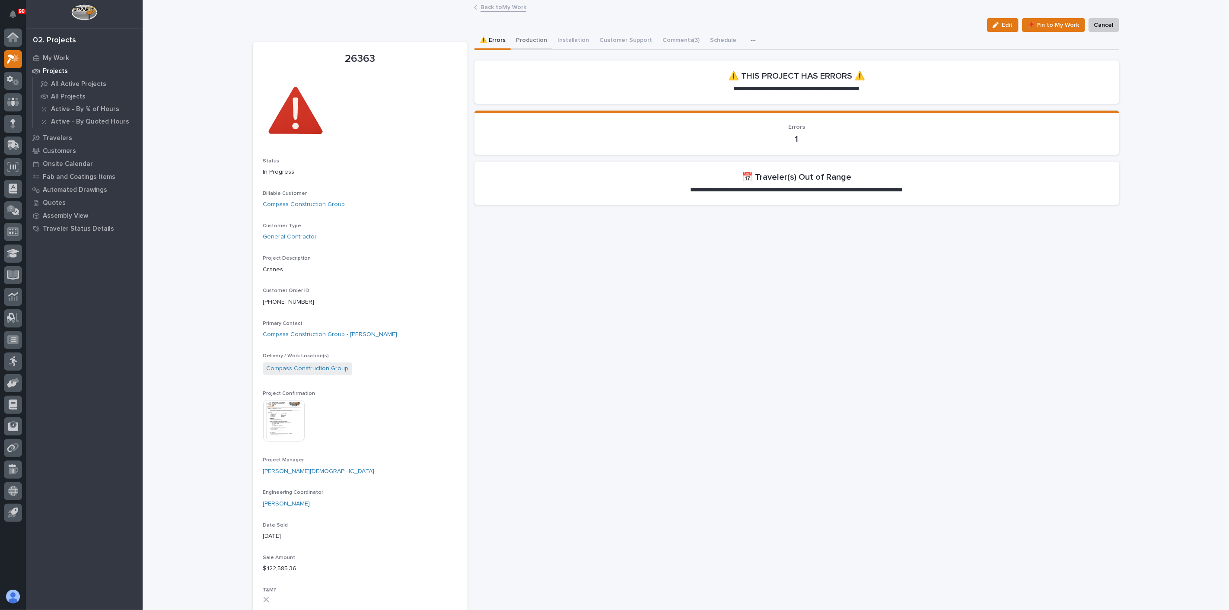
click at [533, 38] on button "Production" at bounding box center [531, 41] width 41 height 18
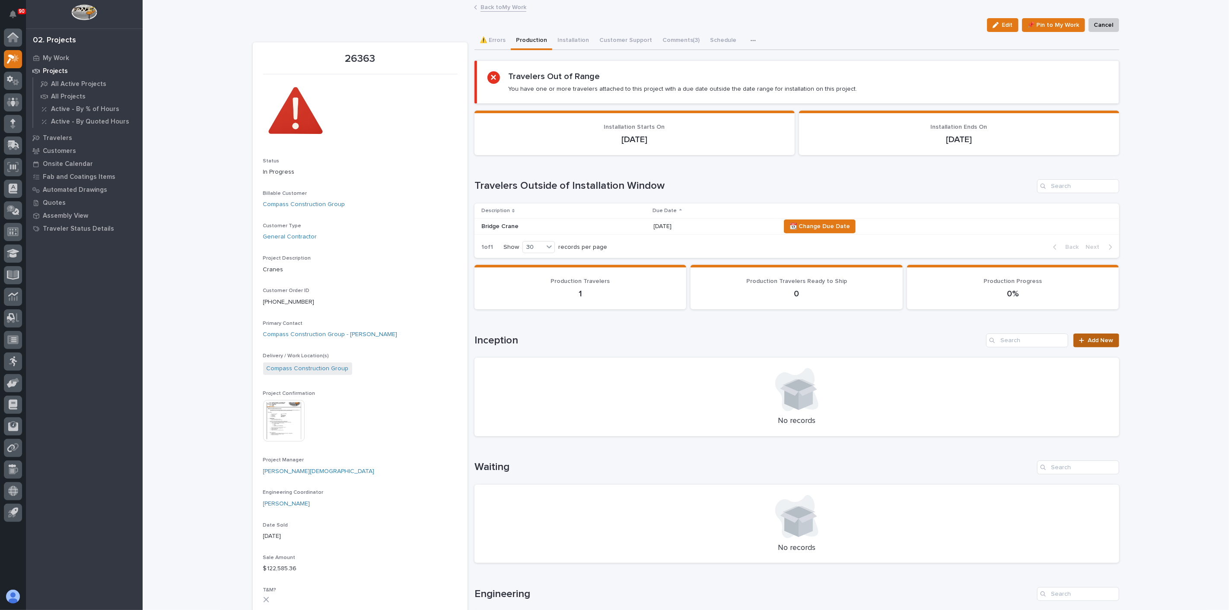
click at [1092, 340] on span "Add New" at bounding box center [1100, 340] width 25 height 6
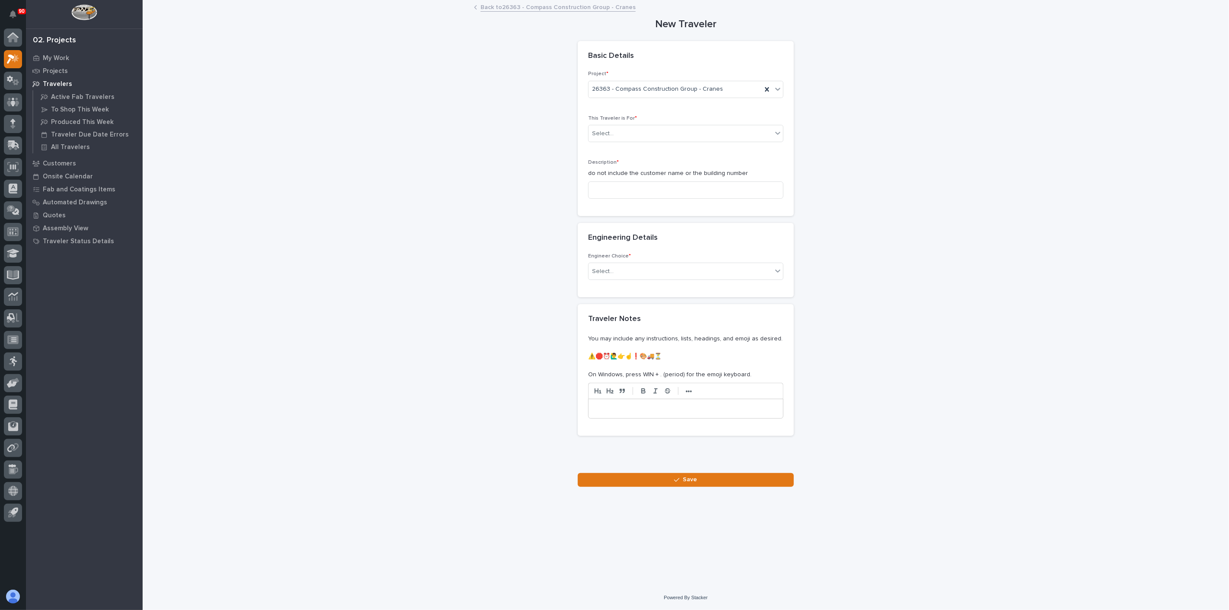
click at [617, 145] on div "This Traveler is For * Select..." at bounding box center [685, 132] width 195 height 34
click at [615, 131] on div "Select..." at bounding box center [680, 134] width 184 height 14
click at [615, 146] on span "Production" at bounding box center [608, 149] width 33 height 10
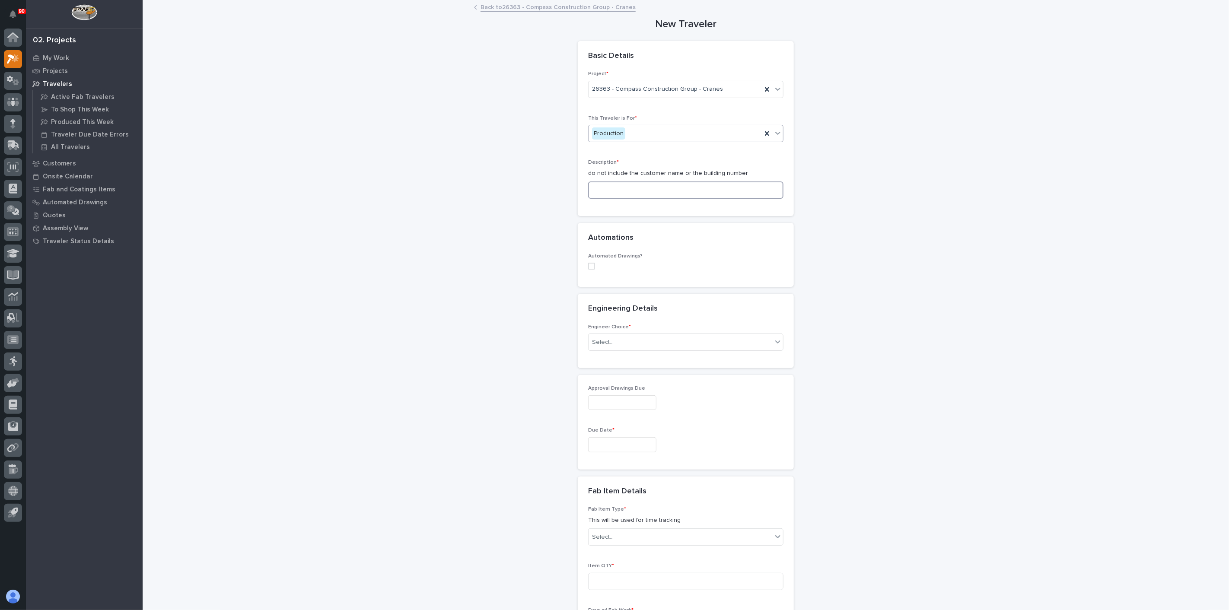
click at [614, 186] on input at bounding box center [685, 189] width 195 height 17
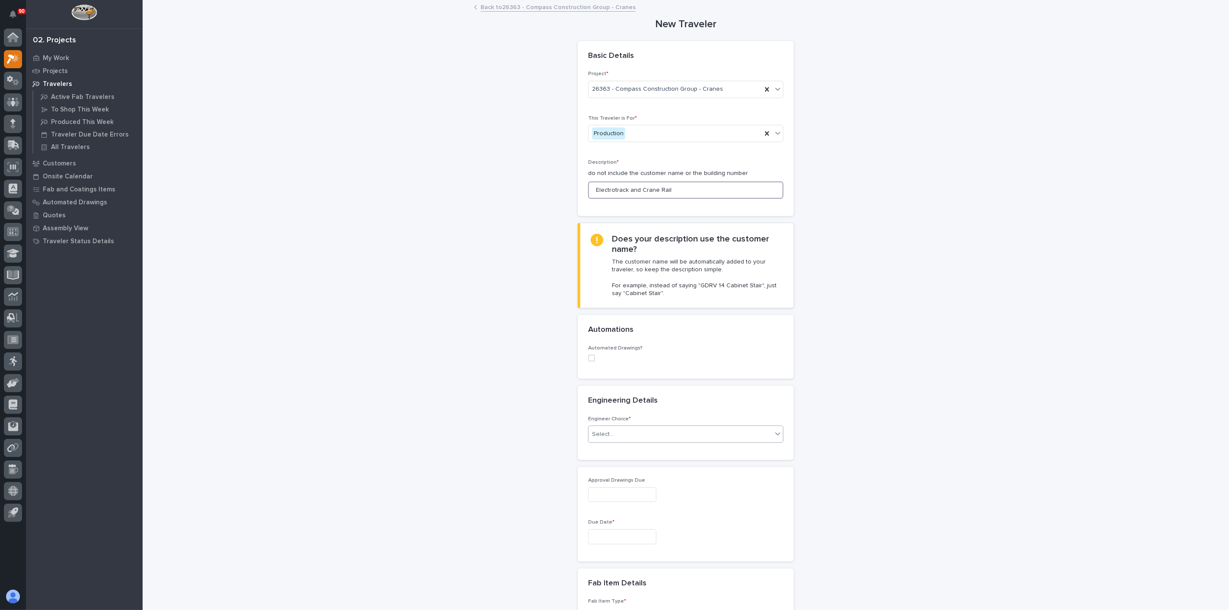
type input "Electrotrack and Crane Rail"
click at [640, 427] on div "Select..." at bounding box center [680, 434] width 184 height 14
click at [618, 480] on div "I know who will draw this" at bounding box center [682, 480] width 194 height 15
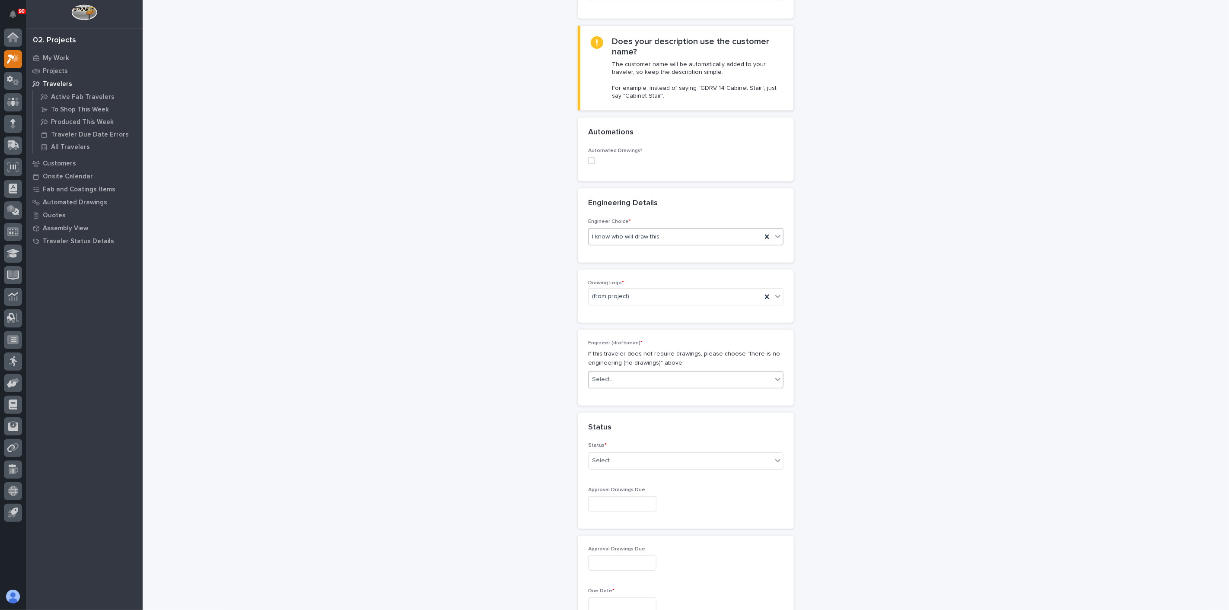
scroll to position [203, 0]
drag, startPoint x: 614, startPoint y: 362, endPoint x: 614, endPoint y: 369, distance: 6.5
click at [614, 365] on div "Engineer (draftsman) * If this traveler does not require drawings, please choos…" at bounding box center [685, 361] width 195 height 55
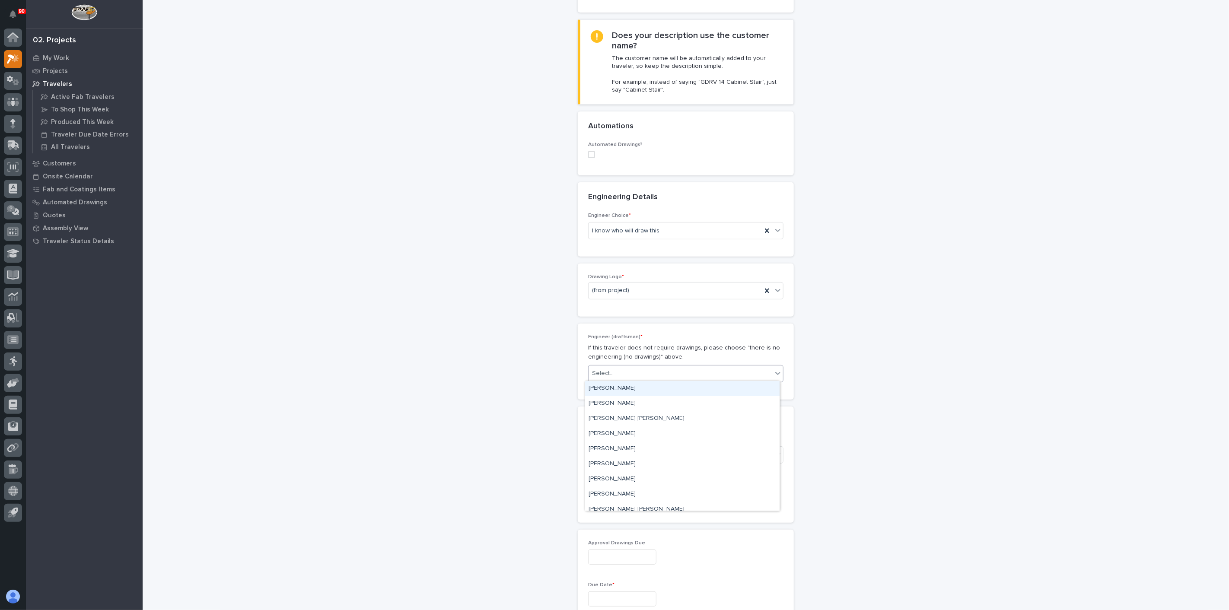
click at [614, 371] on div "Select..." at bounding box center [680, 373] width 184 height 14
type input "***"
drag, startPoint x: 607, startPoint y: 393, endPoint x: 607, endPoint y: 388, distance: 5.2
click at [607, 393] on div "[PERSON_NAME]" at bounding box center [682, 388] width 194 height 15
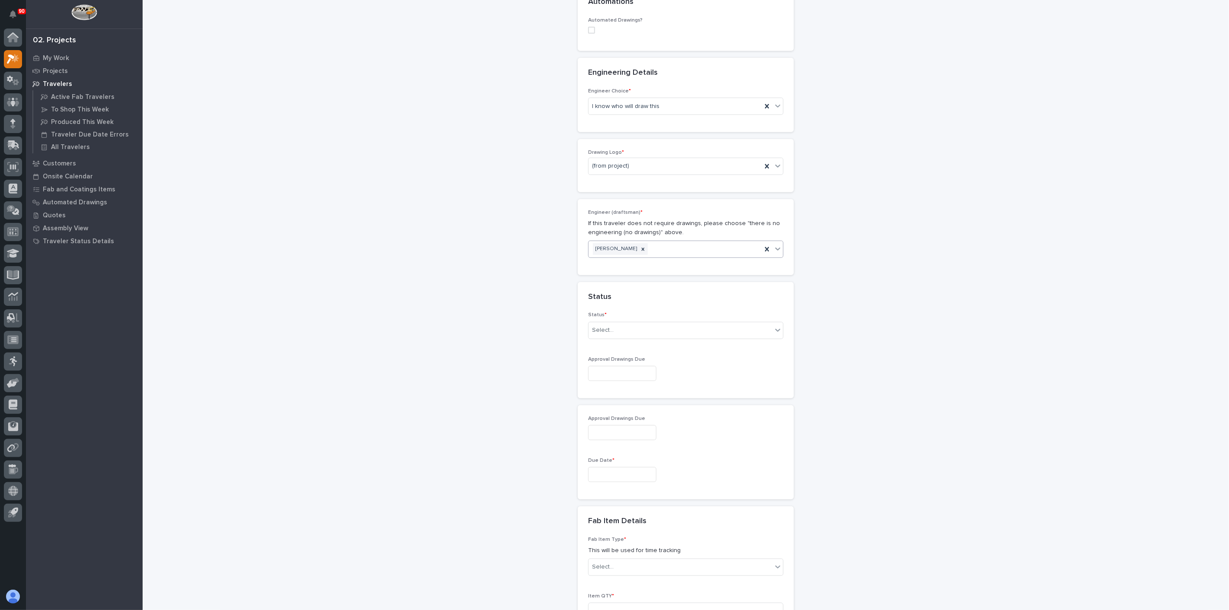
scroll to position [347, 0]
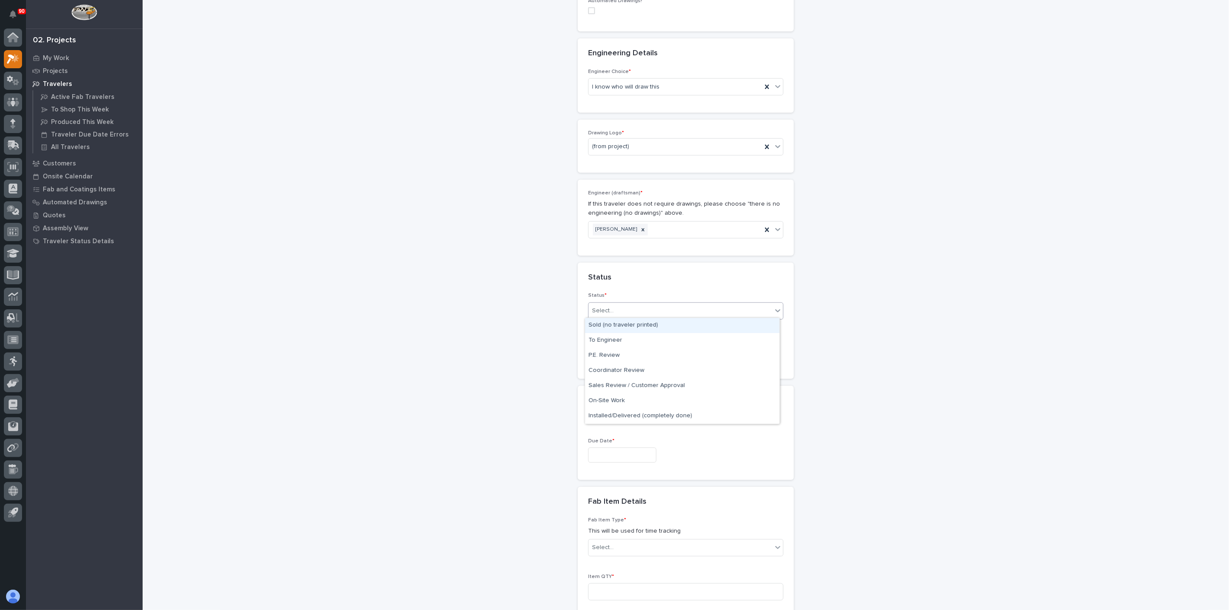
click at [639, 310] on div "Select..." at bounding box center [680, 311] width 184 height 14
click at [618, 340] on div "To Engineer" at bounding box center [682, 340] width 194 height 15
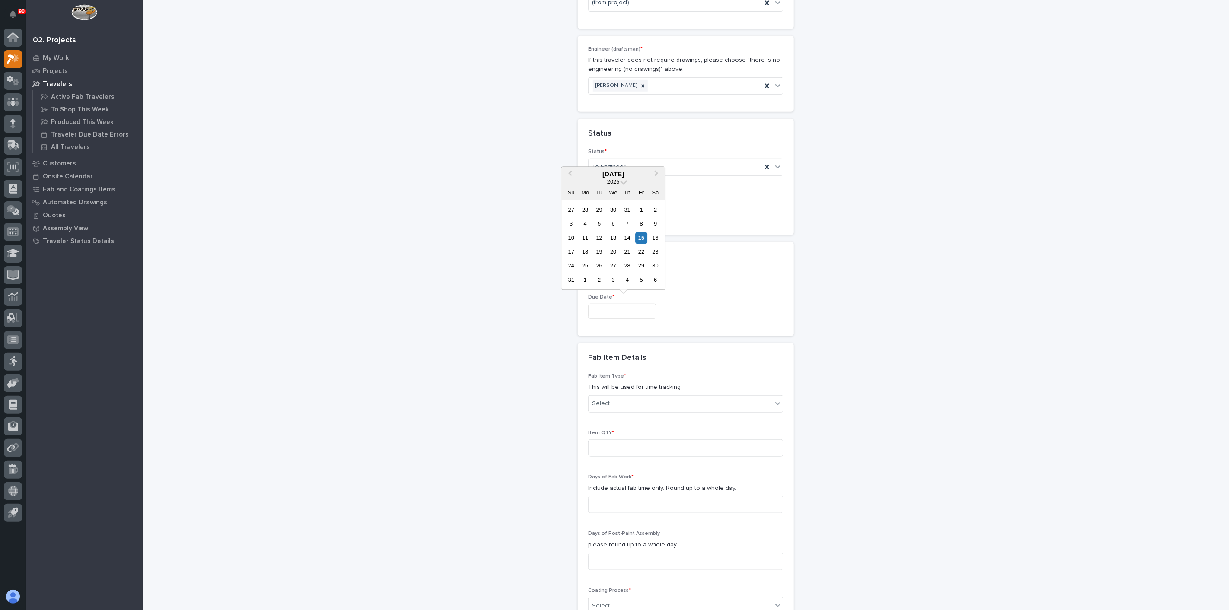
click at [616, 304] on input "text" at bounding box center [622, 311] width 68 height 15
click at [656, 175] on span "Next Month" at bounding box center [656, 174] width 0 height 11
click at [587, 252] on div "20" at bounding box center [585, 252] width 12 height 12
type input "**********"
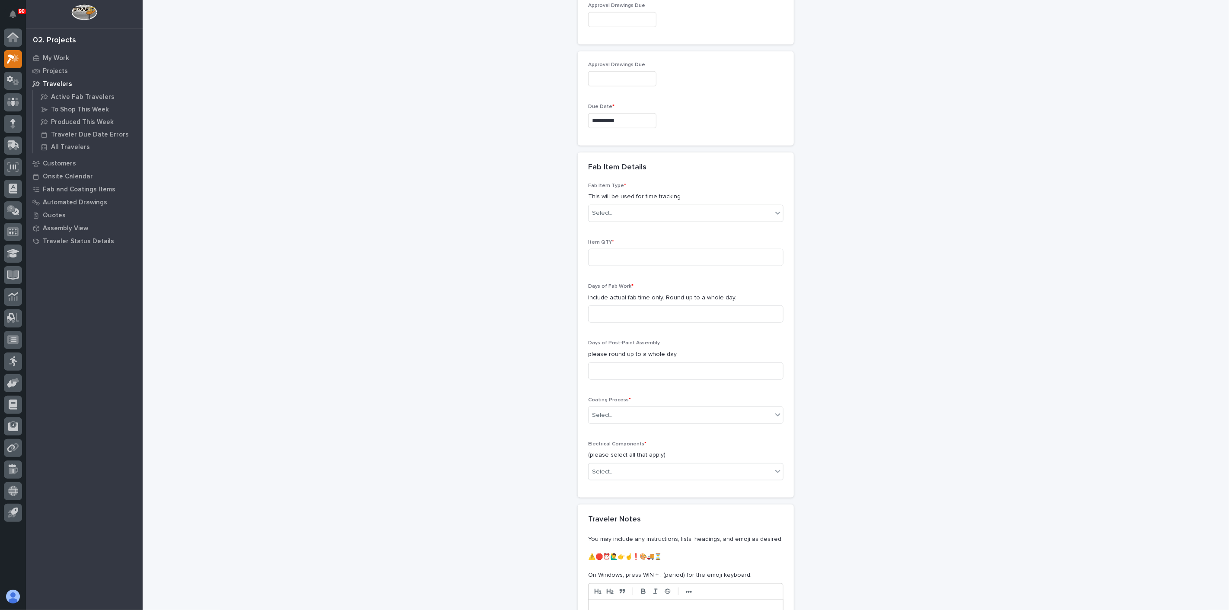
scroll to position [679, 0]
click at [595, 254] on input at bounding box center [685, 260] width 195 height 17
type input "1"
click at [613, 308] on input at bounding box center [685, 316] width 195 height 17
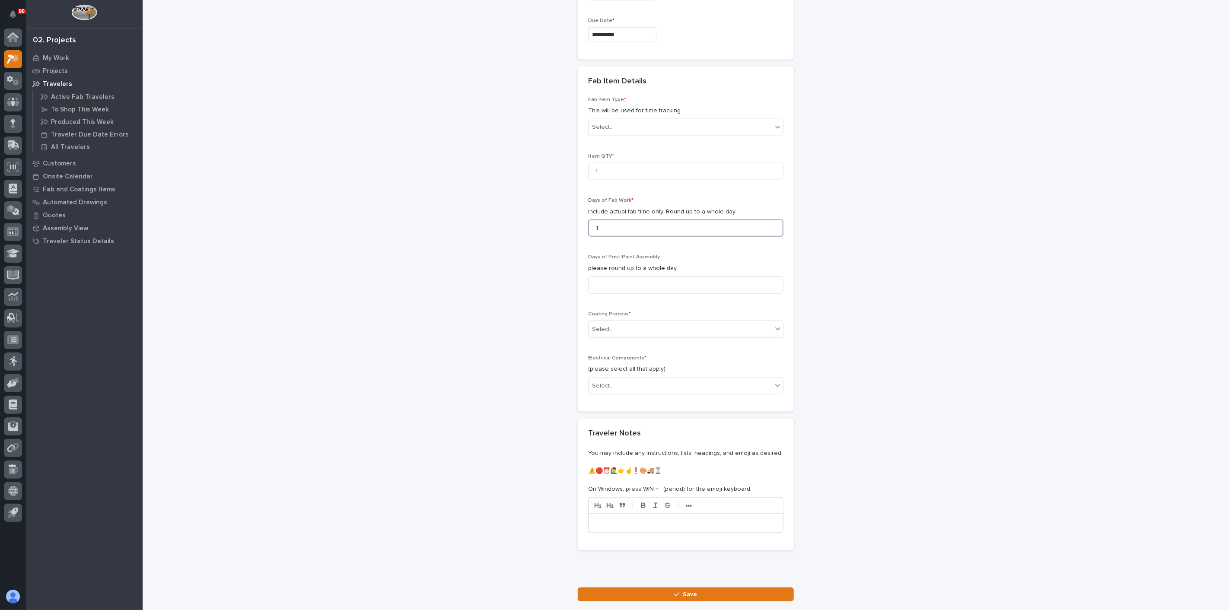
scroll to position [775, 0]
type input "1"
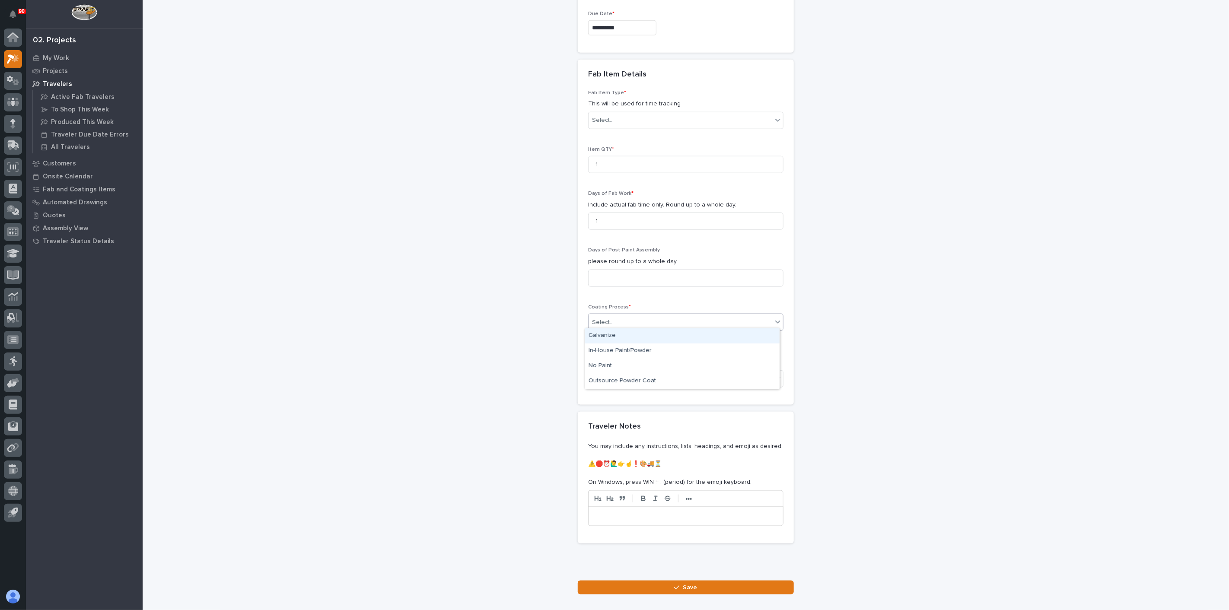
click at [620, 319] on div "Select..." at bounding box center [680, 322] width 184 height 14
drag, startPoint x: 608, startPoint y: 357, endPoint x: 607, endPoint y: 366, distance: 8.3
click at [607, 364] on div "No Paint" at bounding box center [682, 366] width 194 height 15
click at [660, 320] on div "No Paint" at bounding box center [674, 322] width 173 height 14
click at [640, 349] on div "In-House Paint/Powder" at bounding box center [682, 350] width 194 height 15
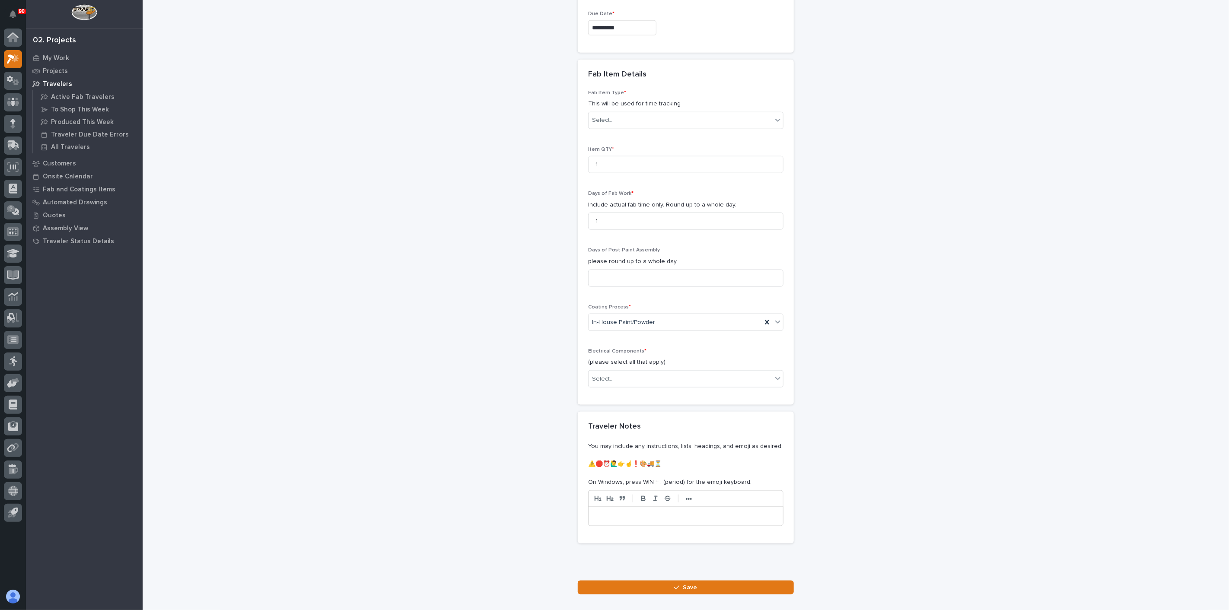
click at [651, 372] on div "Select..." at bounding box center [680, 379] width 184 height 14
drag, startPoint x: 601, startPoint y: 400, endPoint x: 602, endPoint y: 394, distance: 5.3
click at [601, 395] on div "None" at bounding box center [682, 392] width 194 height 15
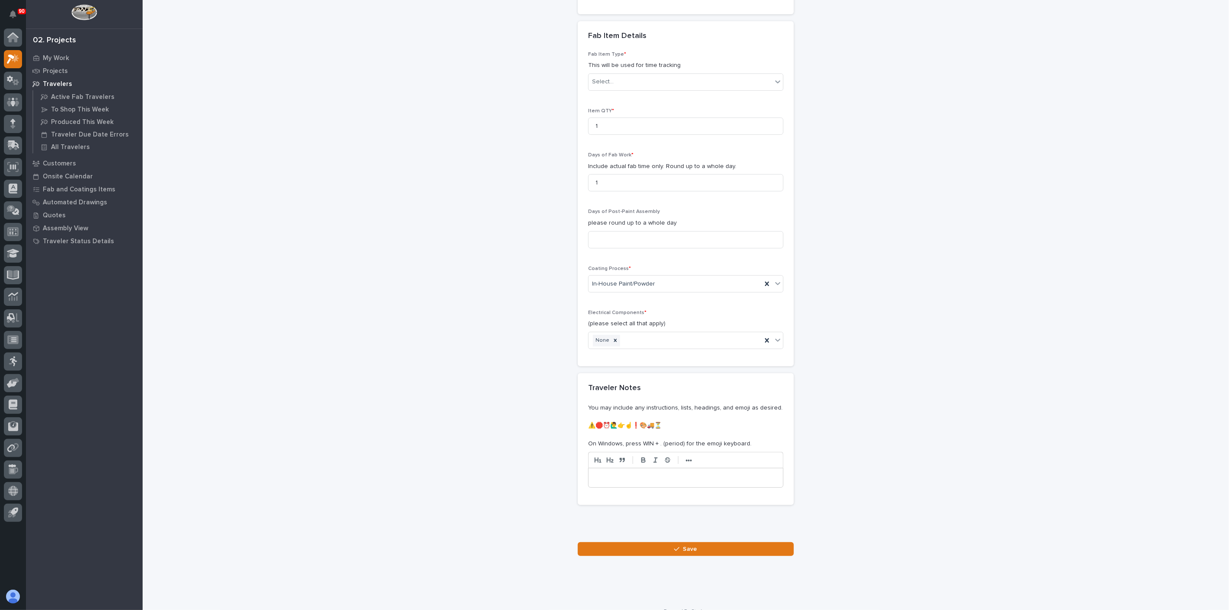
scroll to position [823, 0]
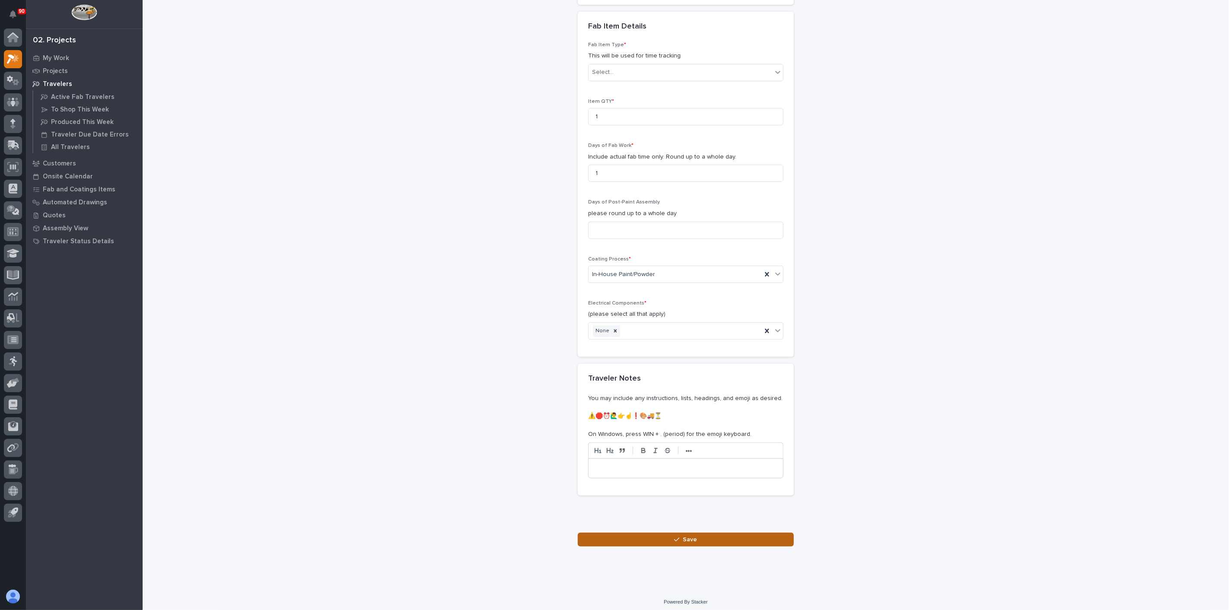
click at [657, 535] on button "Save" at bounding box center [686, 540] width 216 height 14
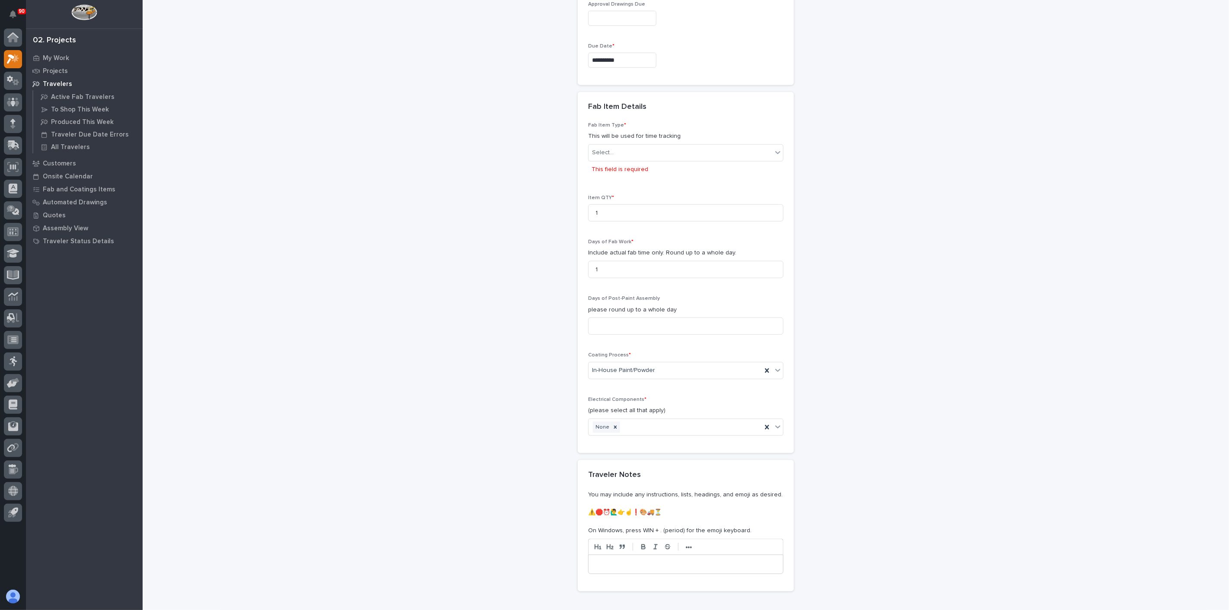
scroll to position [694, 0]
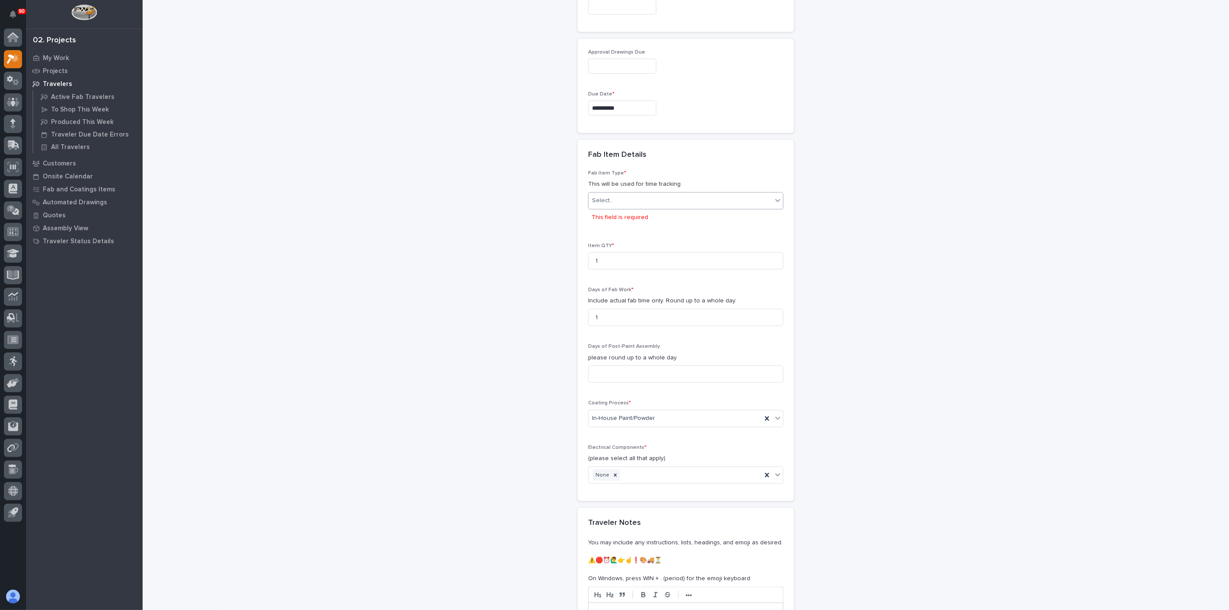
click at [626, 201] on div "Select..." at bounding box center [680, 201] width 184 height 14
click at [628, 239] on div "Crane Components - Other" at bounding box center [682, 234] width 194 height 15
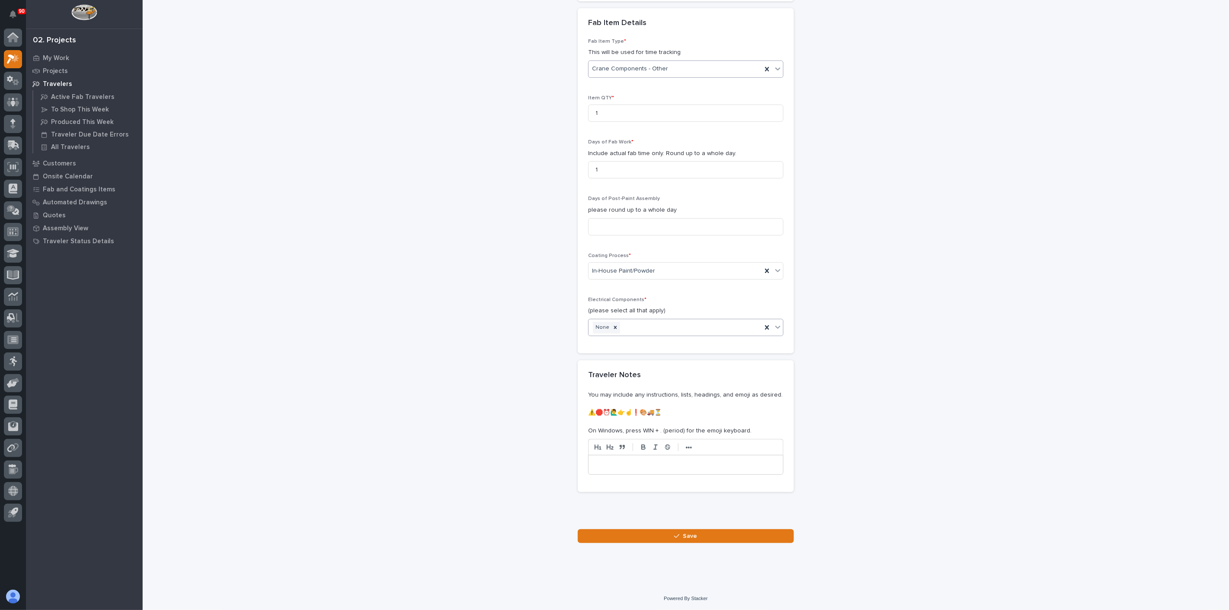
scroll to position [823, 0]
click at [637, 533] on button "Save" at bounding box center [686, 540] width 216 height 14
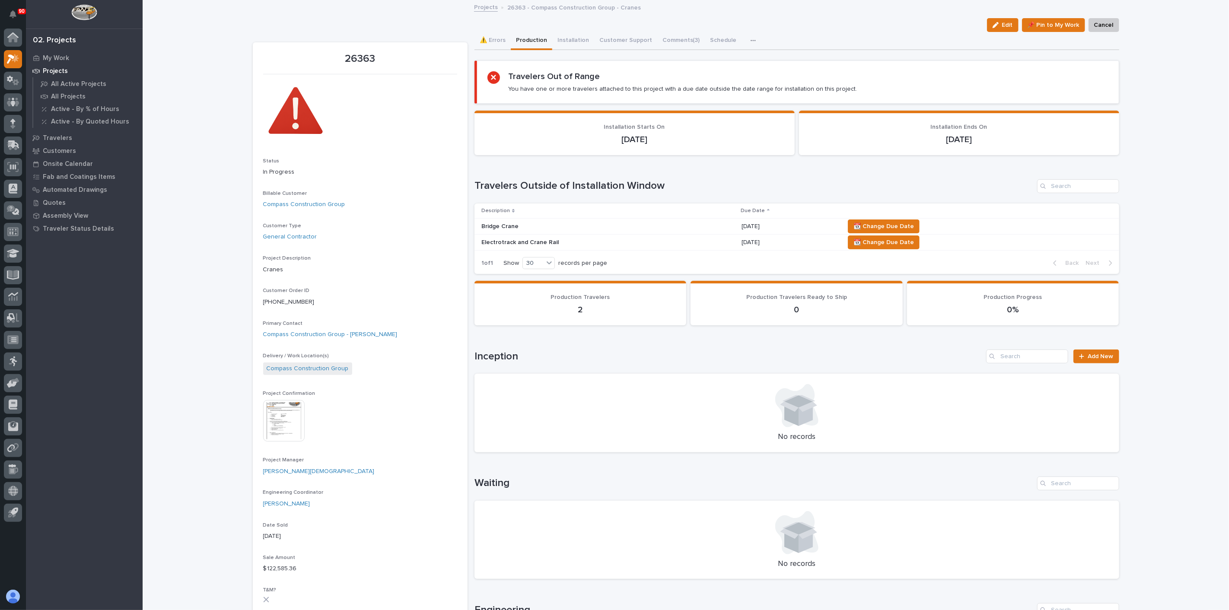
click at [522, 239] on p "Electrotrack and Crane Rail" at bounding box center [556, 242] width 151 height 7
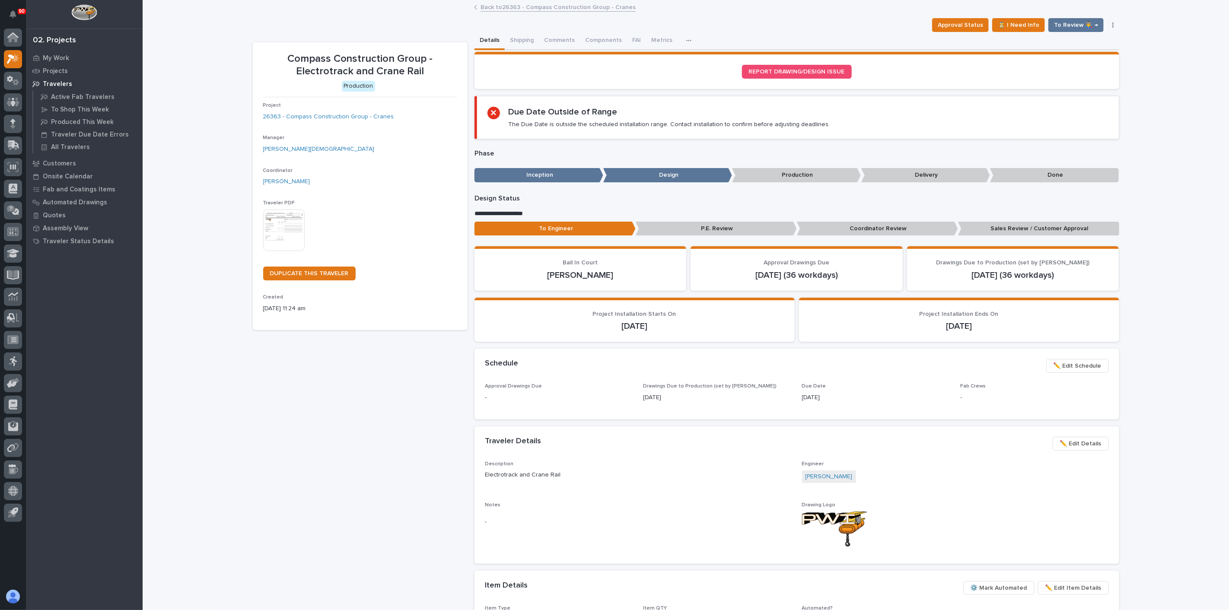
click at [288, 230] on img at bounding box center [283, 230] width 41 height 41
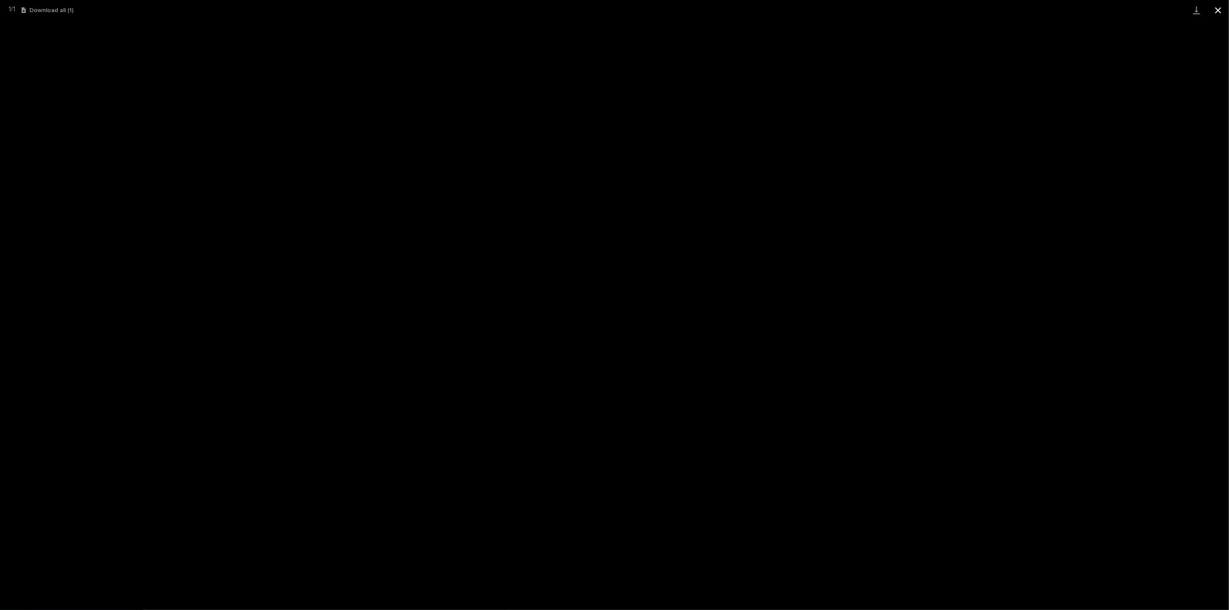
click at [1223, 6] on button "Close gallery" at bounding box center [1218, 10] width 22 height 20
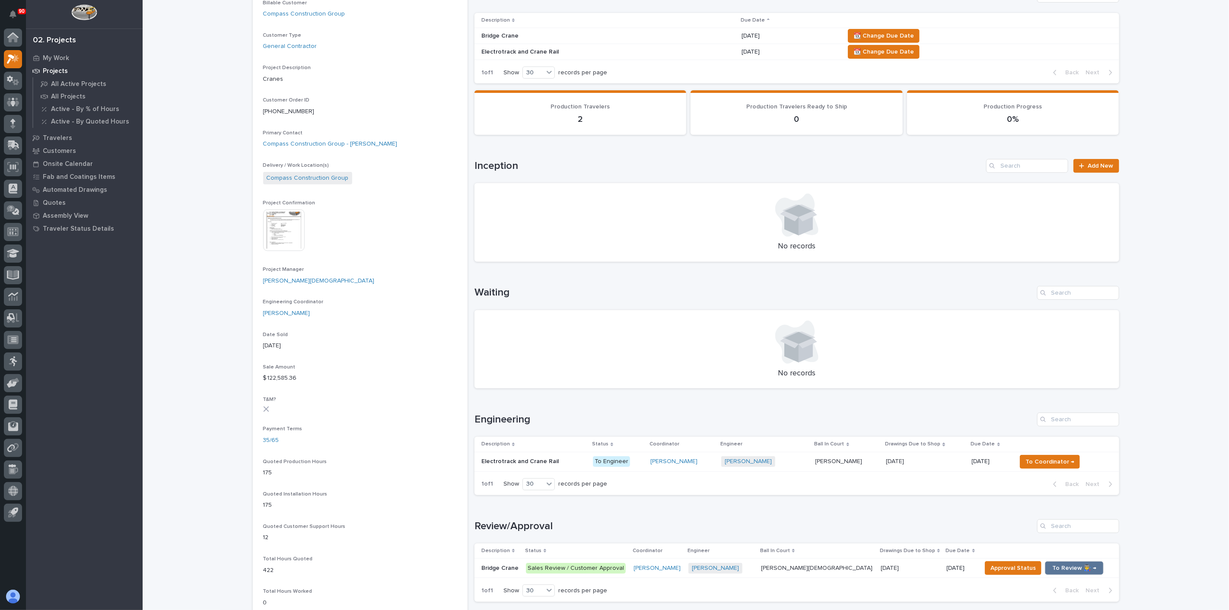
scroll to position [240, 0]
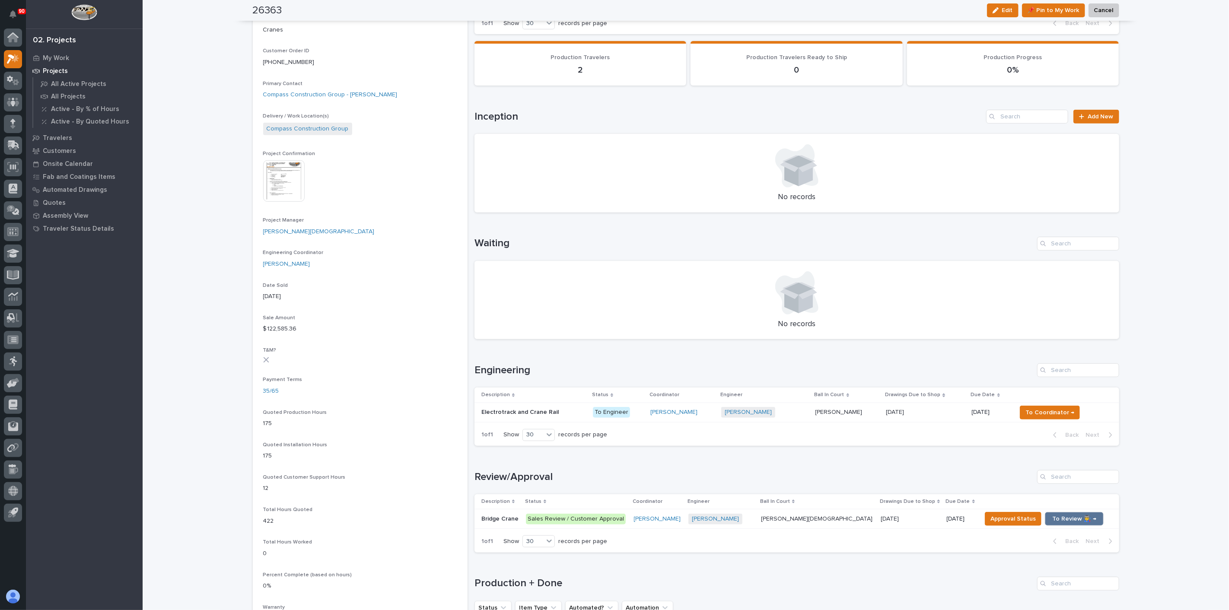
click at [540, 407] on p "Electrotrack and Crane Rail" at bounding box center [520, 411] width 79 height 9
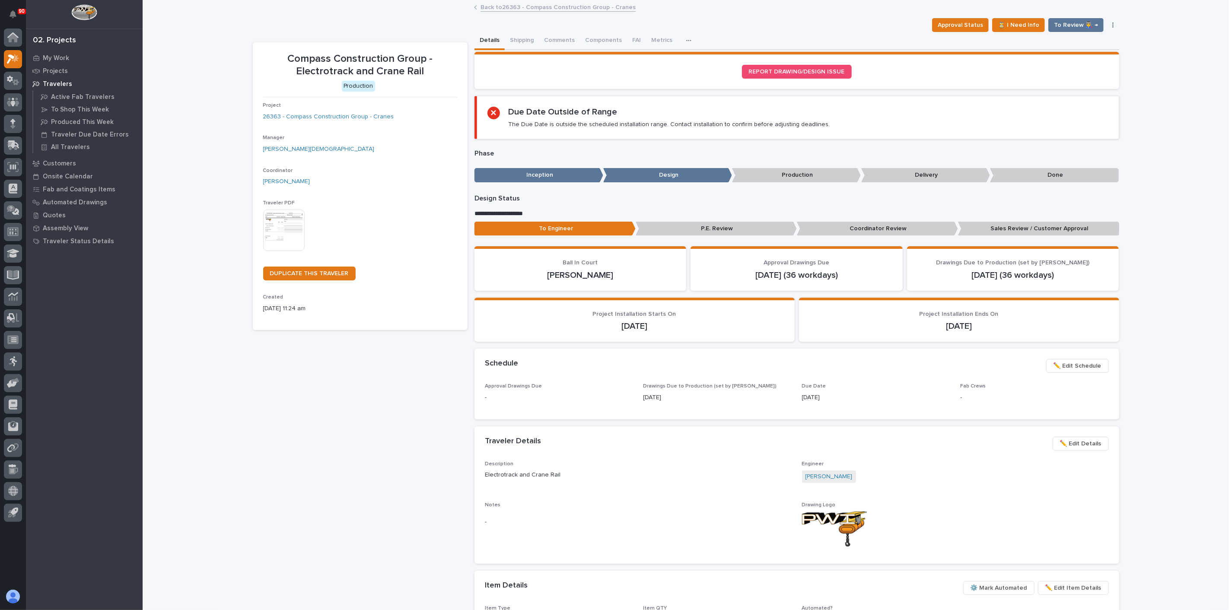
click at [1021, 227] on p "Sales Review / Customer Approval" at bounding box center [1038, 229] width 161 height 14
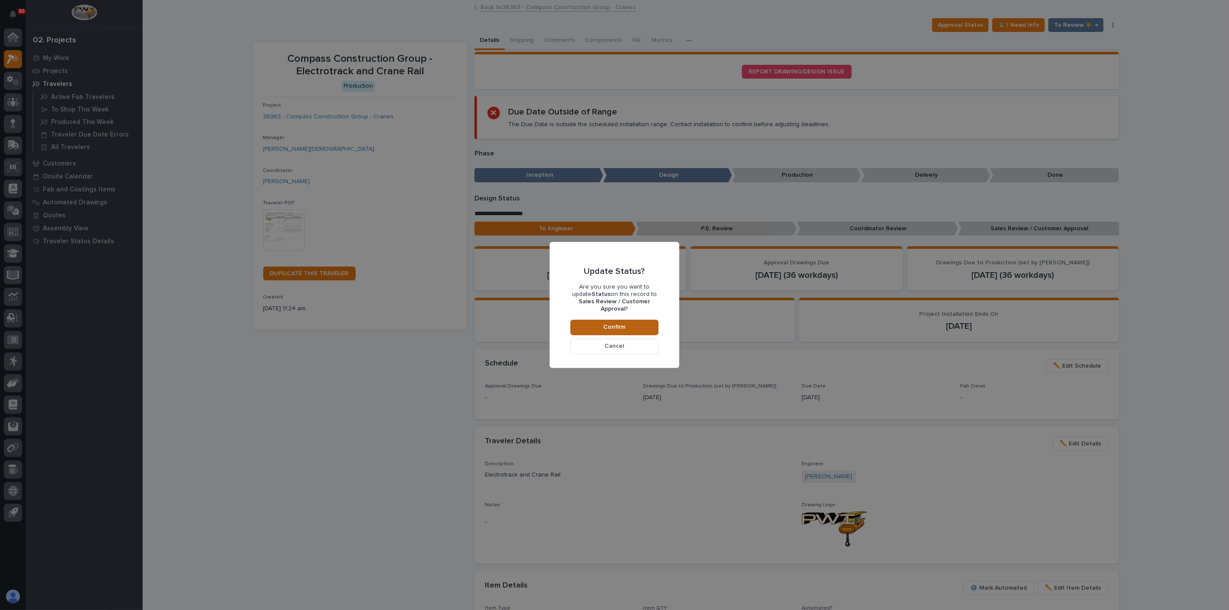
drag, startPoint x: 659, startPoint y: 325, endPoint x: 655, endPoint y: 323, distance: 4.4
click at [657, 324] on div "Update Status? Are you sure you want to update Status on this record to Sales R…" at bounding box center [614, 304] width 109 height 105
click at [653, 321] on button "Confirm" at bounding box center [614, 328] width 88 height 16
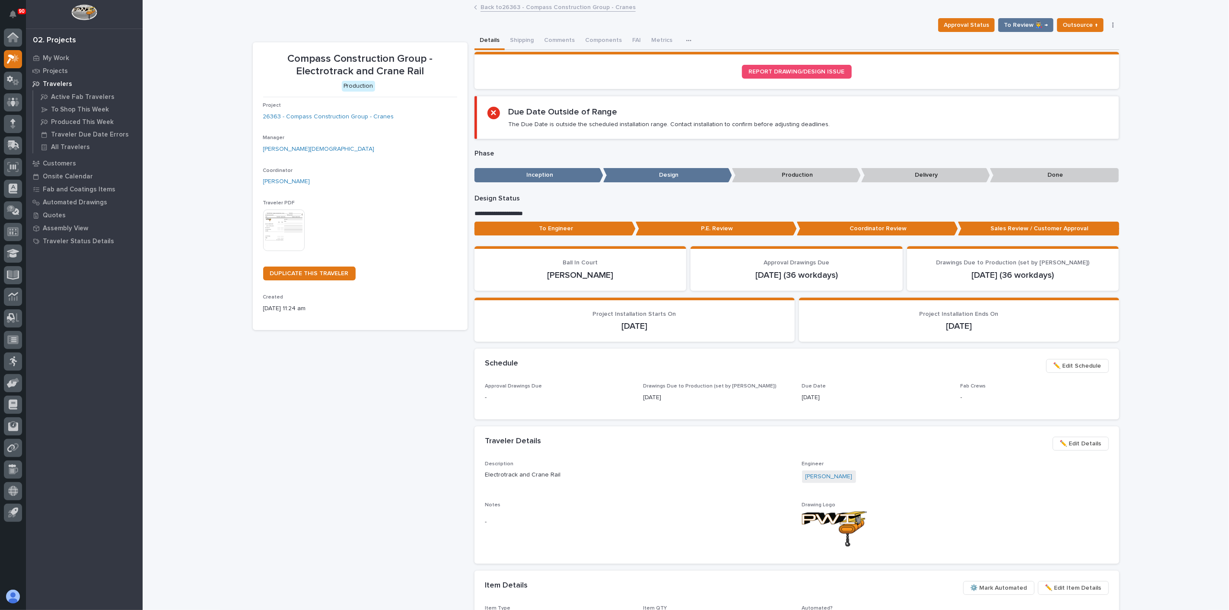
scroll to position [51, 0]
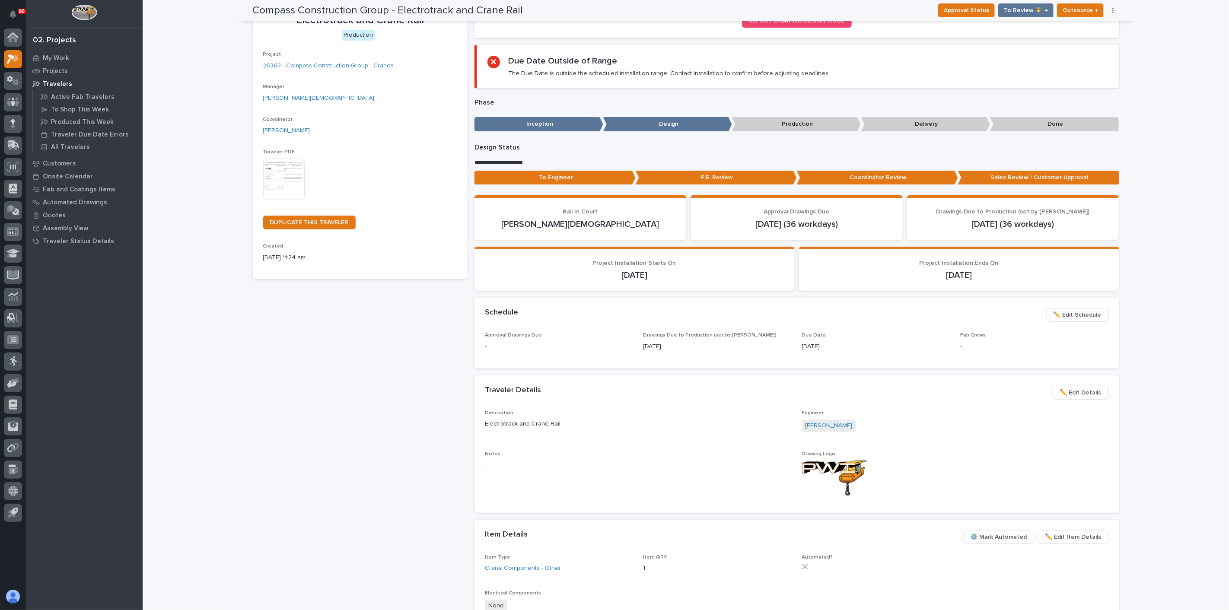
click at [282, 407] on div "Compass Construction Group - Electrotrack and Crane Rail Production Project 263…" at bounding box center [360, 381] width 215 height 781
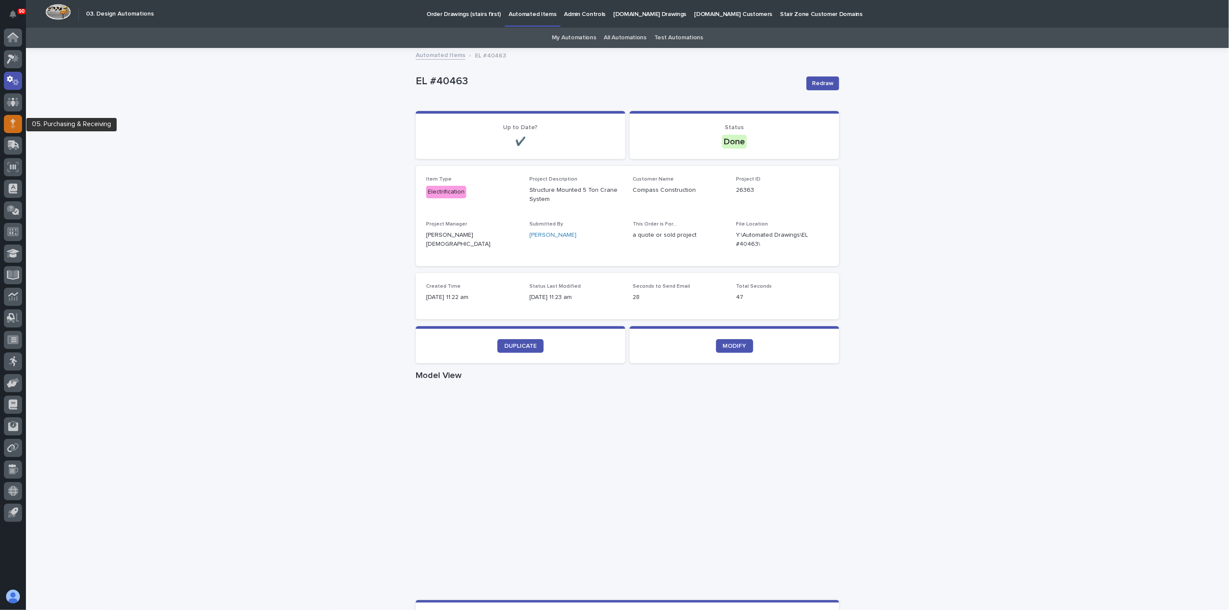
click at [6, 122] on div at bounding box center [13, 124] width 18 height 18
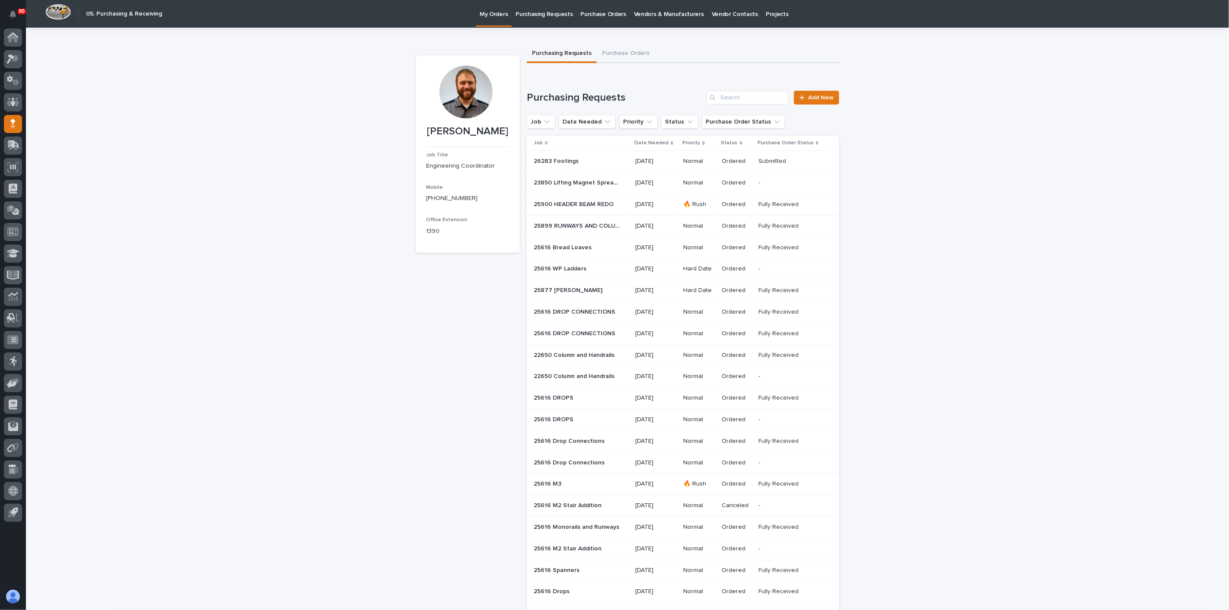
click at [545, 15] on p "Purchasing Requests" at bounding box center [543, 9] width 57 height 18
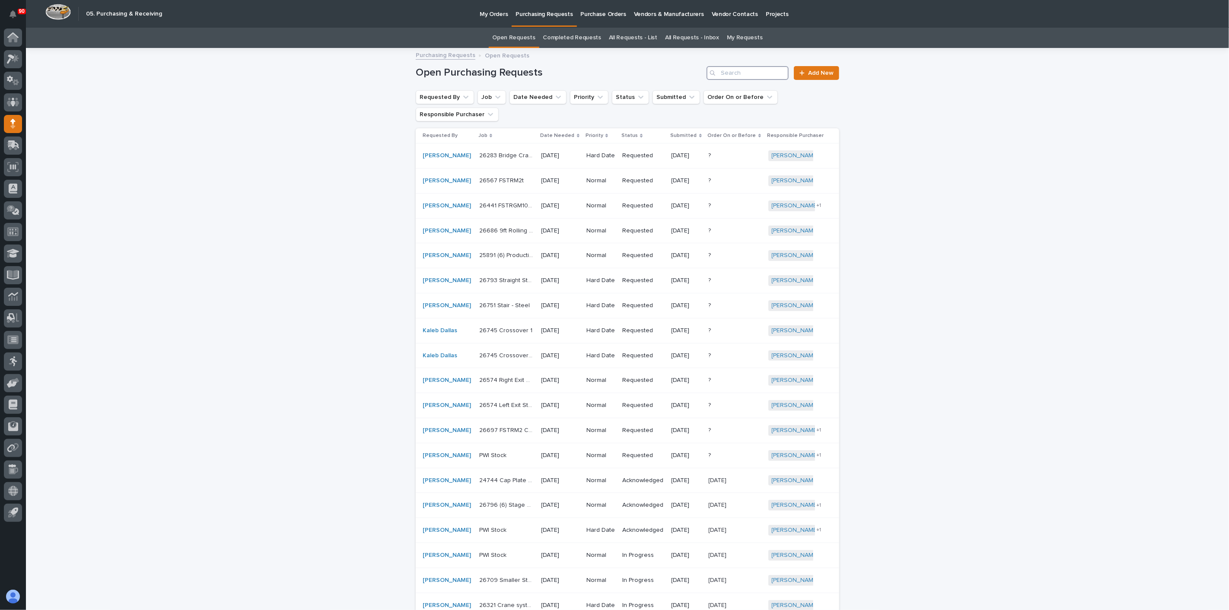
click at [735, 75] on input "Search" at bounding box center [747, 73] width 82 height 14
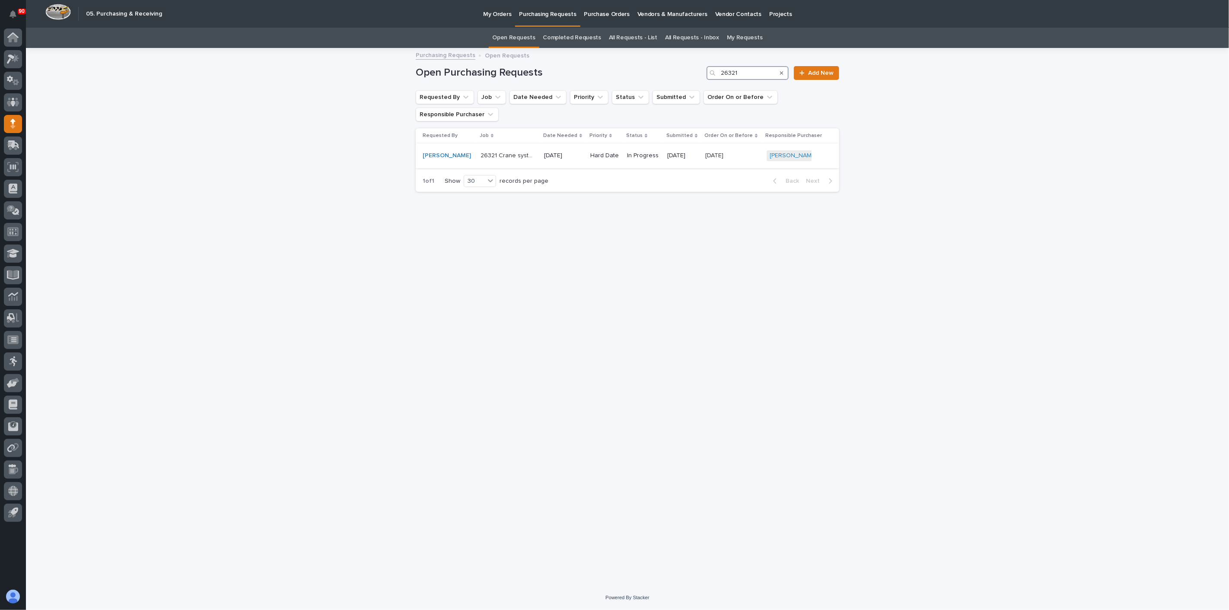
type input "26321"
click at [480, 155] on p "26321 Crane system runways" at bounding box center [508, 154] width 56 height 9
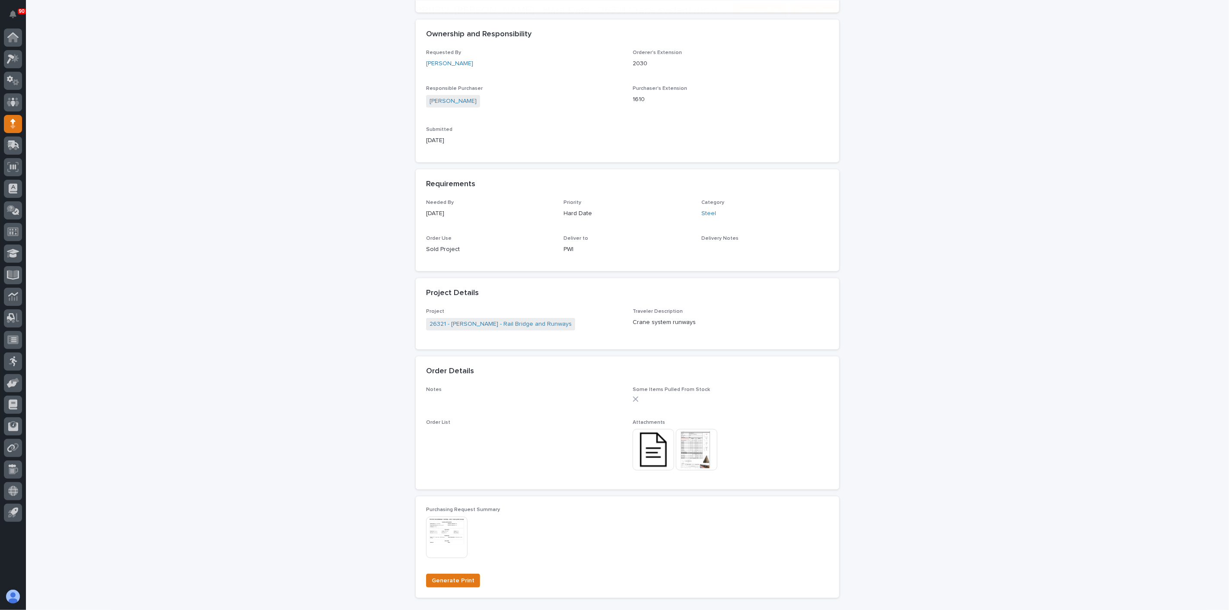
scroll to position [288, 0]
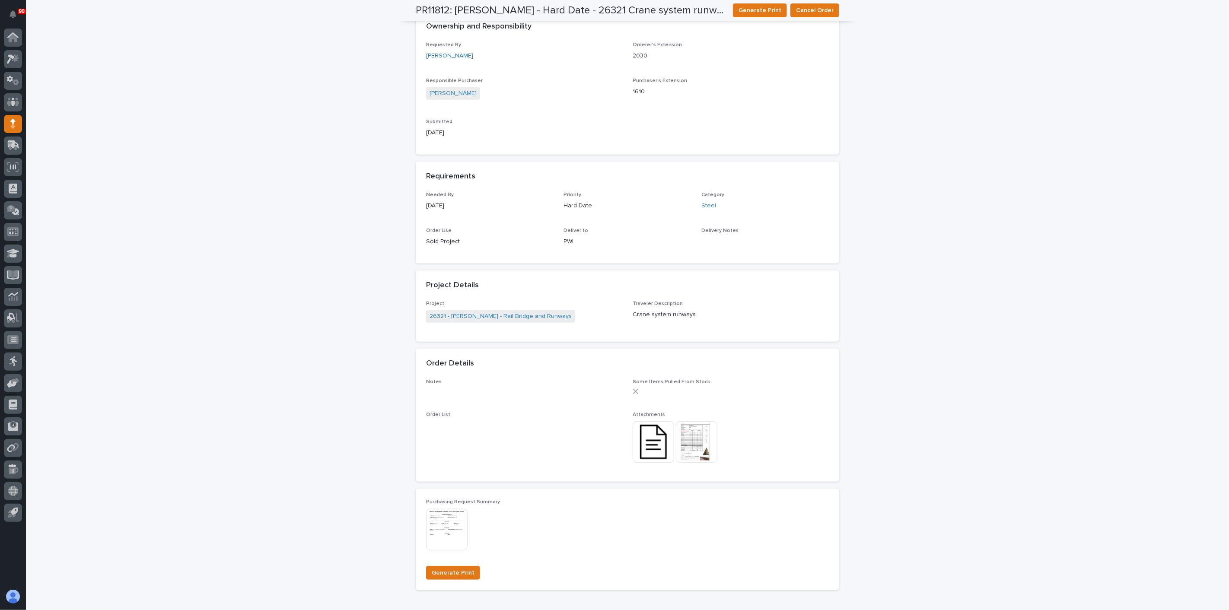
click at [695, 445] on img at bounding box center [696, 441] width 41 height 41
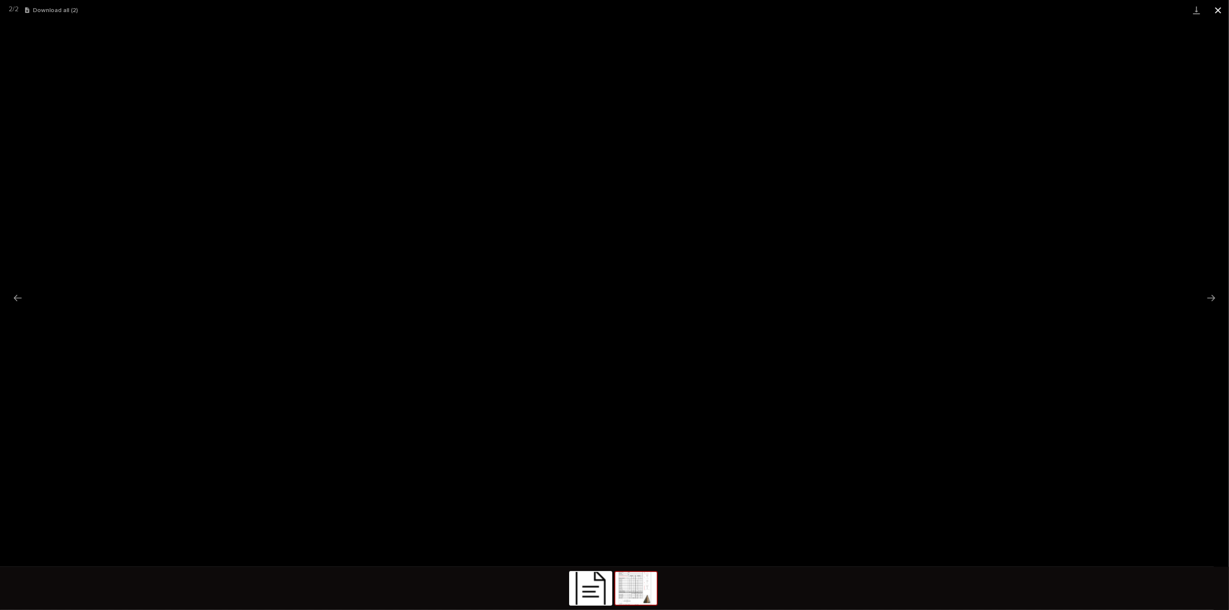
click at [1218, 10] on button "Close gallery" at bounding box center [1218, 10] width 22 height 20
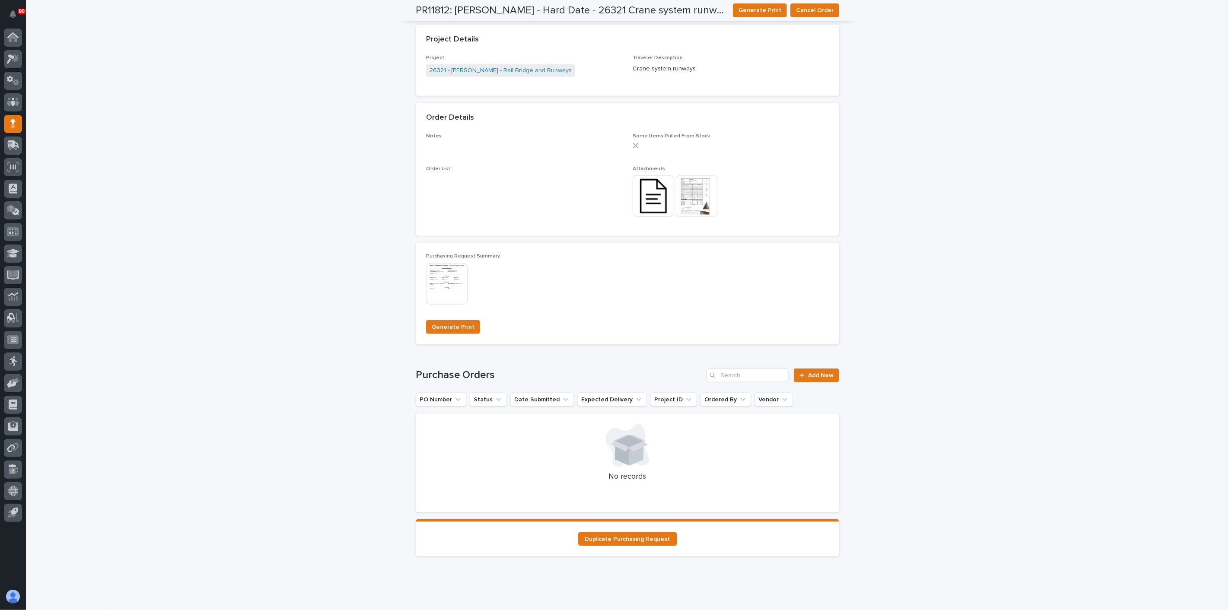
scroll to position [554, 0]
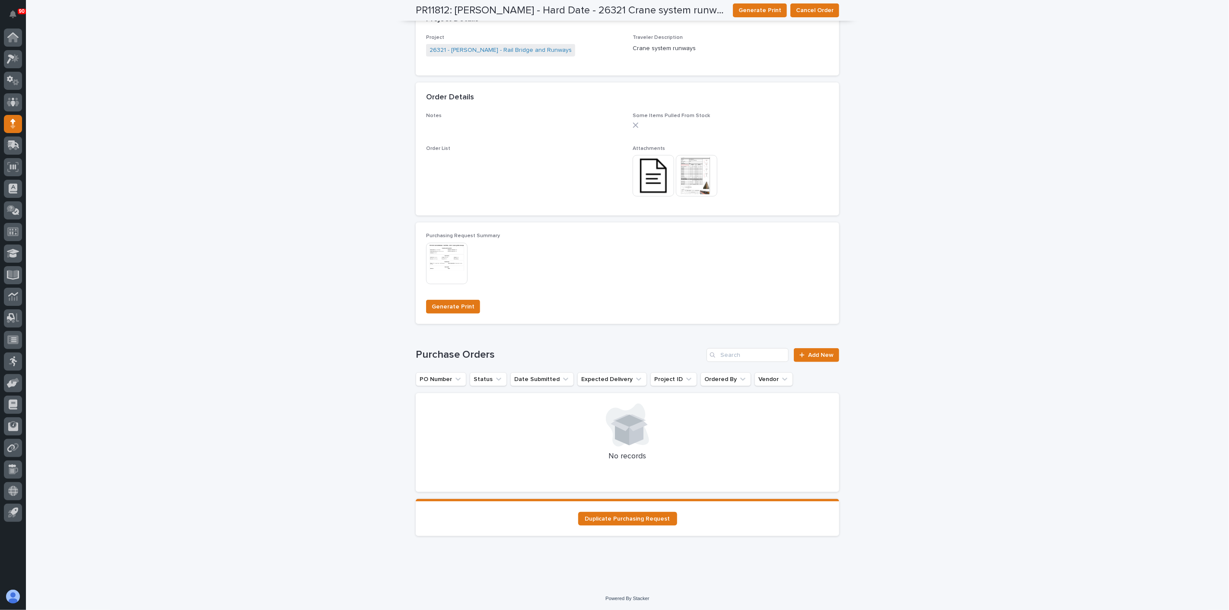
click at [447, 269] on img at bounding box center [446, 263] width 41 height 41
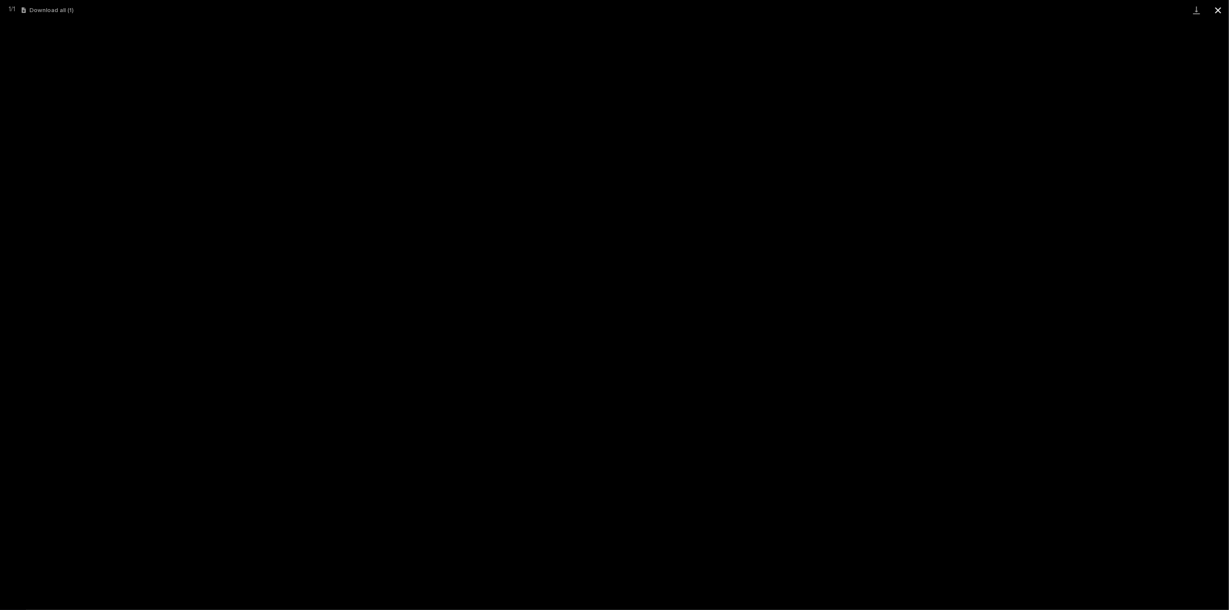
drag, startPoint x: 1216, startPoint y: 9, endPoint x: 1210, endPoint y: 16, distance: 9.8
click at [1216, 9] on button "Close gallery" at bounding box center [1218, 10] width 22 height 20
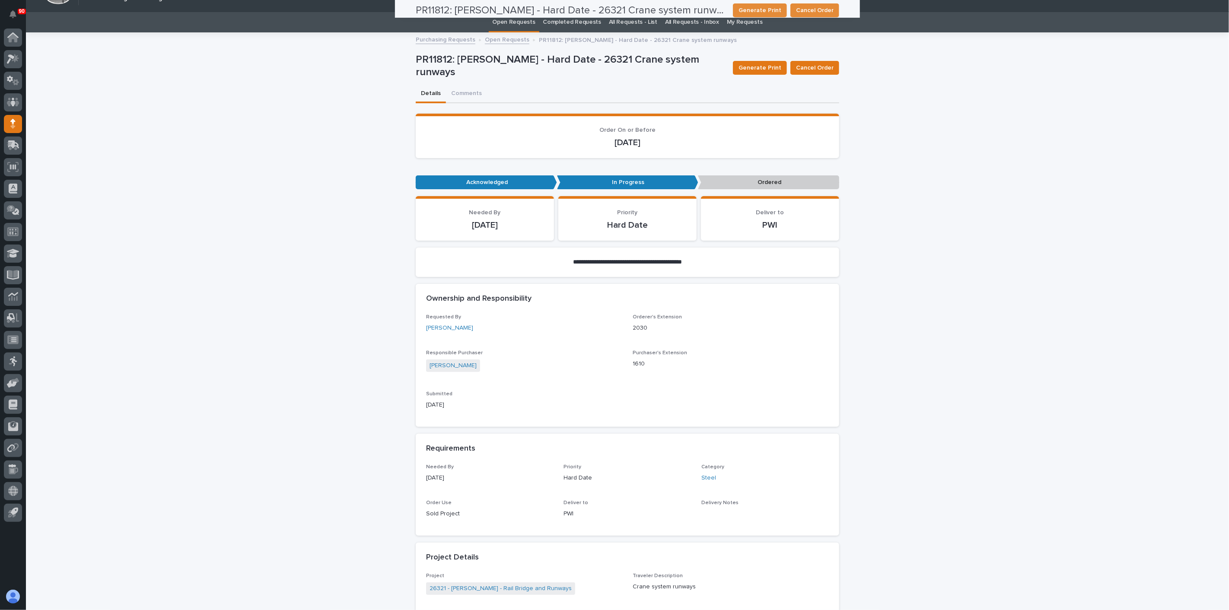
scroll to position [0, 0]
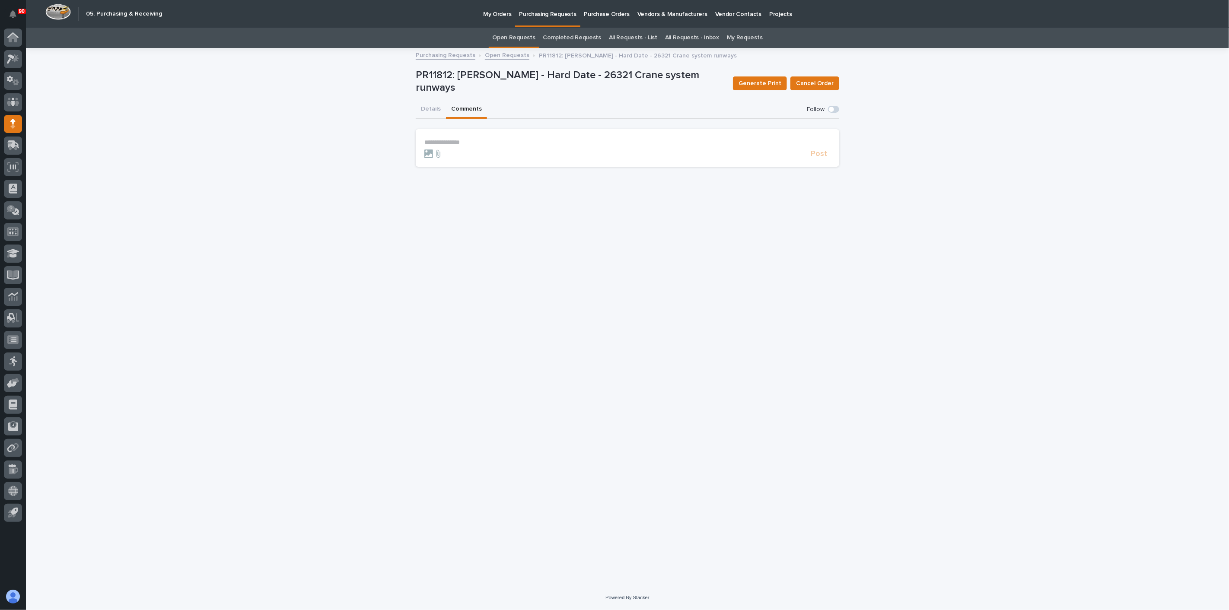
click at [469, 110] on button "Comments" at bounding box center [466, 110] width 41 height 18
click at [446, 142] on p "**********" at bounding box center [627, 142] width 406 height 7
click at [437, 156] on icon at bounding box center [438, 158] width 4 height 8
click at [433, 153] on input "file" at bounding box center [433, 153] width 0 height 0
click at [503, 143] on p "**********" at bounding box center [627, 143] width 406 height 9
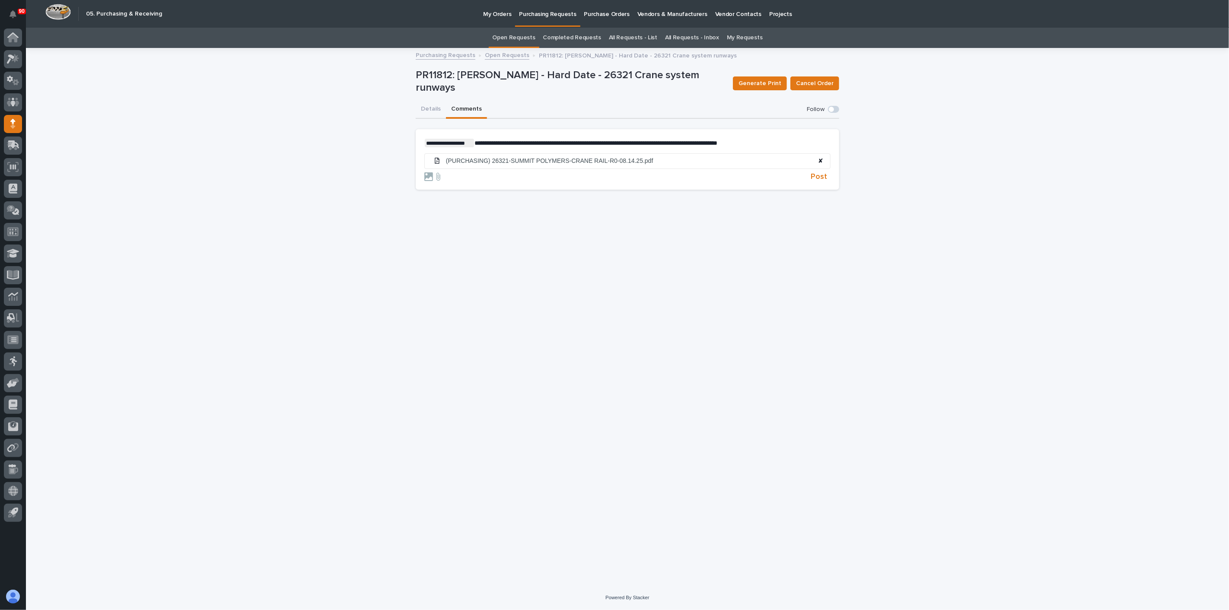
drag, startPoint x: 820, startPoint y: 159, endPoint x: 804, endPoint y: 159, distance: 15.1
click at [820, 159] on span "✘" at bounding box center [820, 160] width 5 height 7
click at [434, 160] on icon at bounding box center [438, 157] width 10 height 9
click at [433, 153] on input "file" at bounding box center [433, 153] width 0 height 0
click at [817, 178] on span "Post" at bounding box center [819, 177] width 16 height 8
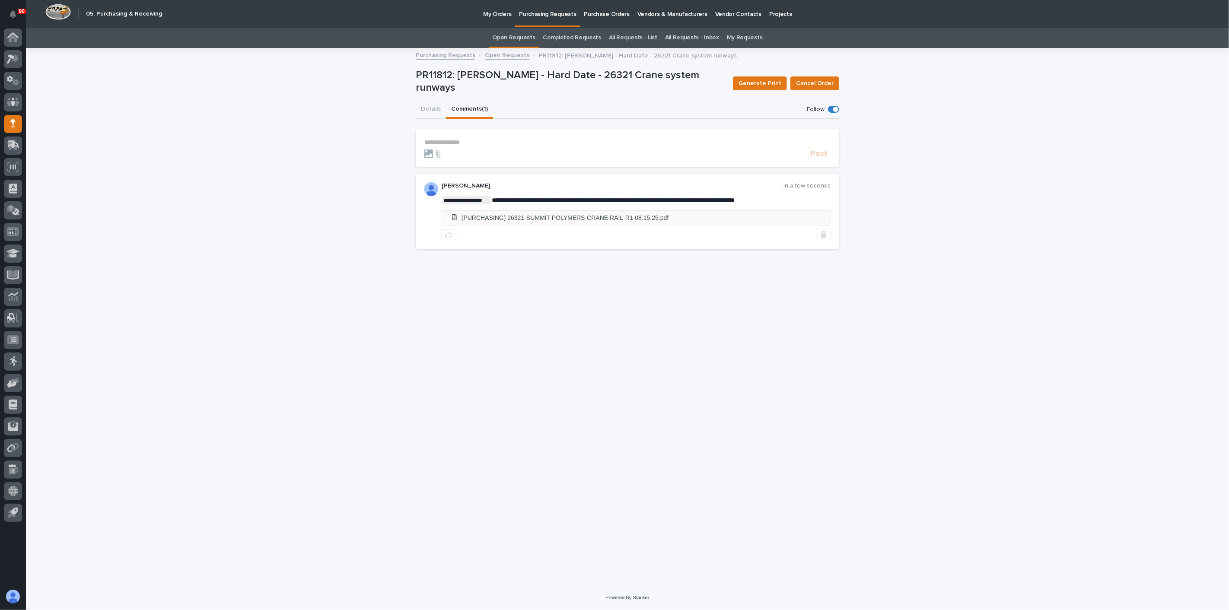
click at [509, 213] on li "(PURCHASING) 26321-SUMMIT POLYMERS-CRANE RAIL-R1-08.15.25.pdf" at bounding box center [636, 218] width 388 height 14
click at [513, 363] on div "**********" at bounding box center [627, 306] width 432 height 515
click at [312, 152] on div "**********" at bounding box center [627, 317] width 1203 height 537
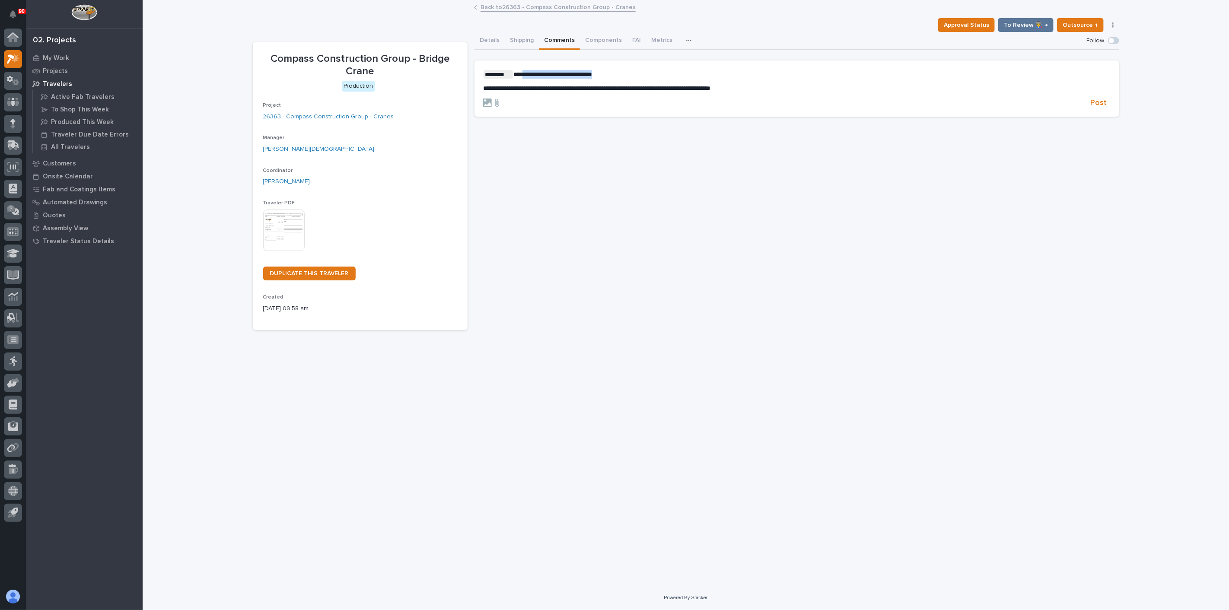
drag, startPoint x: 623, startPoint y: 74, endPoint x: 520, endPoint y: 76, distance: 103.3
click at [520, 76] on p "**********" at bounding box center [796, 74] width 627 height 9
drag, startPoint x: 790, startPoint y: 86, endPoint x: 433, endPoint y: 98, distance: 357.1
click at [433, 98] on div "**********" at bounding box center [686, 181] width 866 height 299
copy span "**********"
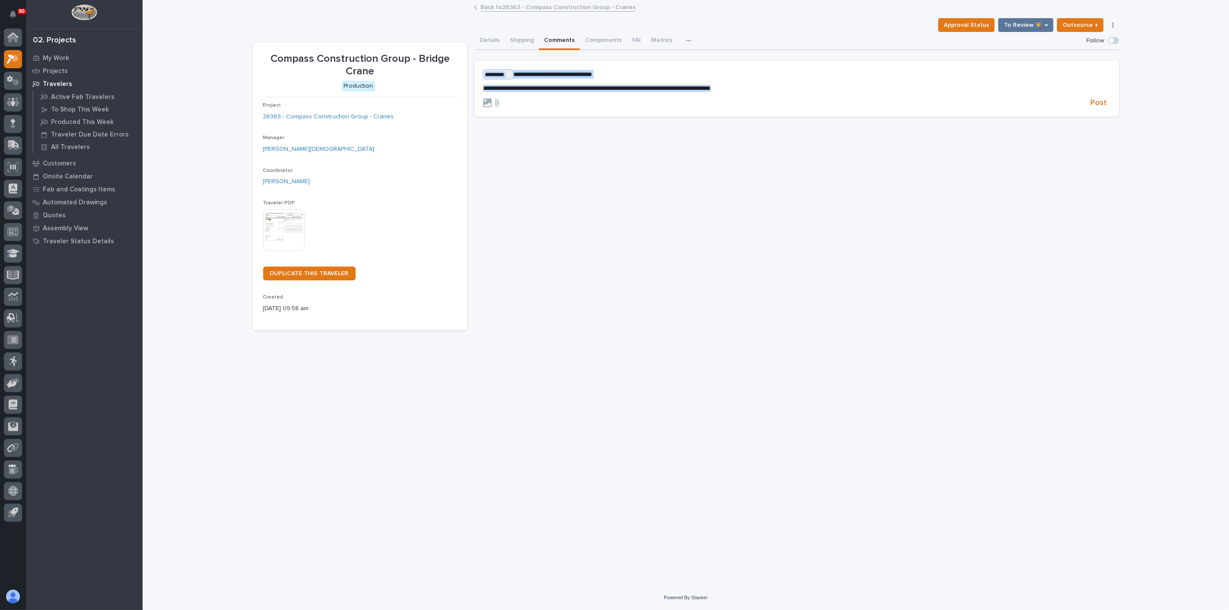
drag, startPoint x: 789, startPoint y: 86, endPoint x: 431, endPoint y: 53, distance: 359.8
click at [431, 54] on div "**********" at bounding box center [686, 181] width 866 height 299
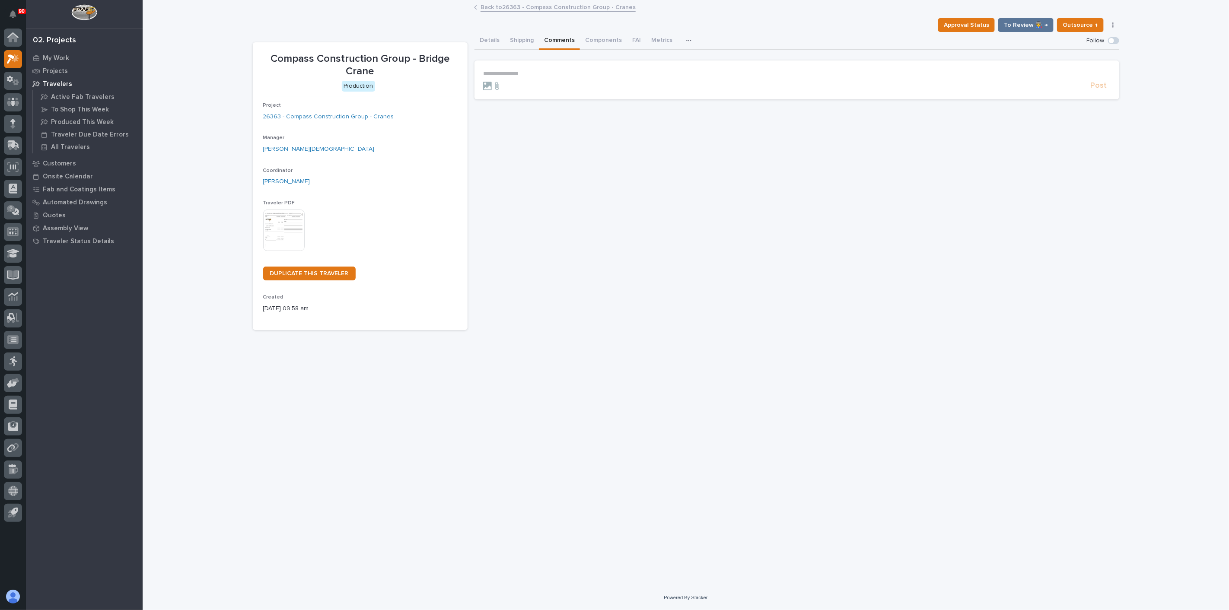
click at [568, 121] on div "**********" at bounding box center [796, 181] width 645 height 299
drag, startPoint x: 499, startPoint y: 38, endPoint x: 499, endPoint y: 48, distance: 10.4
click at [499, 38] on button "Details" at bounding box center [489, 41] width 30 height 18
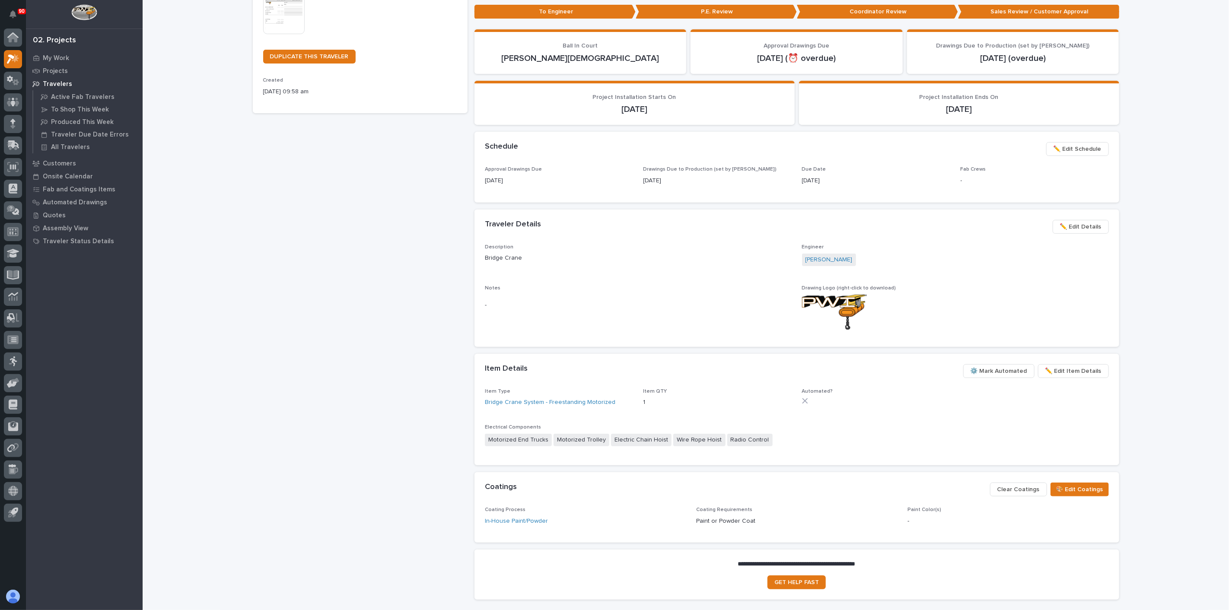
scroll to position [240, 0]
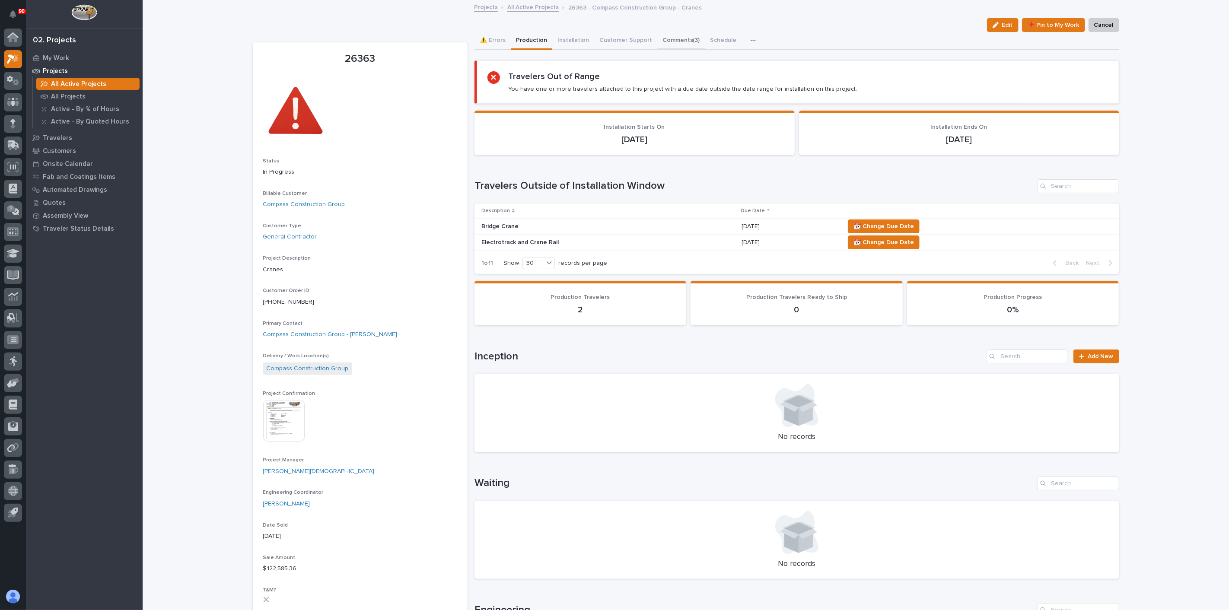
click at [667, 39] on button "Comments (3)" at bounding box center [681, 41] width 48 height 18
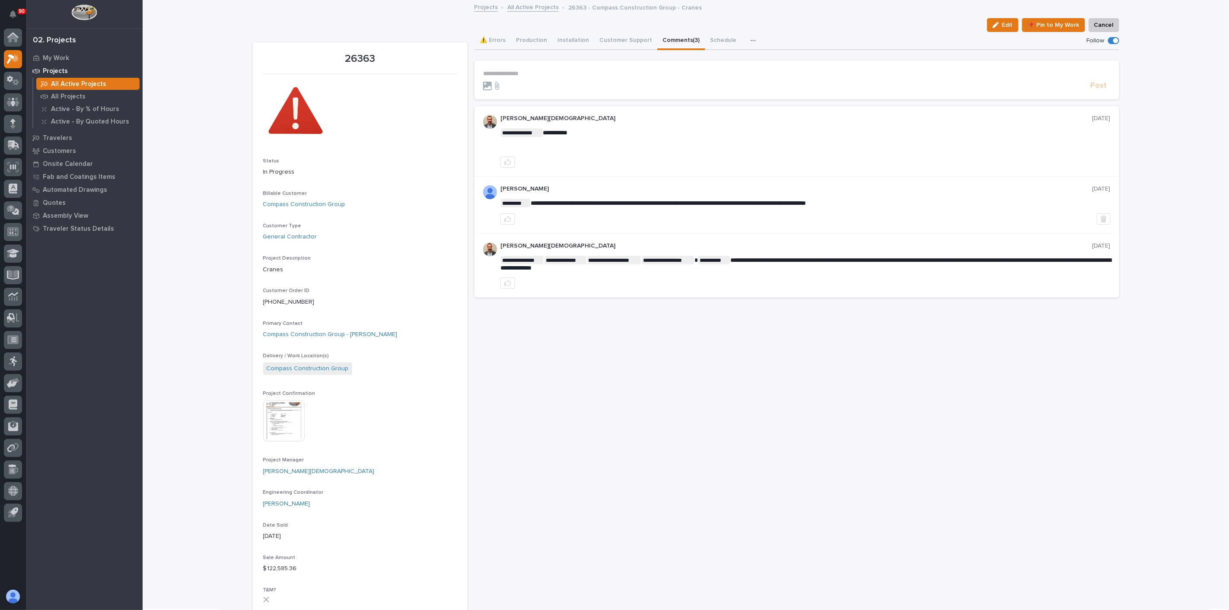
click at [539, 70] on p "**********" at bounding box center [796, 73] width 627 height 7
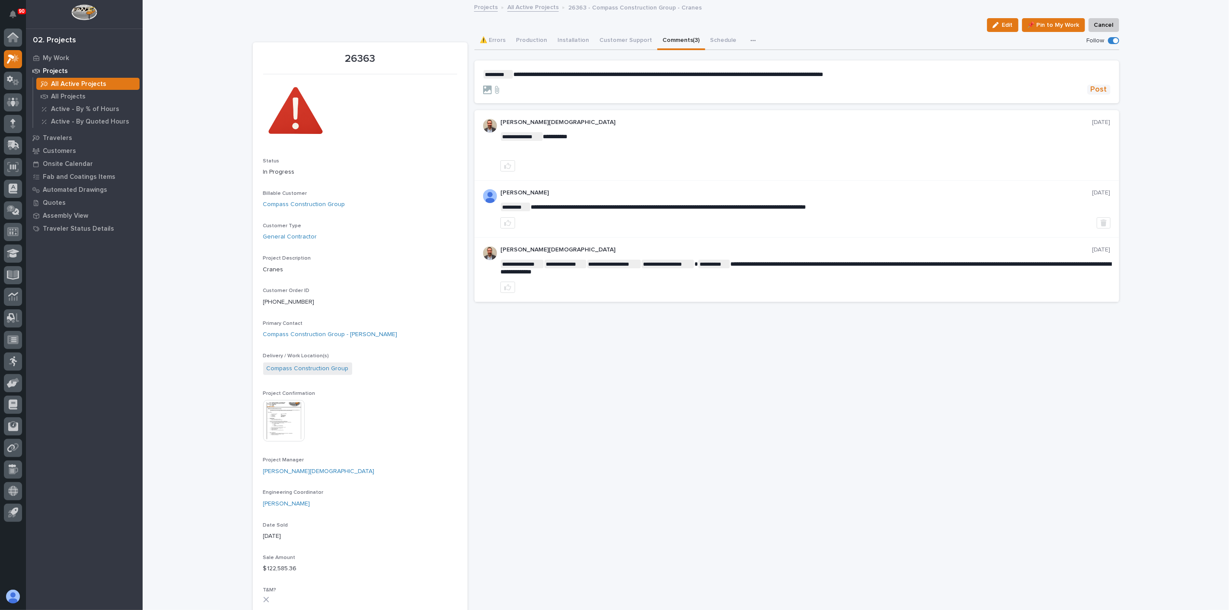
click at [1097, 88] on span "Post" at bounding box center [1099, 90] width 16 height 10
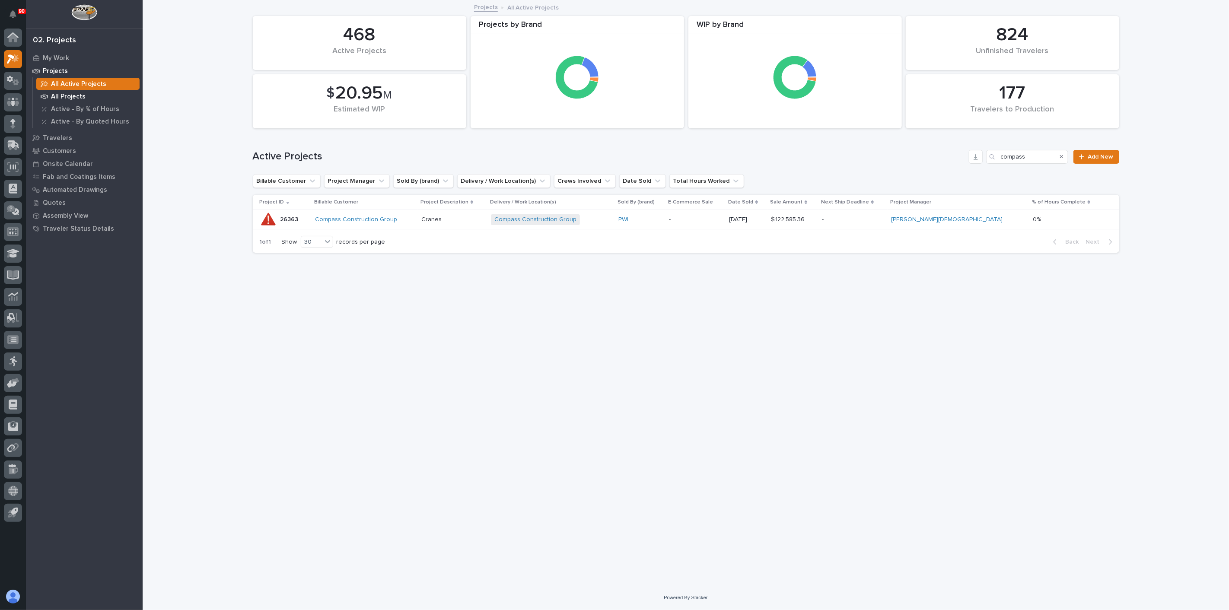
drag, startPoint x: 43, startPoint y: 79, endPoint x: 97, endPoint y: 95, distance: 56.3
click at [43, 79] on div "All Active Projects" at bounding box center [87, 84] width 103 height 12
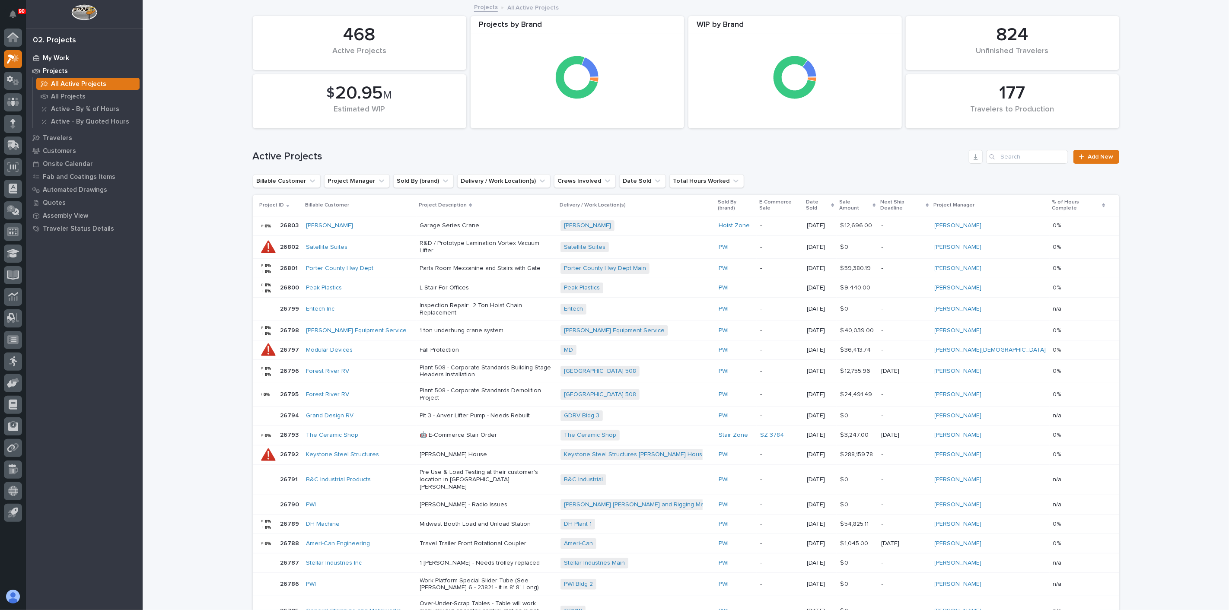
click at [55, 58] on p "My Work" at bounding box center [56, 58] width 26 height 8
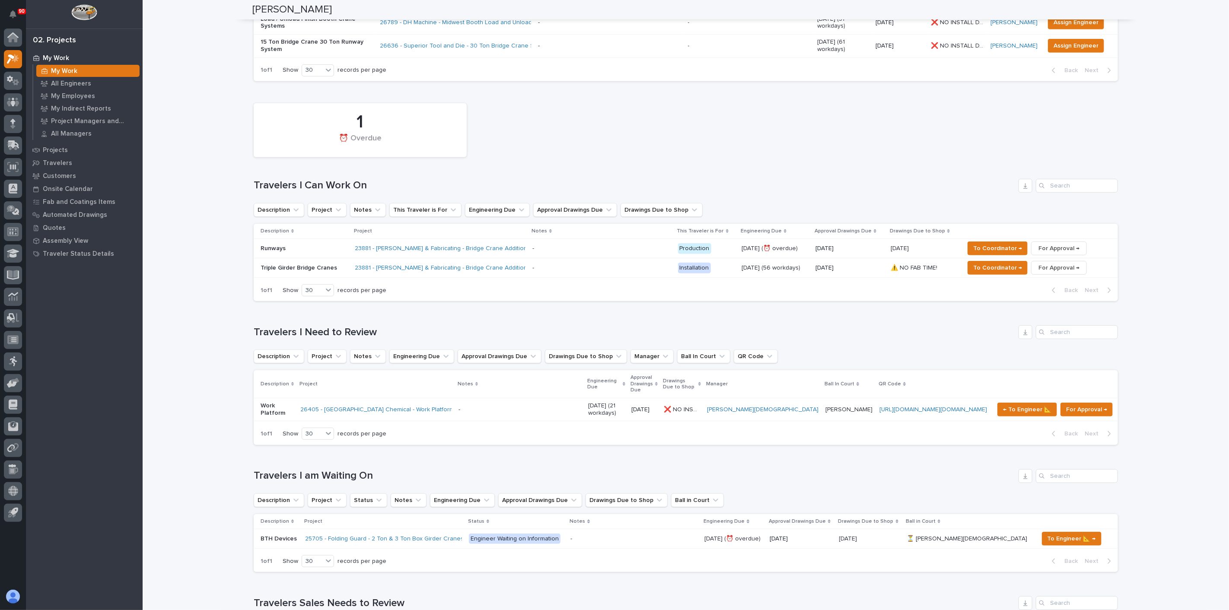
scroll to position [384, 0]
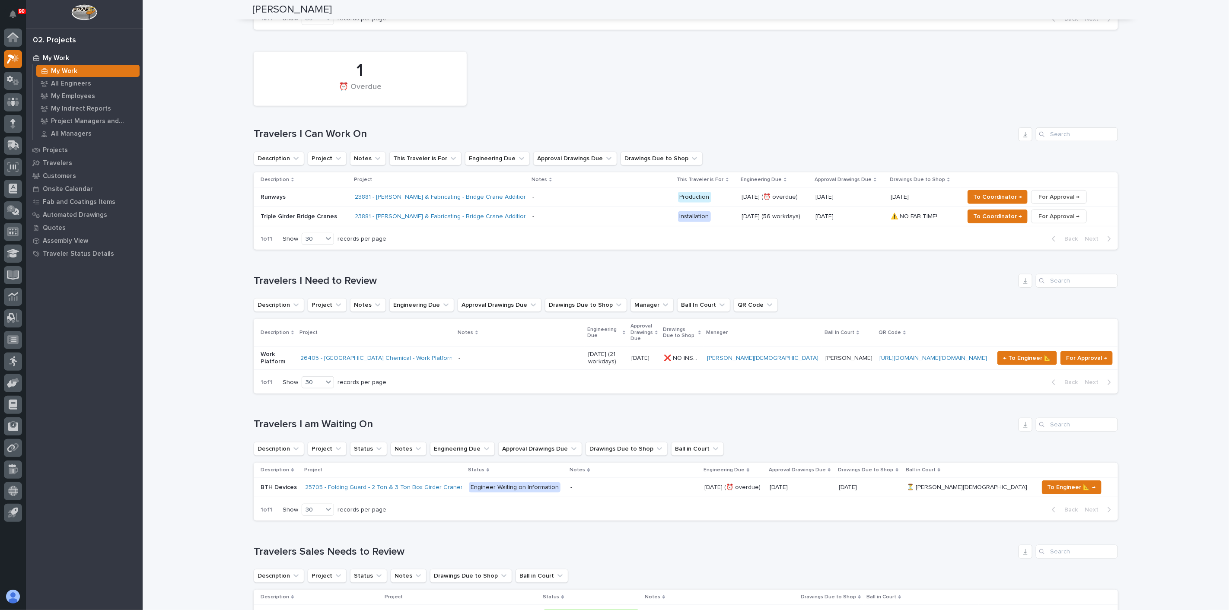
click at [286, 482] on p "BTH Devices" at bounding box center [280, 486] width 38 height 9
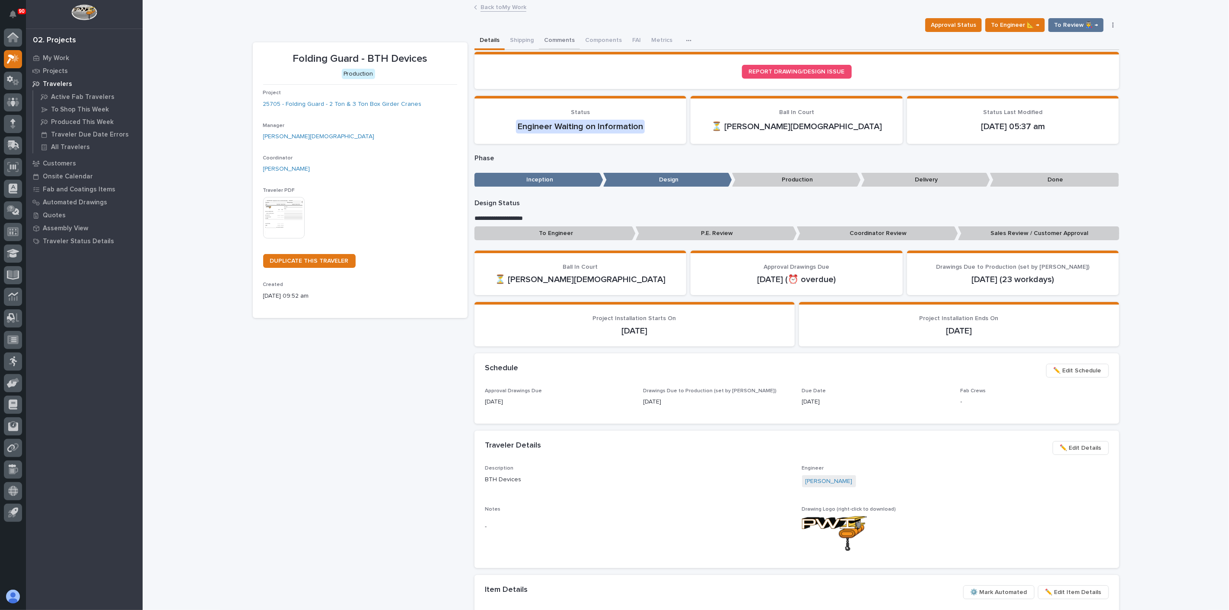
click at [560, 41] on button "Comments" at bounding box center [559, 41] width 41 height 18
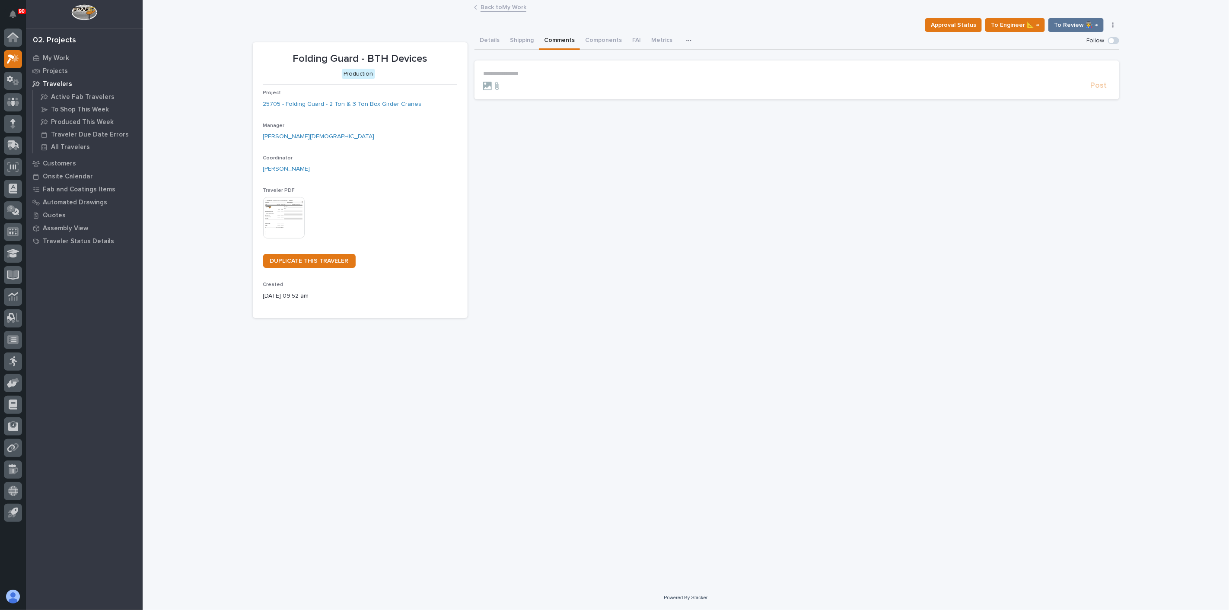
click at [525, 68] on section "**********" at bounding box center [796, 79] width 645 height 39
click at [1100, 103] on span "Post" at bounding box center [1099, 103] width 16 height 10
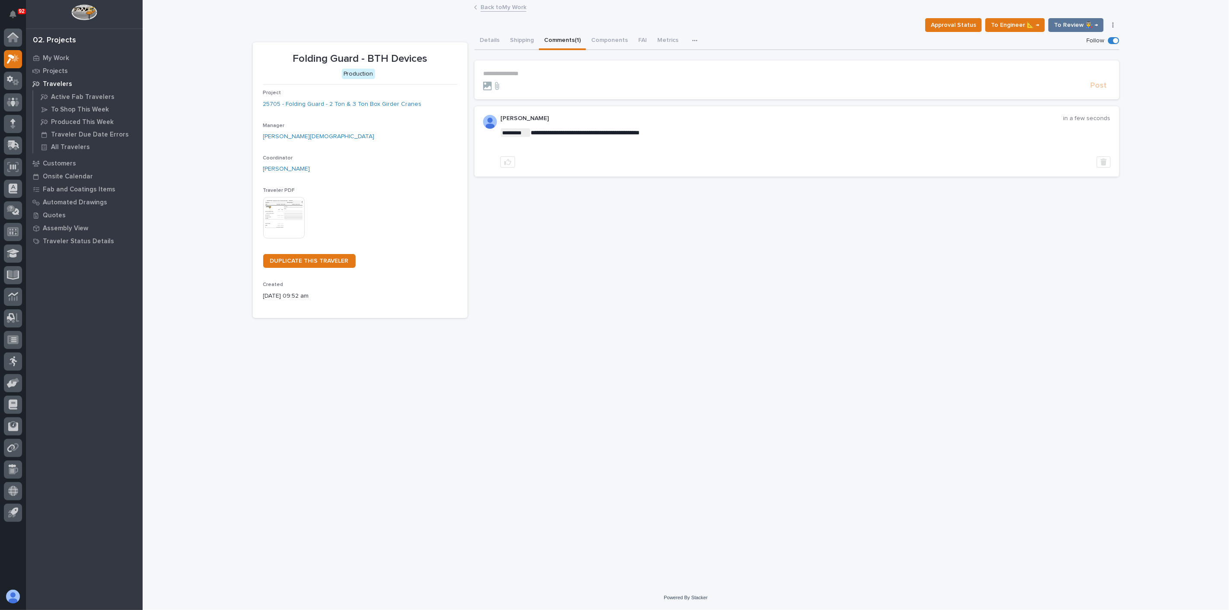
drag, startPoint x: 210, startPoint y: 70, endPoint x: 218, endPoint y: 70, distance: 8.2
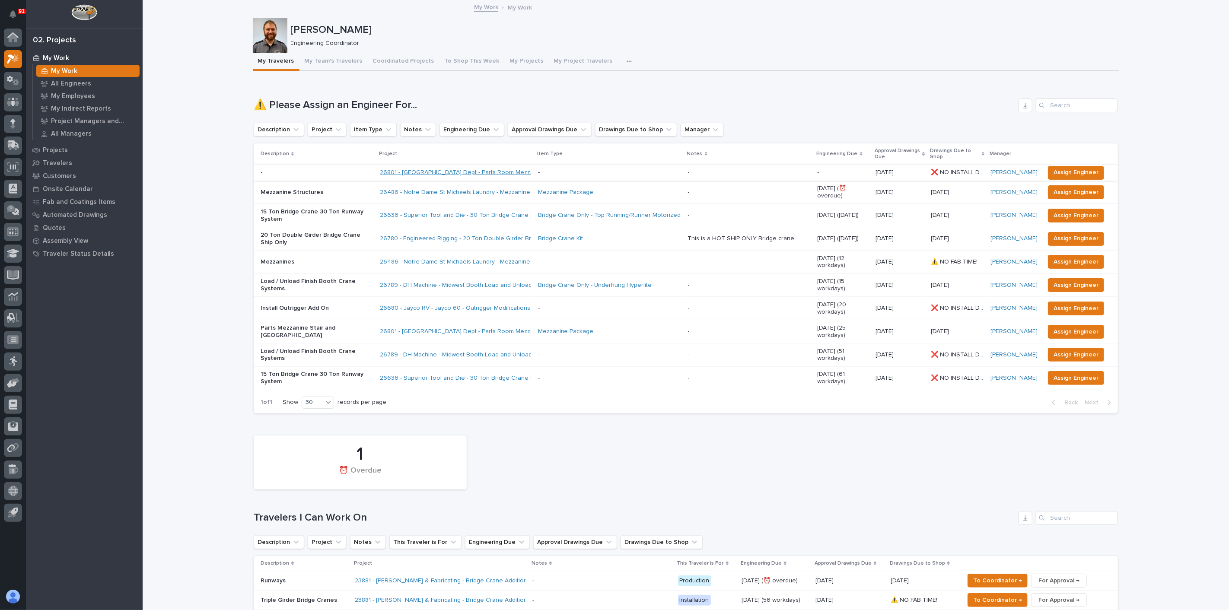
click at [423, 171] on link "26801 - Porter County Hwy Dept - Parts Room Mezzanine and Stairs with Gate" at bounding box center [491, 172] width 223 height 7
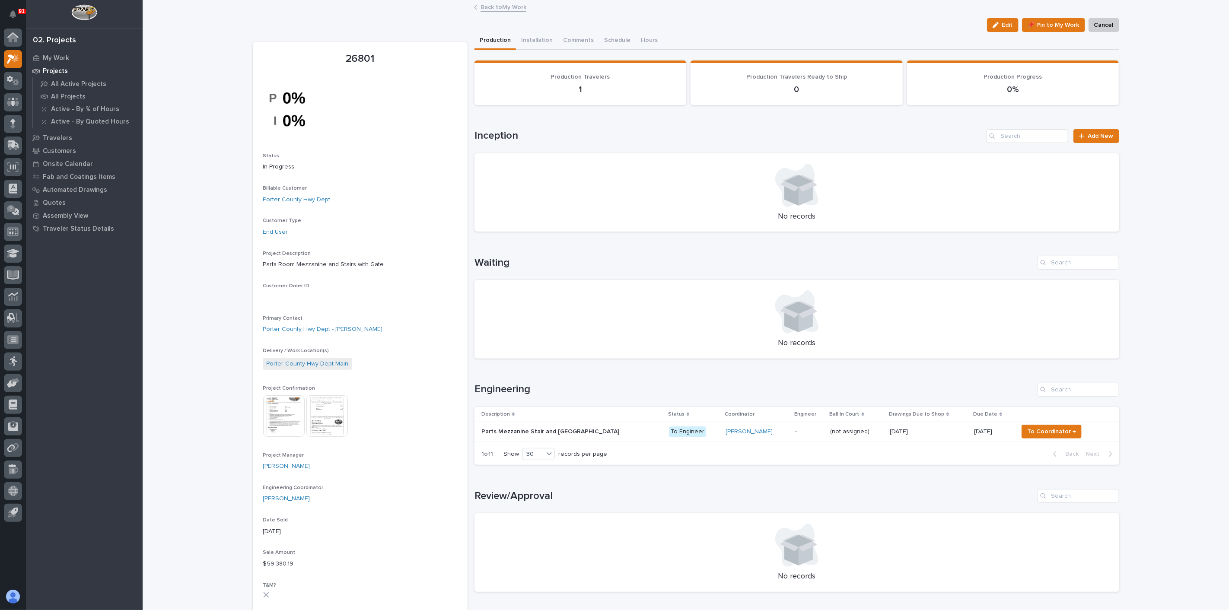
click at [999, 27] on div "button" at bounding box center [997, 25] width 10 height 6
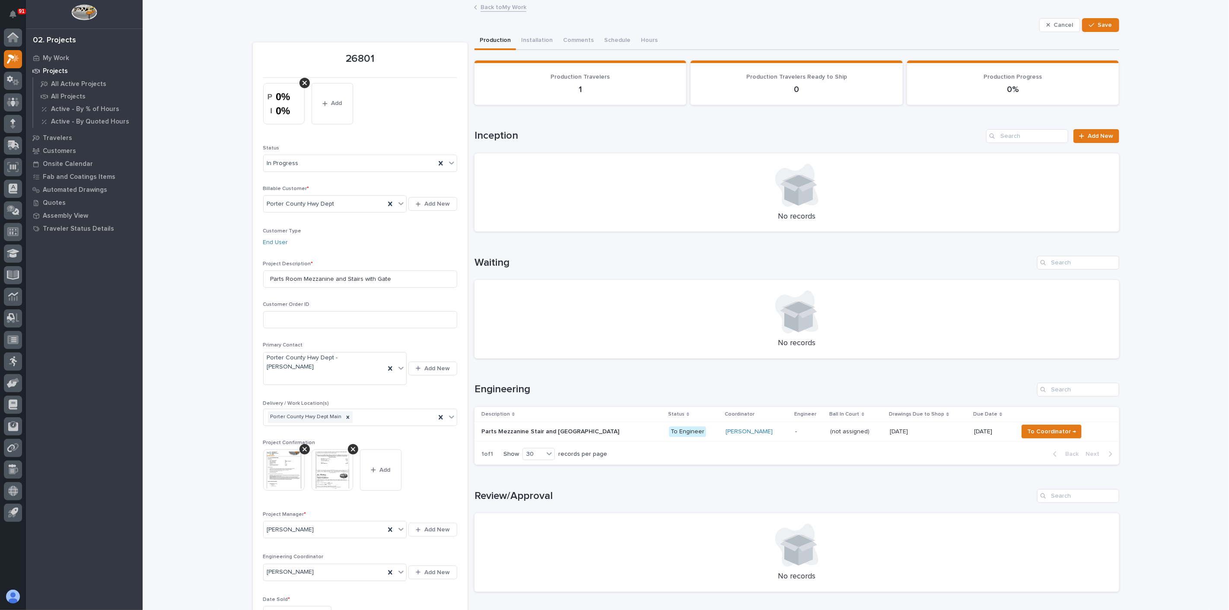
click at [491, 6] on link "Back to My Work" at bounding box center [503, 7] width 46 height 10
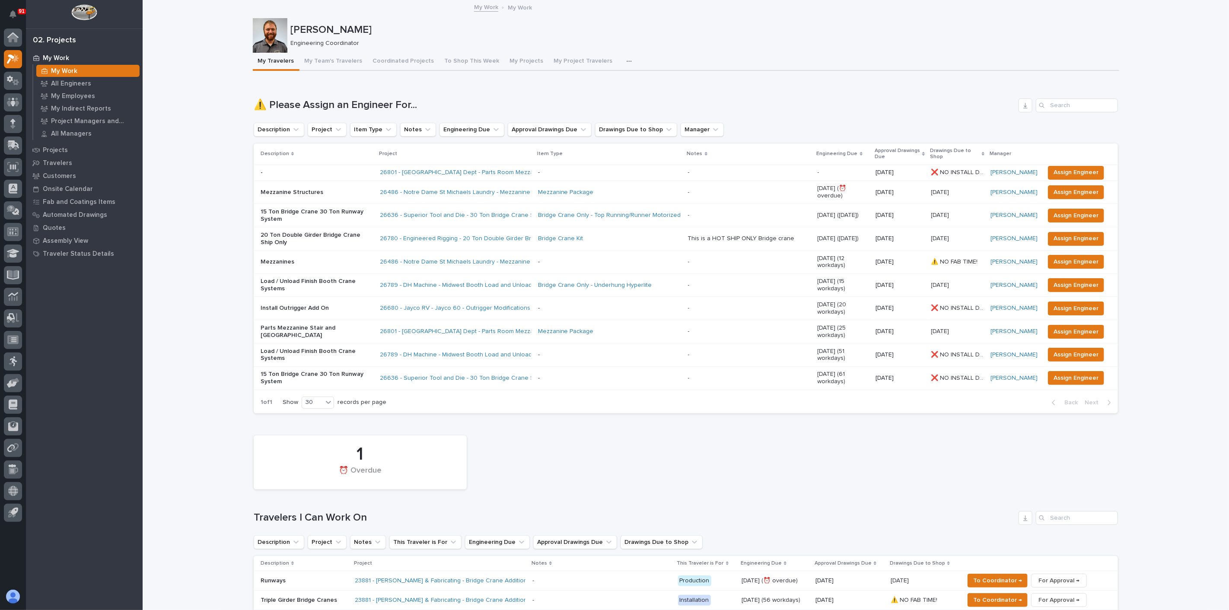
click at [420, 348] on div "26789 - DH Machine - Midwest Booth Load and Unload Station" at bounding box center [455, 355] width 151 height 14
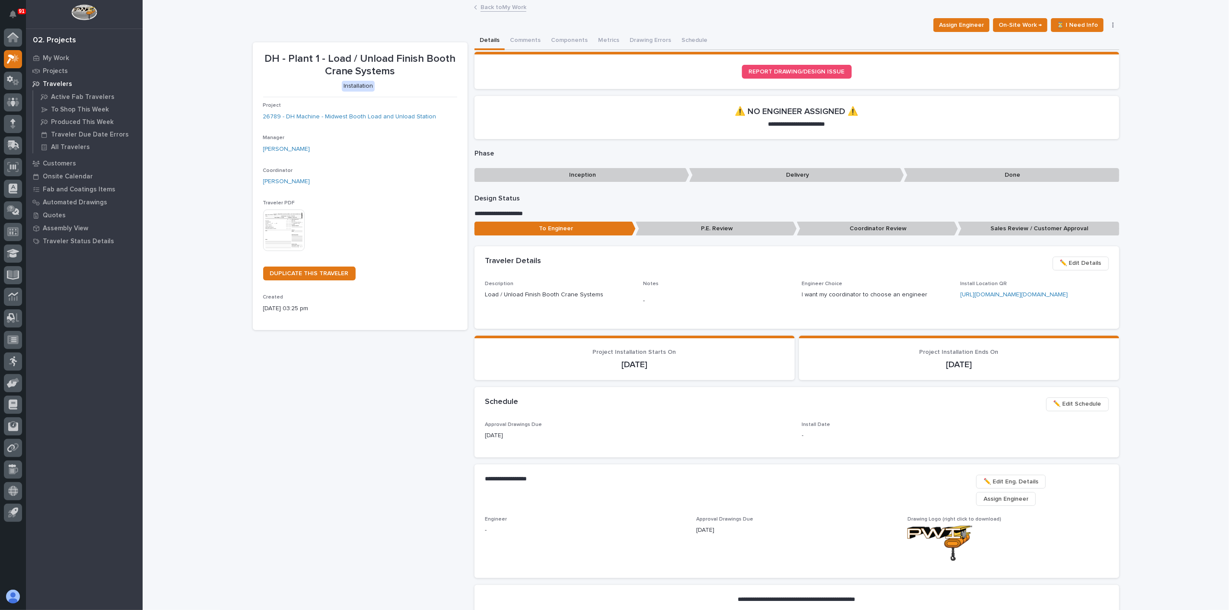
click at [281, 410] on div "DH - Plant 1 - Load / Unload Finish Booth Crane Systems Installation Project 26…" at bounding box center [360, 342] width 215 height 600
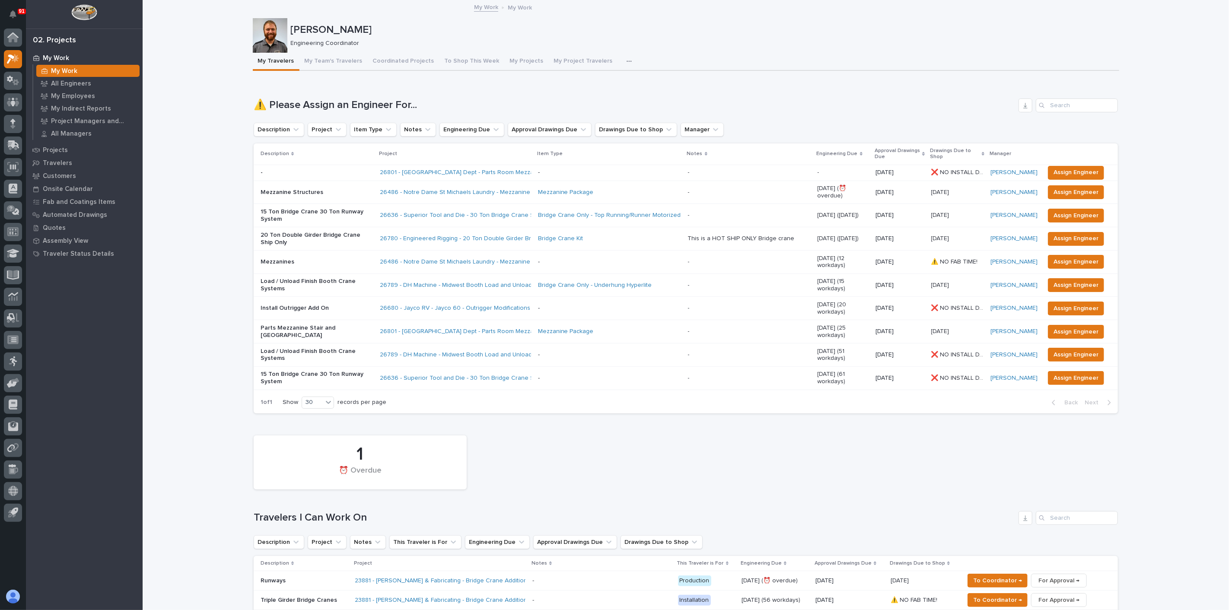
click at [431, 278] on div "26789 - DH Machine - Midwest Booth Load and Unload Station" at bounding box center [455, 285] width 151 height 14
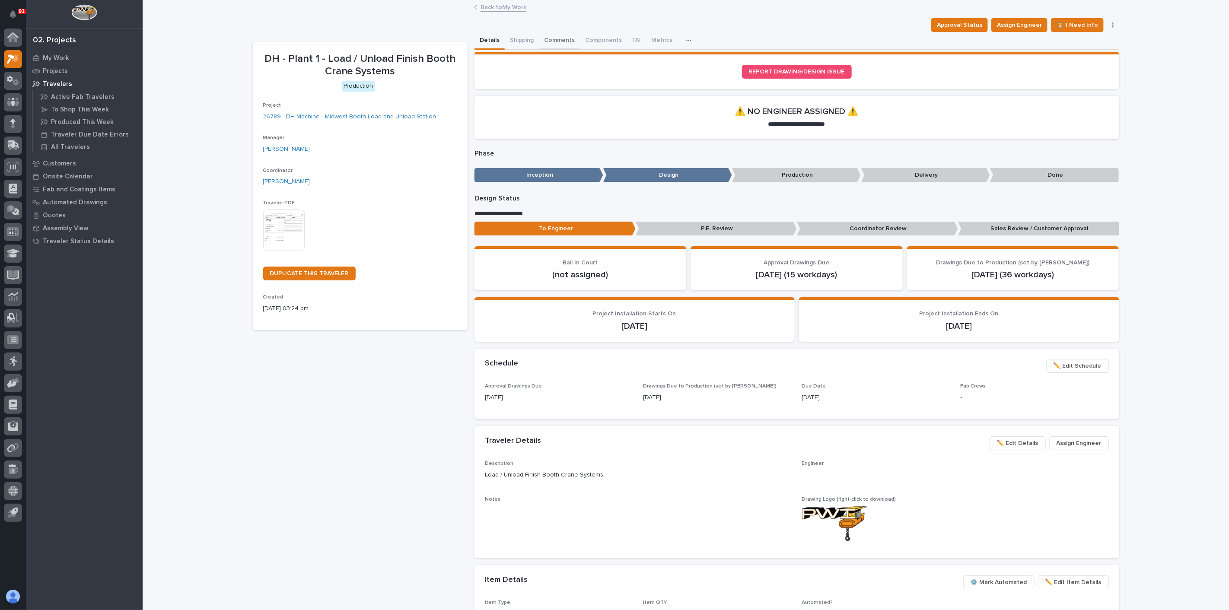
click at [555, 40] on button "Comments" at bounding box center [559, 41] width 41 height 18
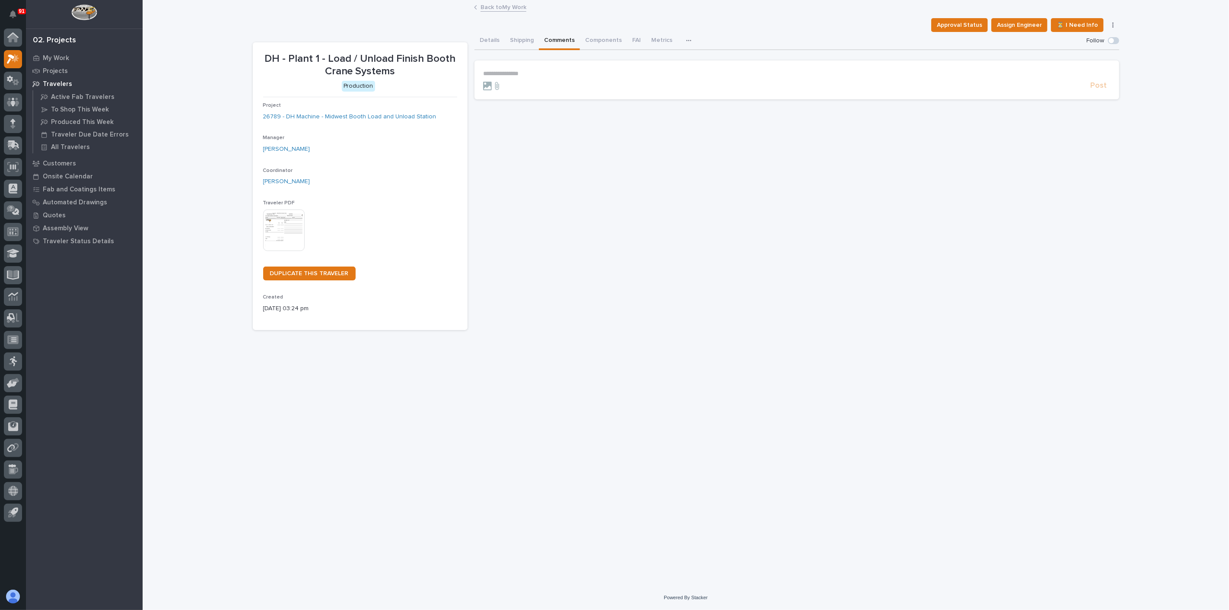
click at [513, 70] on p "**********" at bounding box center [796, 73] width 627 height 7
click at [1102, 89] on span "Post" at bounding box center [1099, 90] width 16 height 10
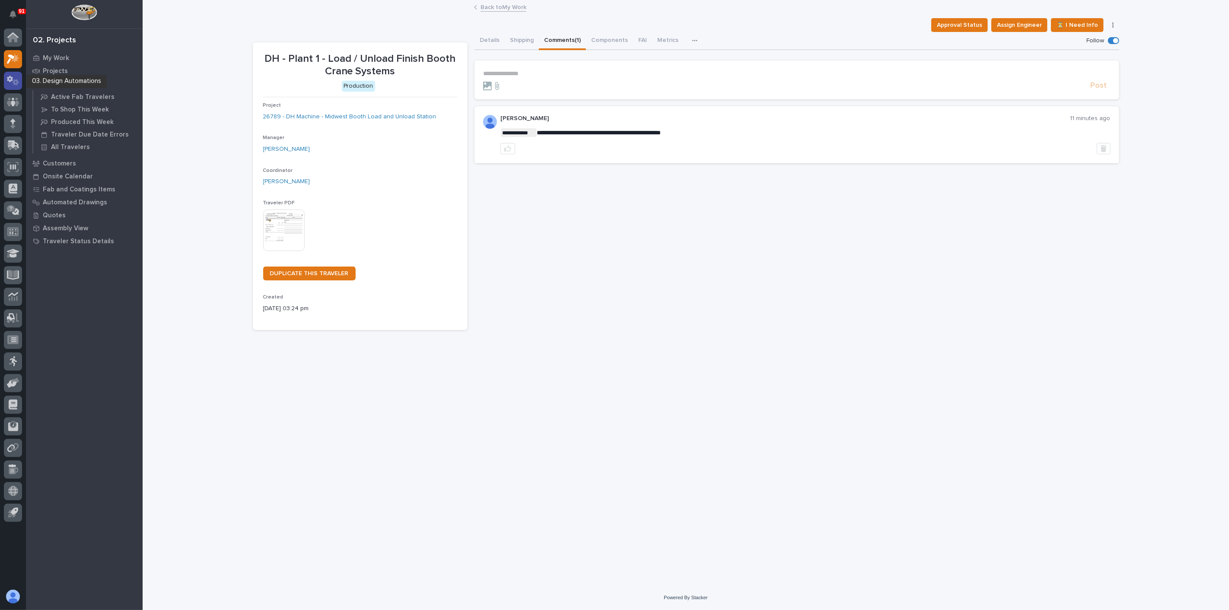
click at [12, 82] on icon at bounding box center [13, 81] width 13 height 10
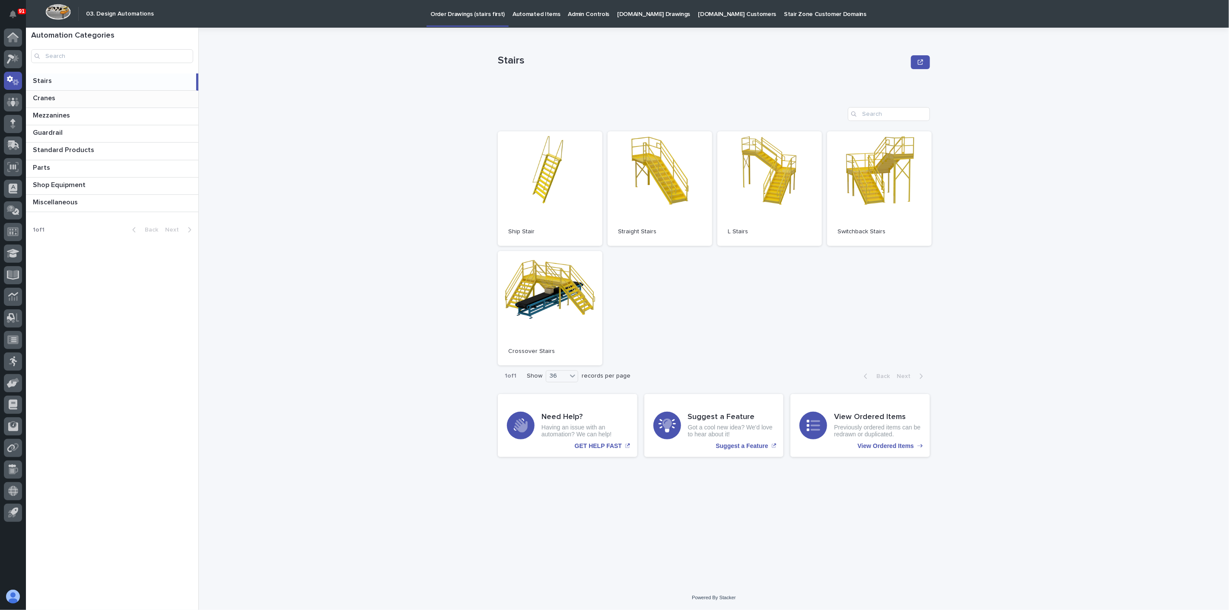
click at [63, 93] on div "Cranes Cranes" at bounding box center [112, 99] width 172 height 17
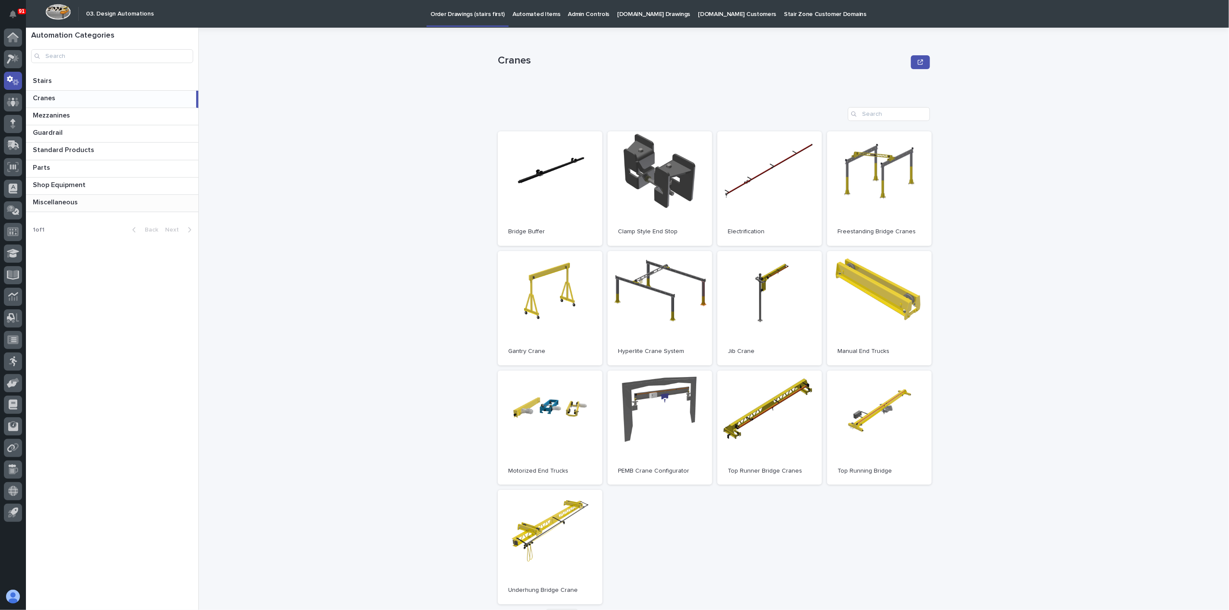
click at [59, 199] on p "Miscellaneous" at bounding box center [56, 202] width 47 height 10
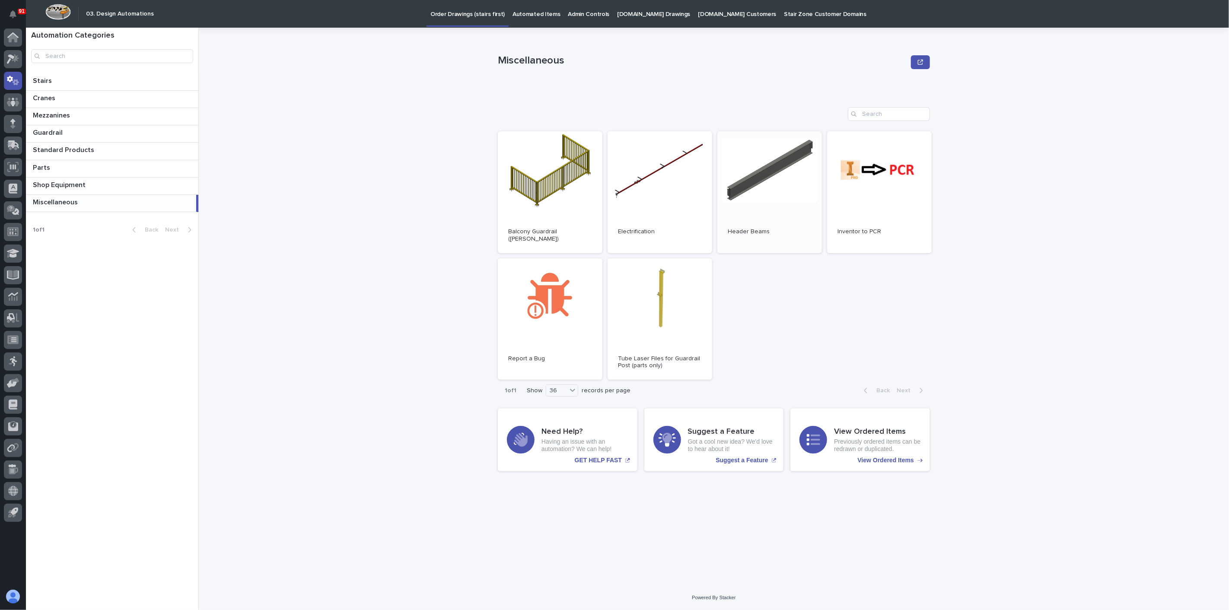
click at [735, 185] on link "Open" at bounding box center [769, 192] width 105 height 122
click at [385, 212] on div "Miscellaneous Miscellaneous Sorry, there was an error saving your record. Pleas…" at bounding box center [719, 319] width 1020 height 582
drag, startPoint x: 278, startPoint y: 171, endPoint x: 297, endPoint y: 136, distance: 39.6
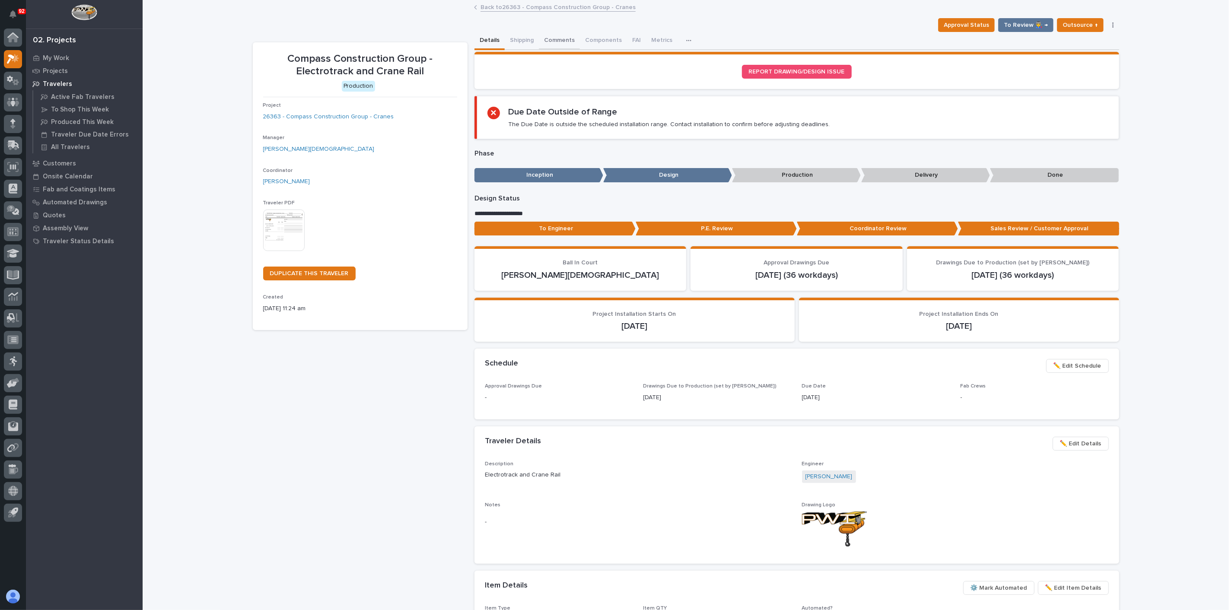
click at [553, 41] on button "Comments" at bounding box center [559, 41] width 41 height 18
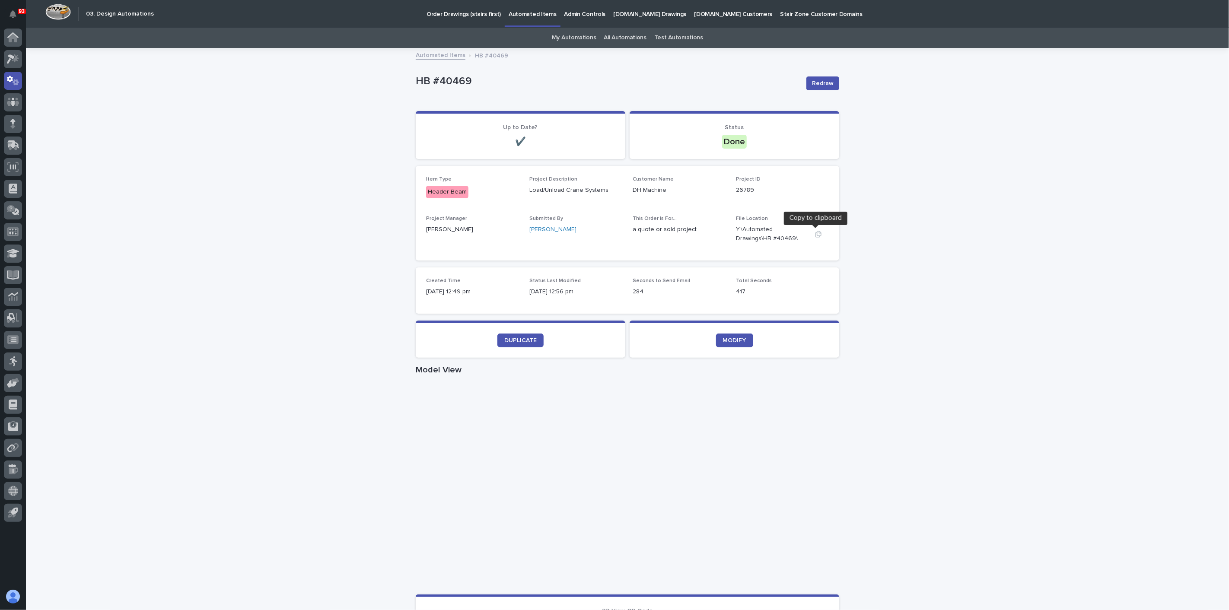
click at [811, 234] on button "button" at bounding box center [818, 234] width 21 height 7
click at [540, 350] on section "DUPLICATE" at bounding box center [521, 339] width 210 height 37
click at [735, 346] on link "MODIFY" at bounding box center [734, 341] width 37 height 14
click at [497, 339] on link "DUPLICATE" at bounding box center [520, 341] width 46 height 14
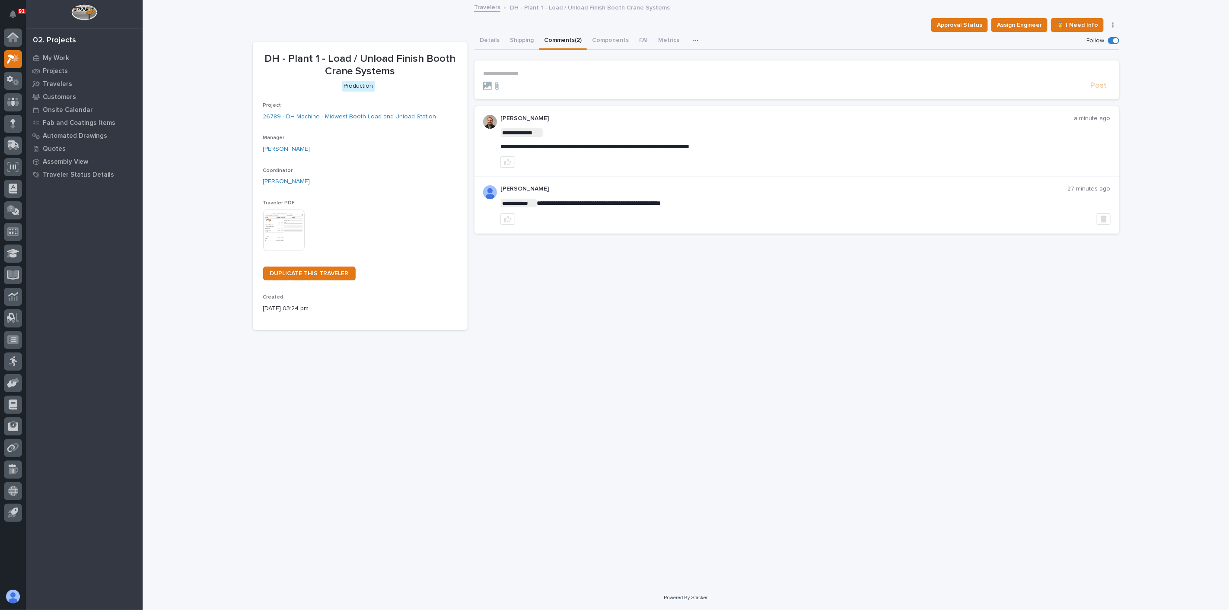
click at [568, 68] on section "**********" at bounding box center [796, 79] width 645 height 39
click at [496, 72] on p "**********" at bounding box center [796, 73] width 627 height 7
click at [509, 161] on icon "button" at bounding box center [507, 162] width 7 height 7
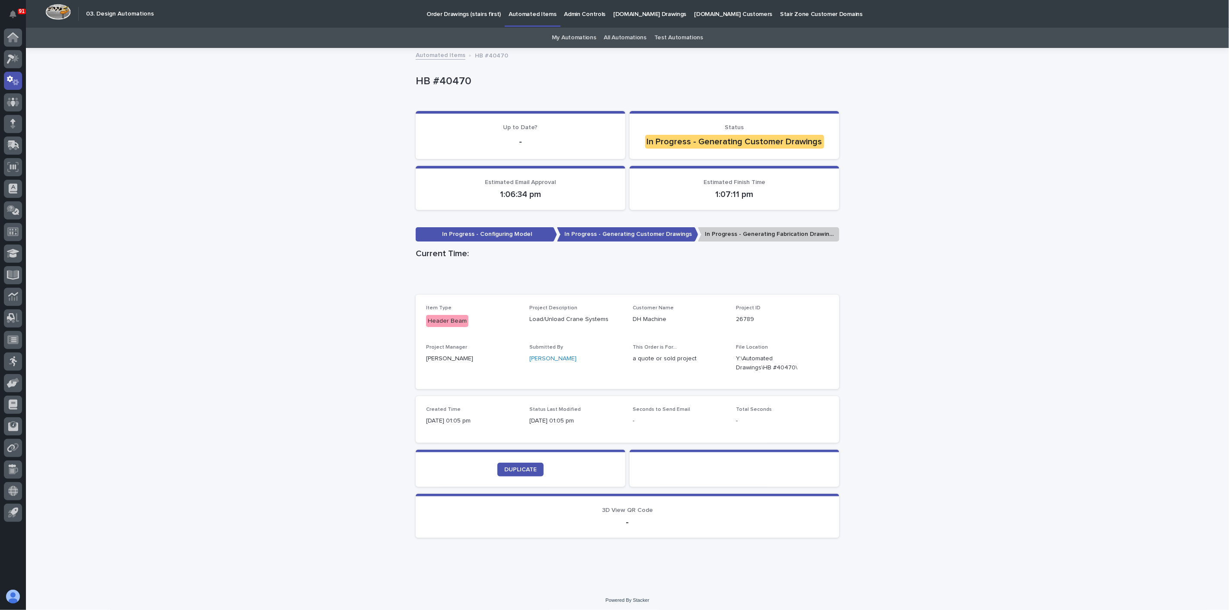
click at [259, 140] on div "Loading... Saving… Loading... Saving… HB #40470 HB #40470 Sorry, there was an e…" at bounding box center [627, 319] width 1203 height 540
click at [817, 367] on div at bounding box center [818, 363] width 21 height 9
click at [816, 363] on icon "button" at bounding box center [818, 363] width 7 height 7
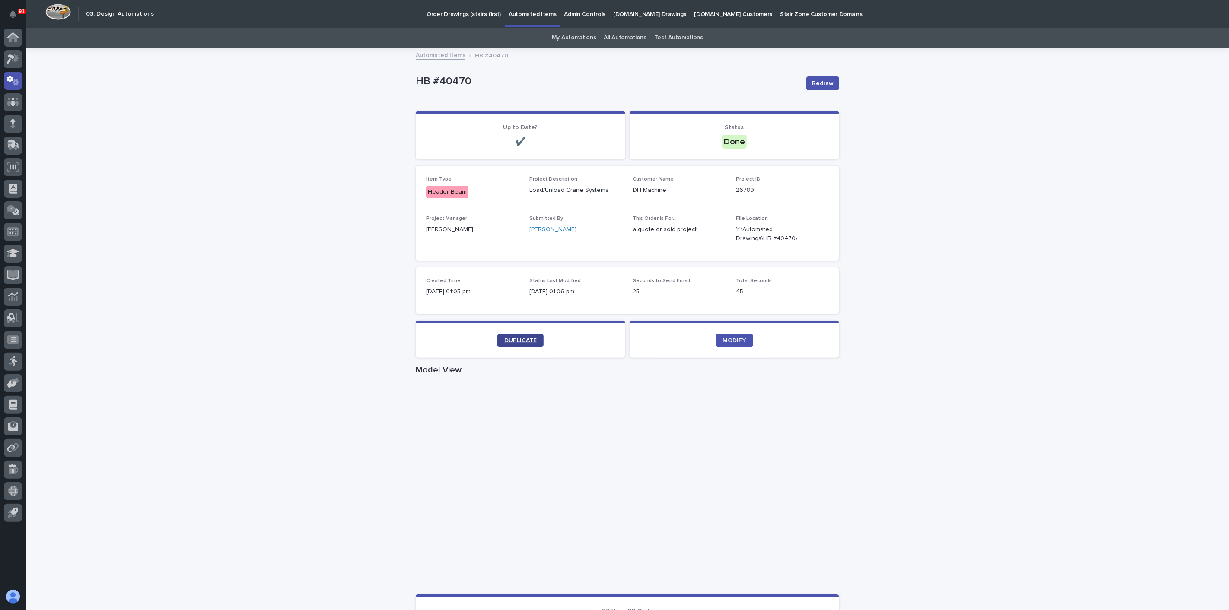
click at [504, 339] on span "DUPLICATE" at bounding box center [520, 340] width 32 height 6
